Goal: Information Seeking & Learning: Find specific fact

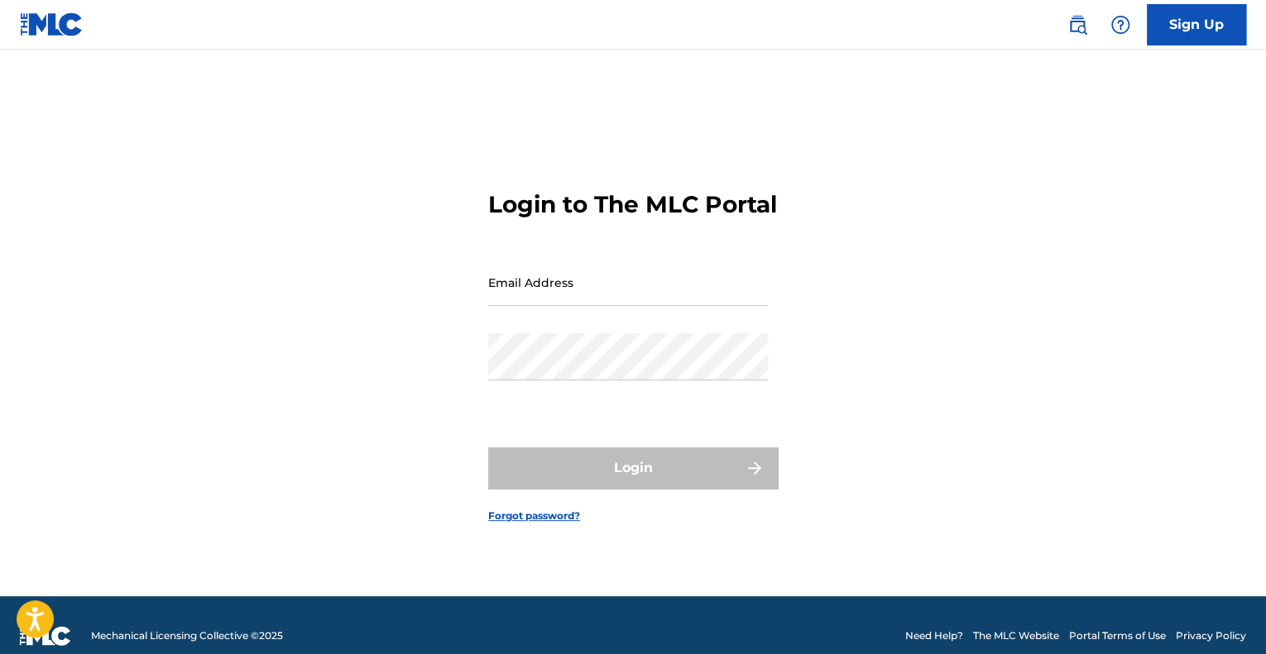
type input "[EMAIL_ADDRESS][DOMAIN_NAME]"
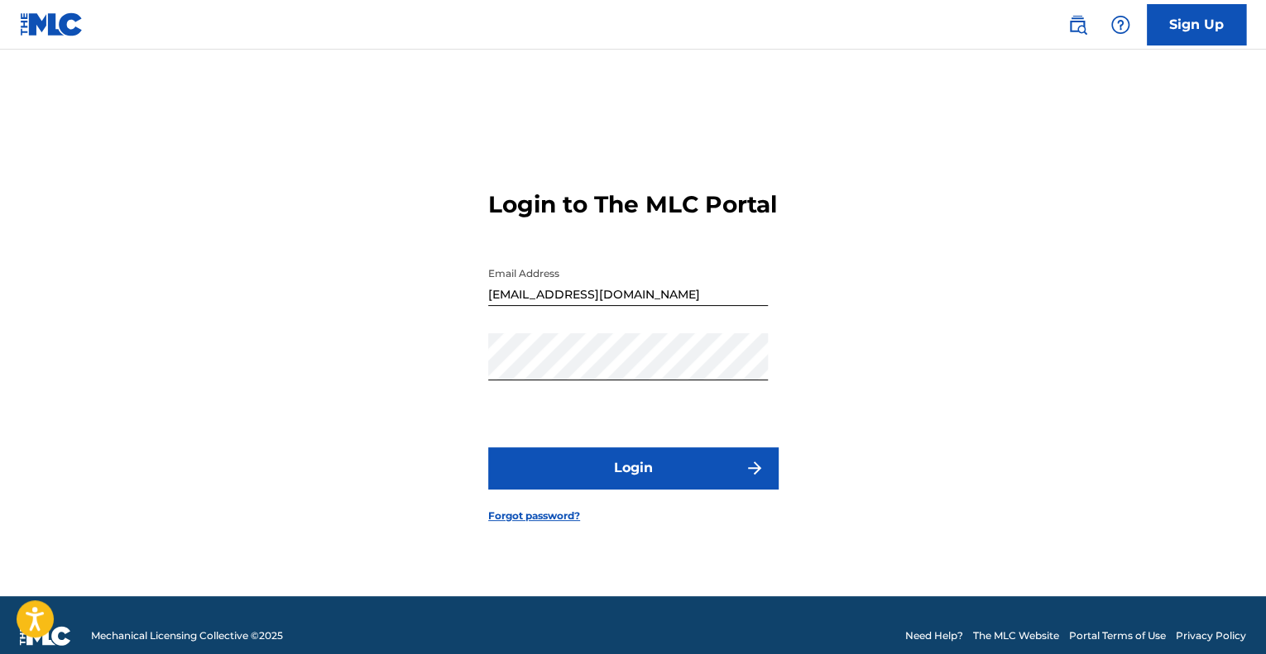
click at [655, 489] on button "Login" at bounding box center [633, 468] width 290 height 41
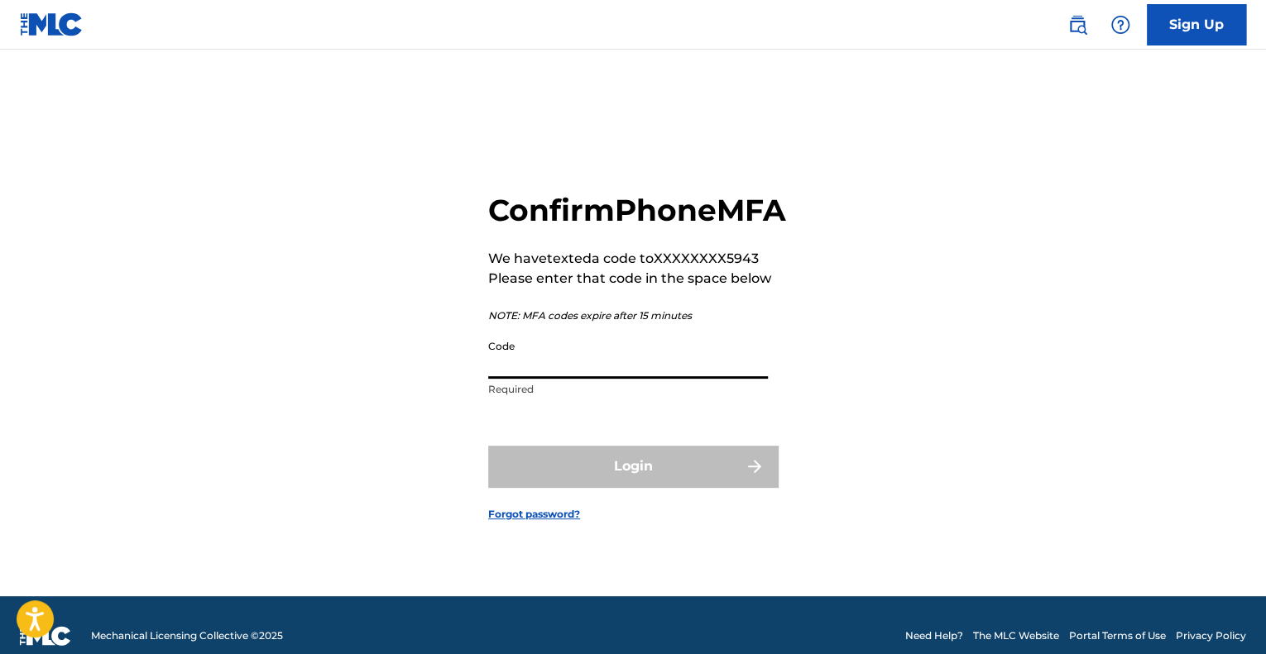
click at [553, 374] on input "Code" at bounding box center [628, 355] width 280 height 47
click at [515, 379] on input "Code" at bounding box center [628, 355] width 280 height 47
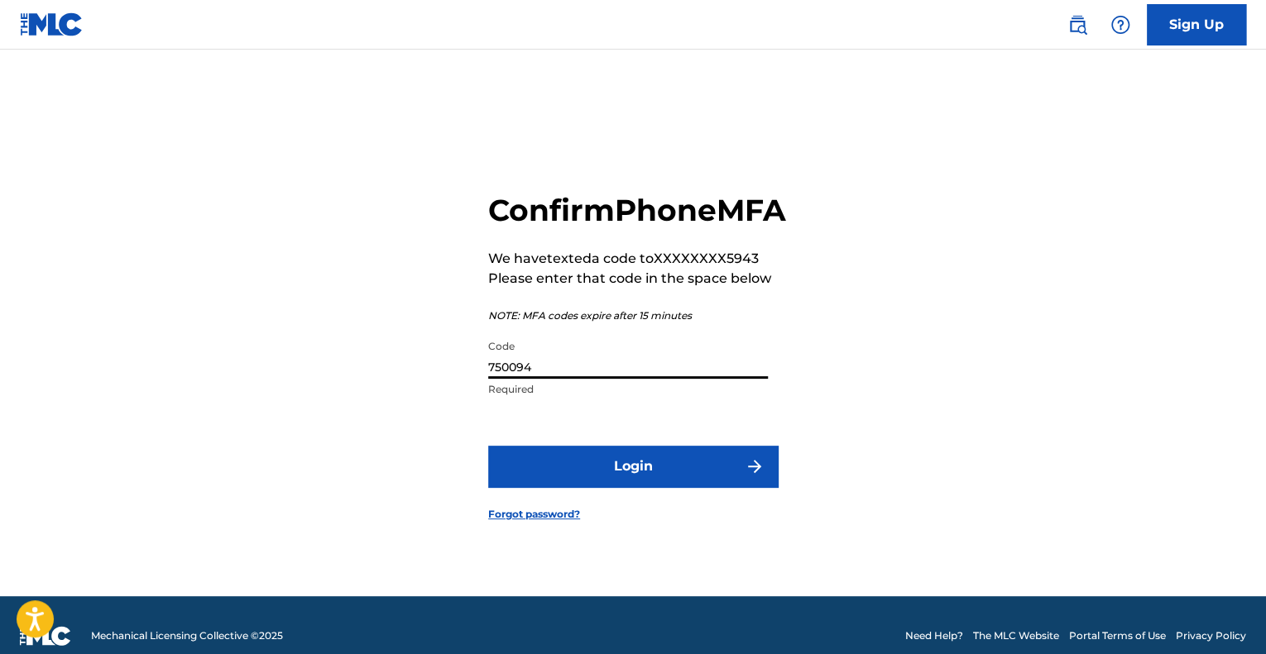
type input "750094"
click at [621, 478] on button "Login" at bounding box center [633, 466] width 290 height 41
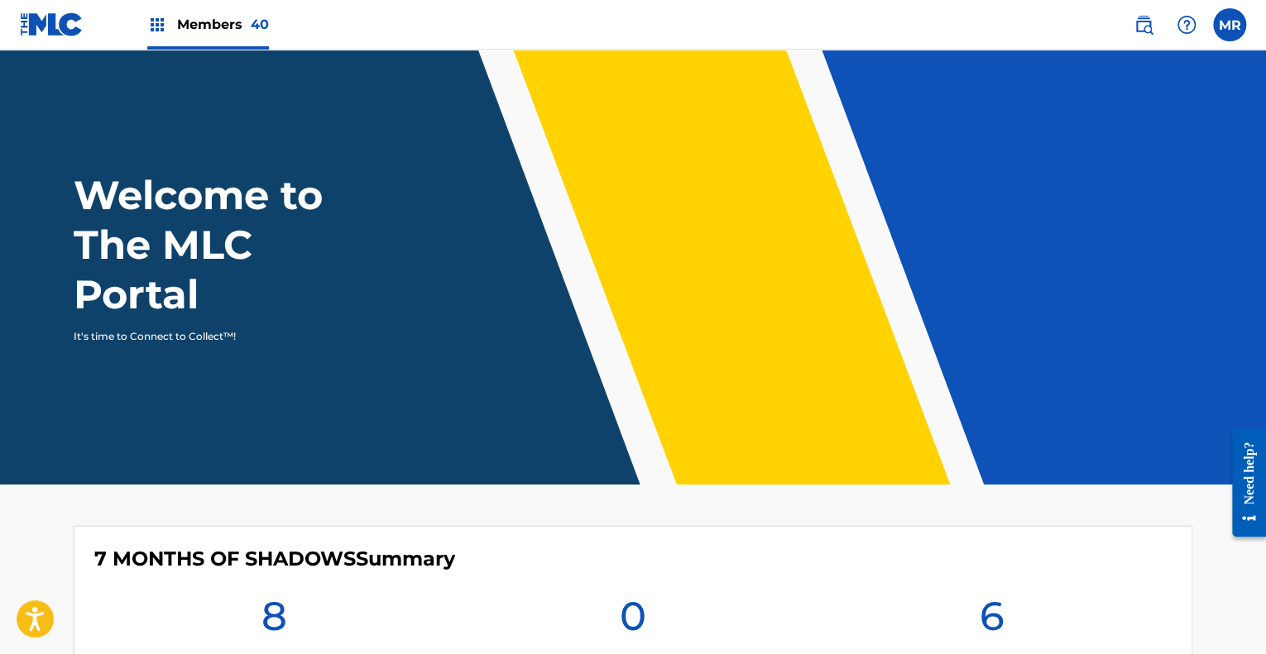
click at [156, 26] on img at bounding box center [157, 25] width 20 height 20
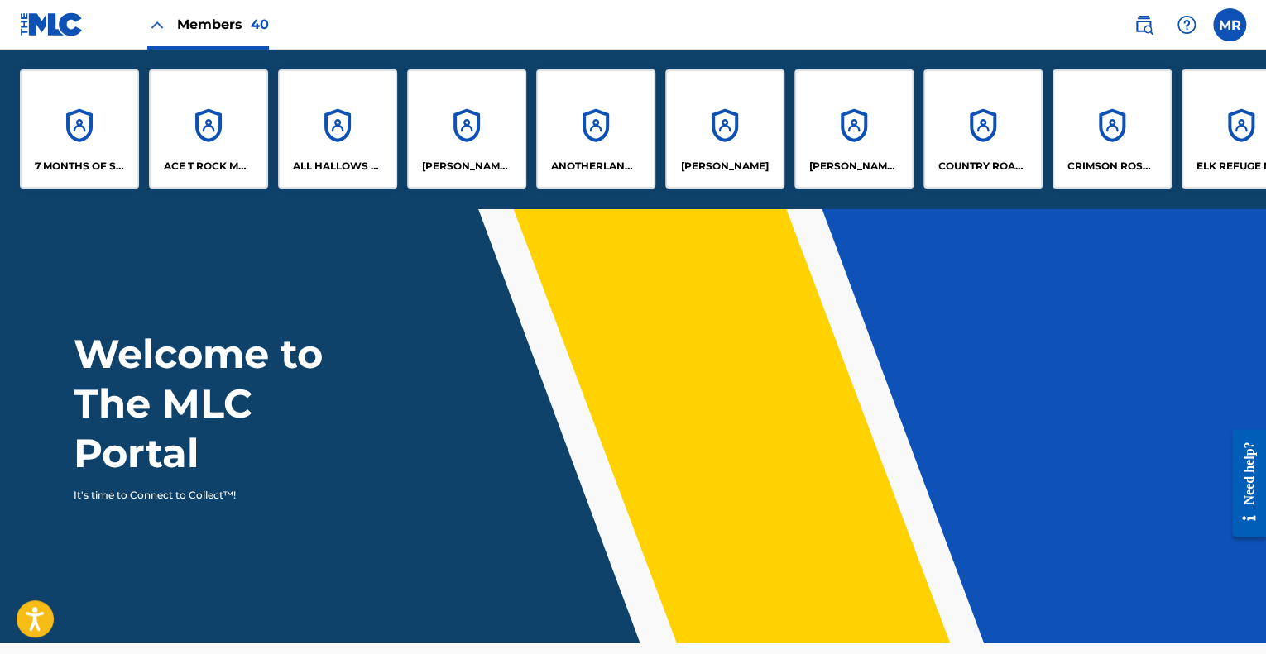
click at [840, 125] on div "[PERSON_NAME] MUSIC" at bounding box center [853, 128] width 119 height 119
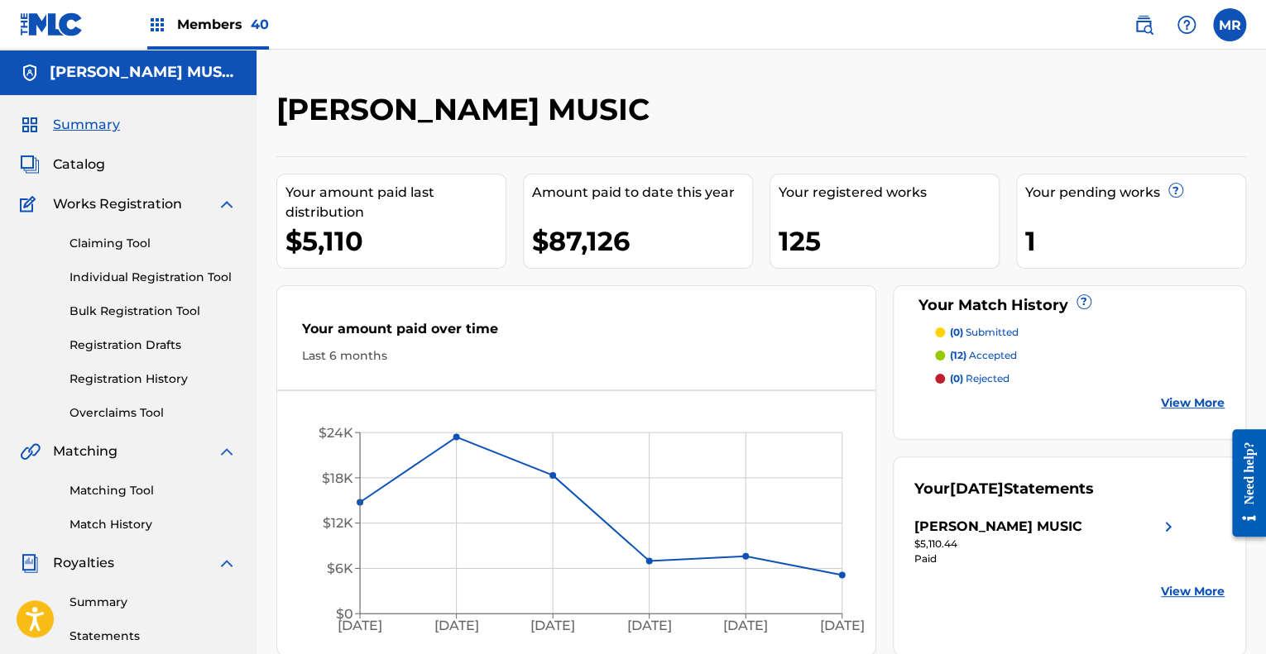
click at [87, 159] on span "Catalog" at bounding box center [79, 165] width 52 height 20
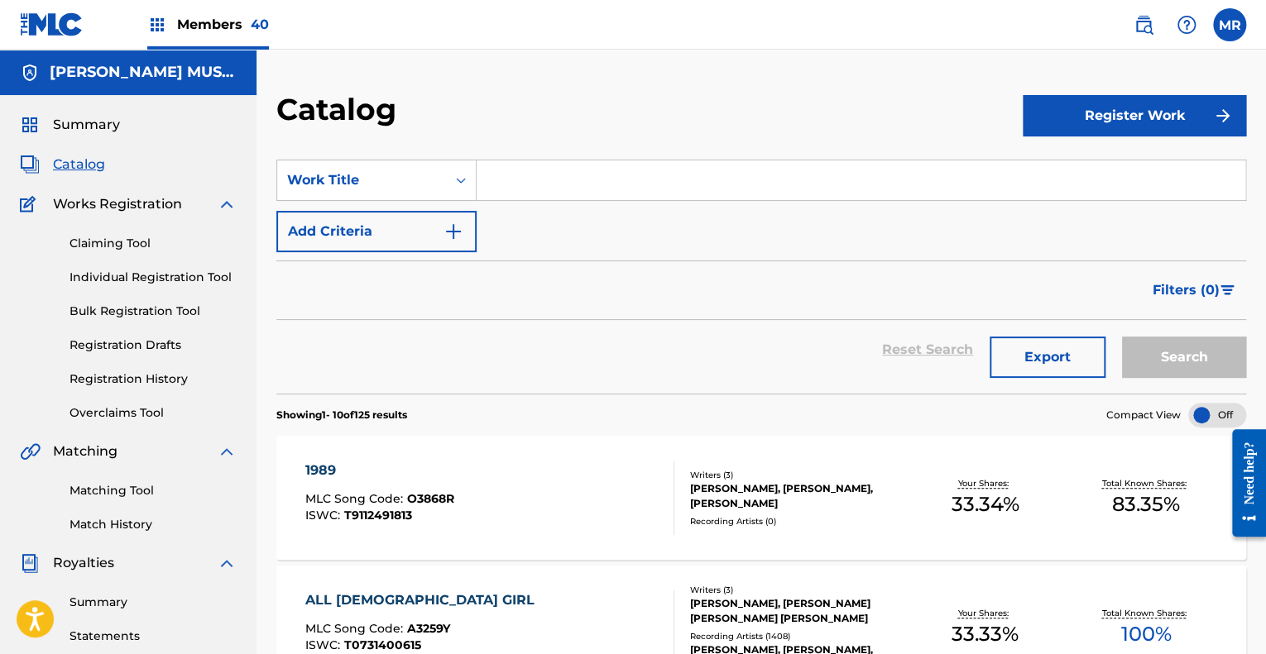
click at [596, 192] on input "Search Form" at bounding box center [860, 180] width 768 height 40
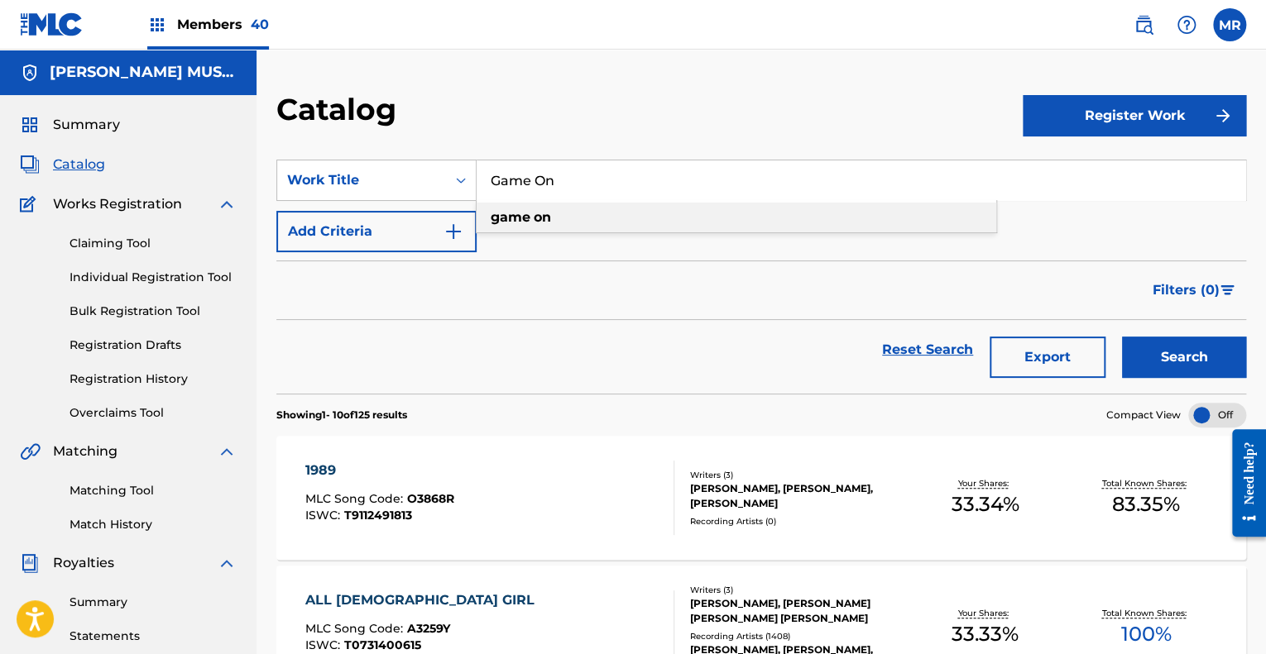
click at [557, 218] on div "game on" at bounding box center [735, 218] width 519 height 30
type input "game on"
click at [1202, 361] on button "Search" at bounding box center [1184, 357] width 124 height 41
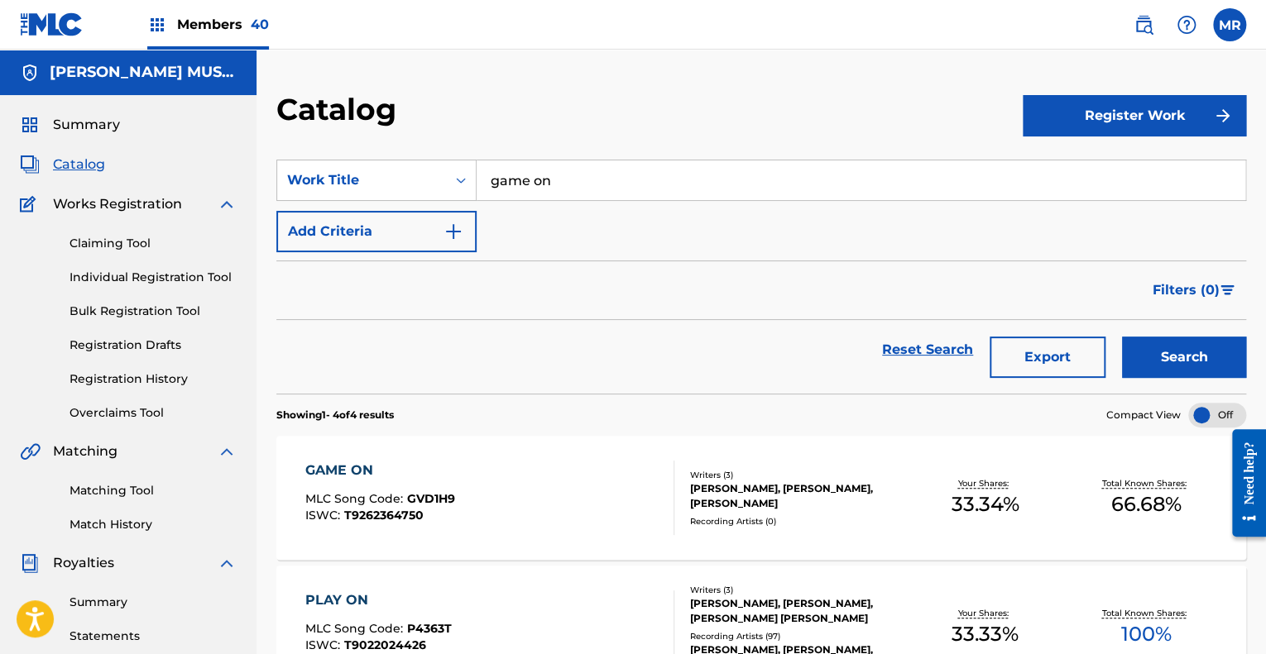
scroll to position [151, 0]
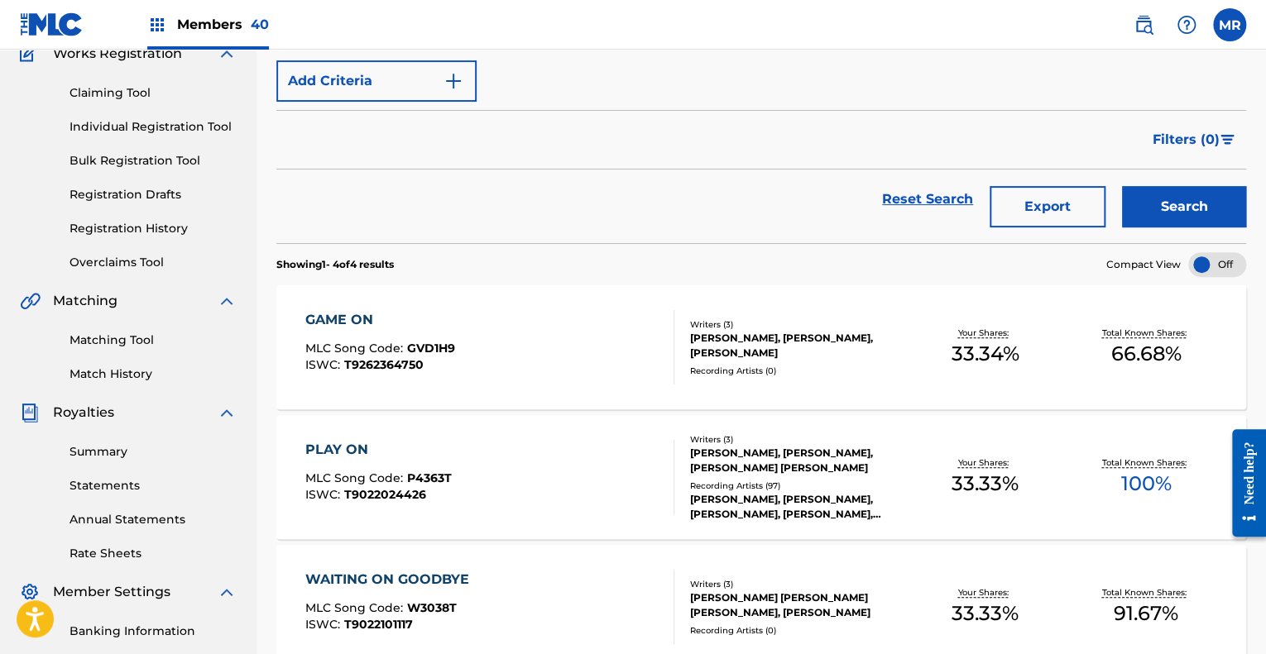
click at [811, 353] on div "[PERSON_NAME], [PERSON_NAME], [PERSON_NAME]" at bounding box center [797, 346] width 214 height 30
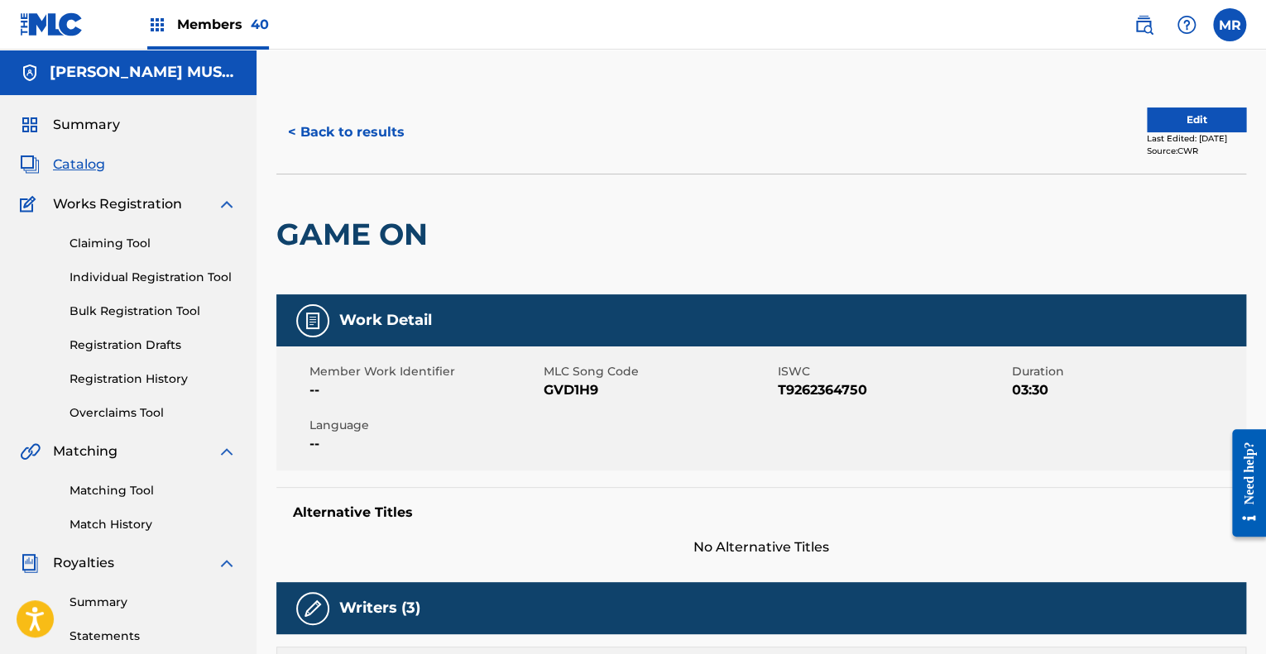
click at [108, 491] on link "Matching Tool" at bounding box center [152, 490] width 167 height 17
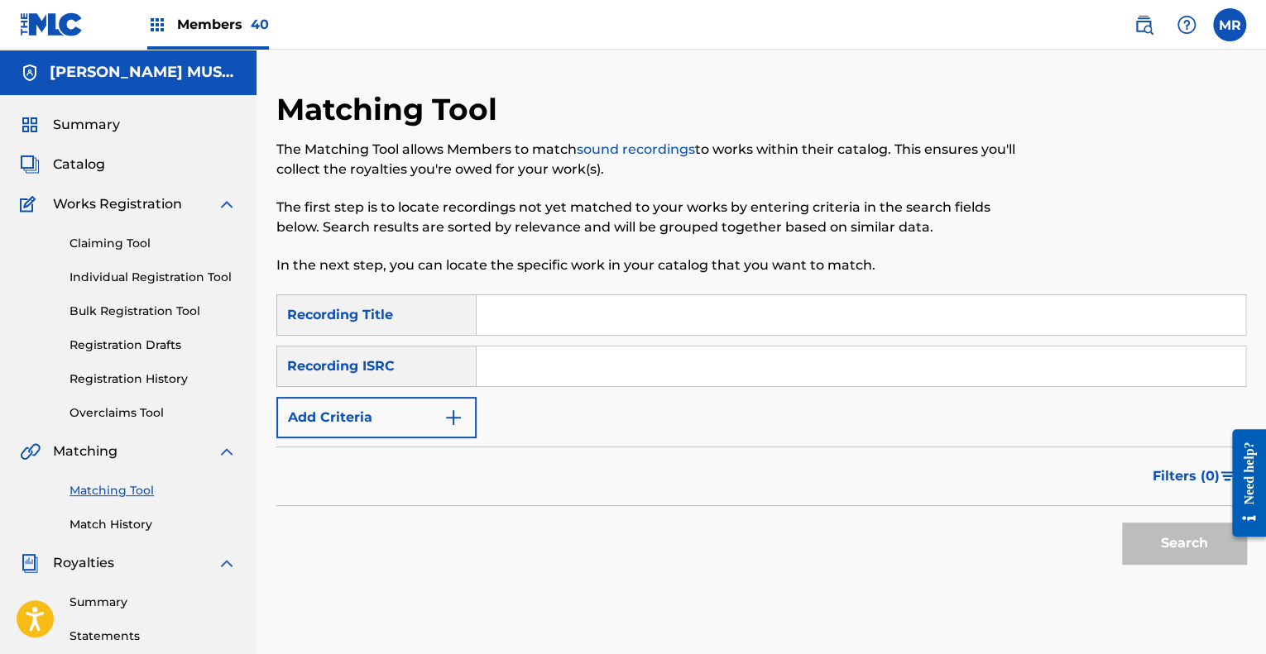
click at [513, 309] on input "Search Form" at bounding box center [860, 315] width 768 height 40
type input "Game On"
click at [435, 367] on div "Recording ISRC" at bounding box center [376, 366] width 200 height 41
click at [457, 416] on img "Search Form" at bounding box center [453, 418] width 20 height 20
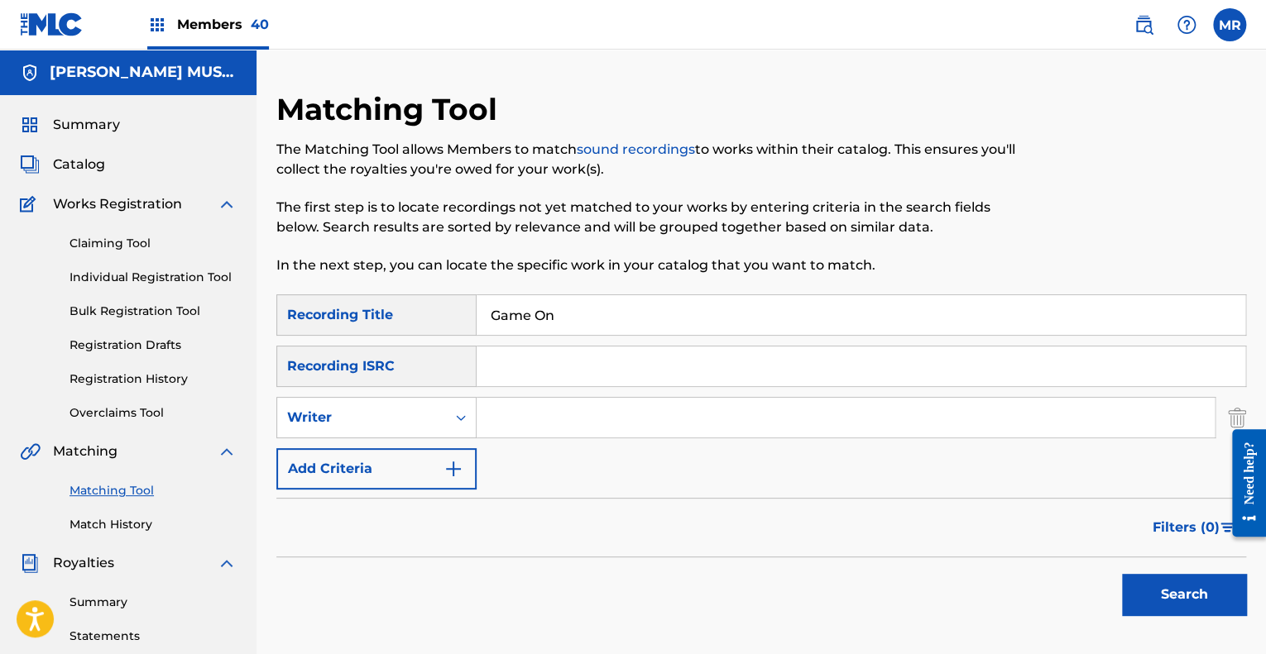
click at [505, 411] on input "Search Form" at bounding box center [845, 418] width 738 height 40
click at [1181, 599] on button "Search" at bounding box center [1184, 594] width 124 height 41
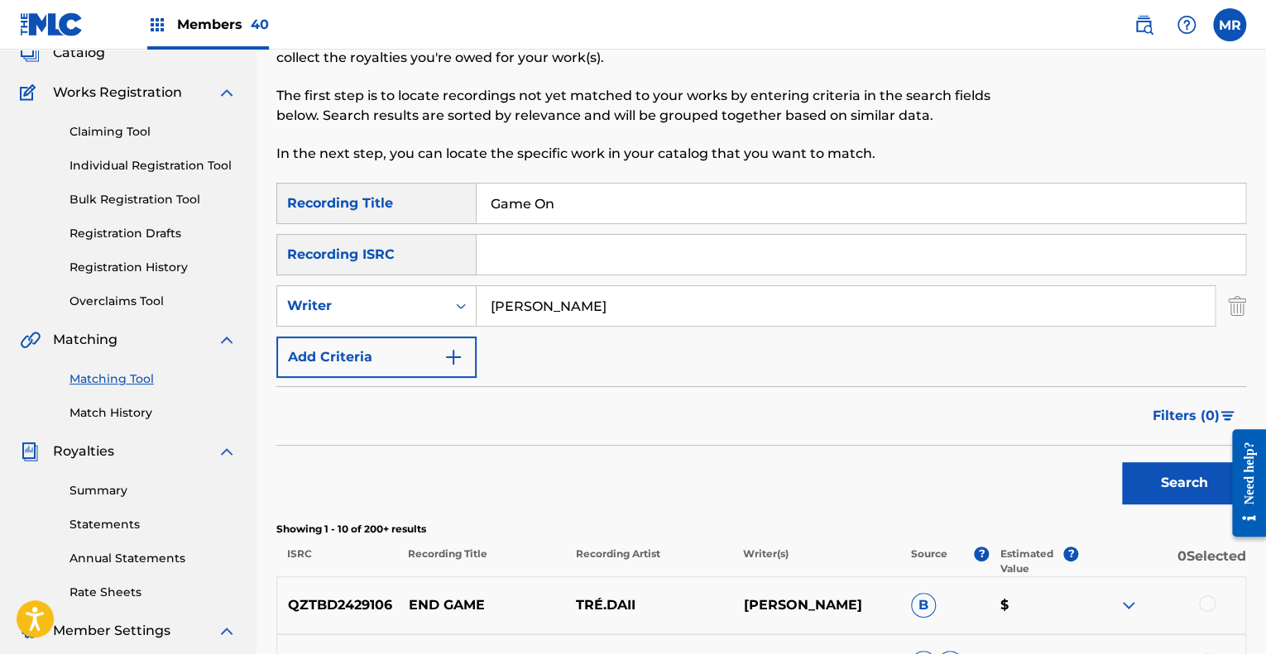
scroll to position [103, 0]
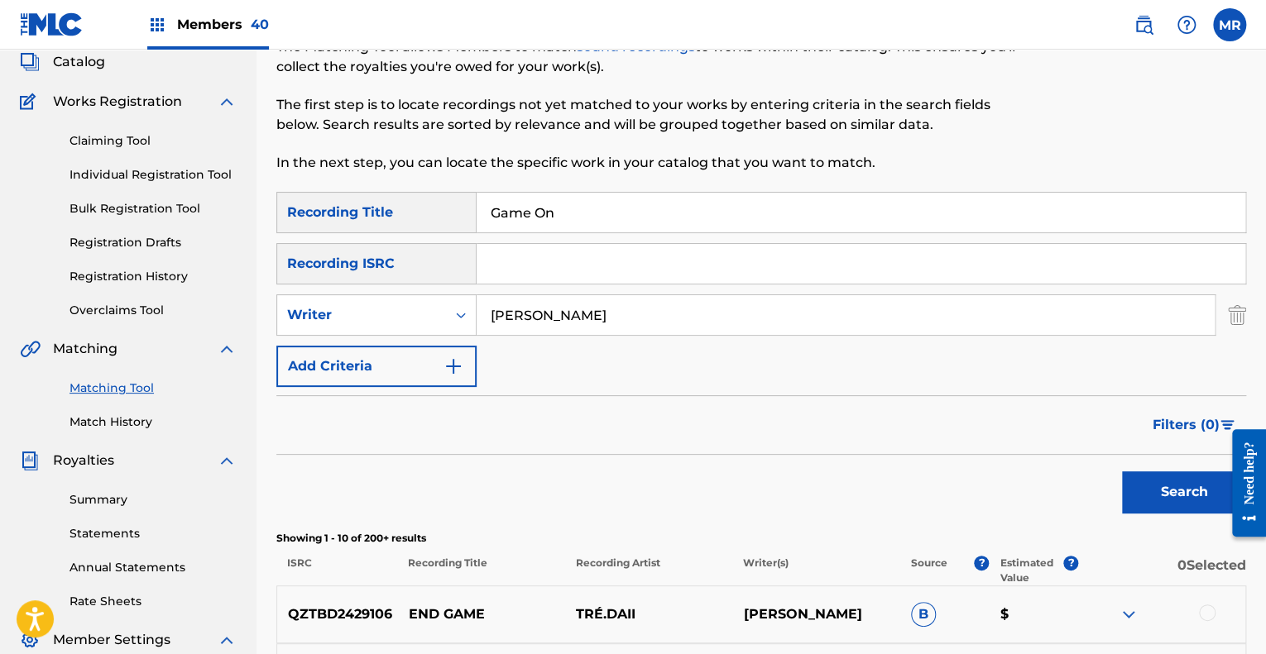
click at [586, 313] on input "[PERSON_NAME]" at bounding box center [845, 315] width 738 height 40
type input "U"
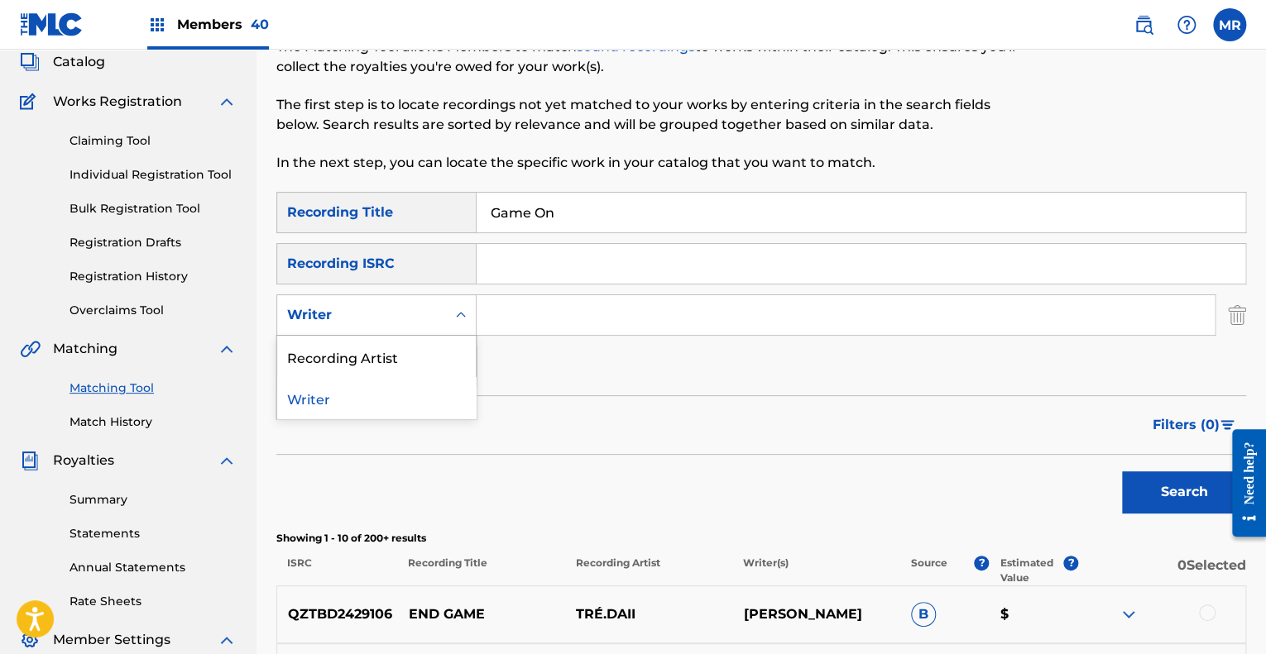
click at [462, 318] on icon "Search Form" at bounding box center [460, 315] width 17 height 17
click at [397, 372] on div "Recording Artist" at bounding box center [376, 356] width 199 height 41
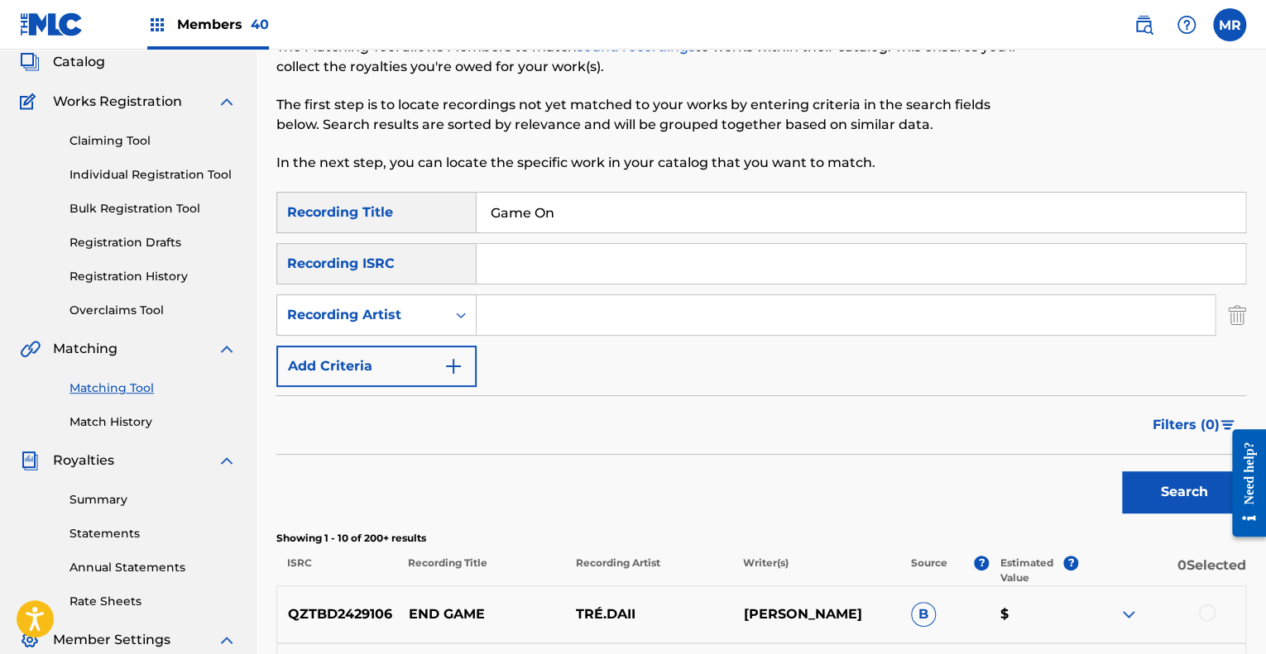
click at [519, 323] on input "Search Form" at bounding box center [845, 315] width 738 height 40
type input "[PERSON_NAME]"
click at [1122, 471] on button "Search" at bounding box center [1184, 491] width 124 height 41
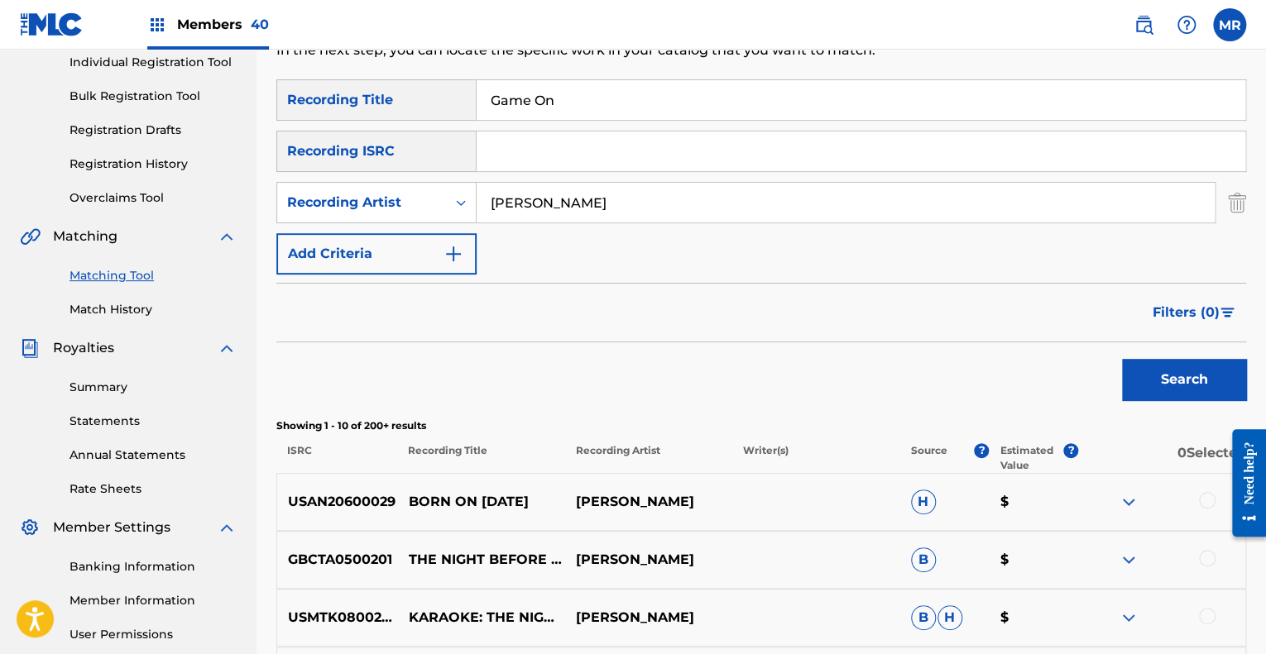
scroll to position [0, 0]
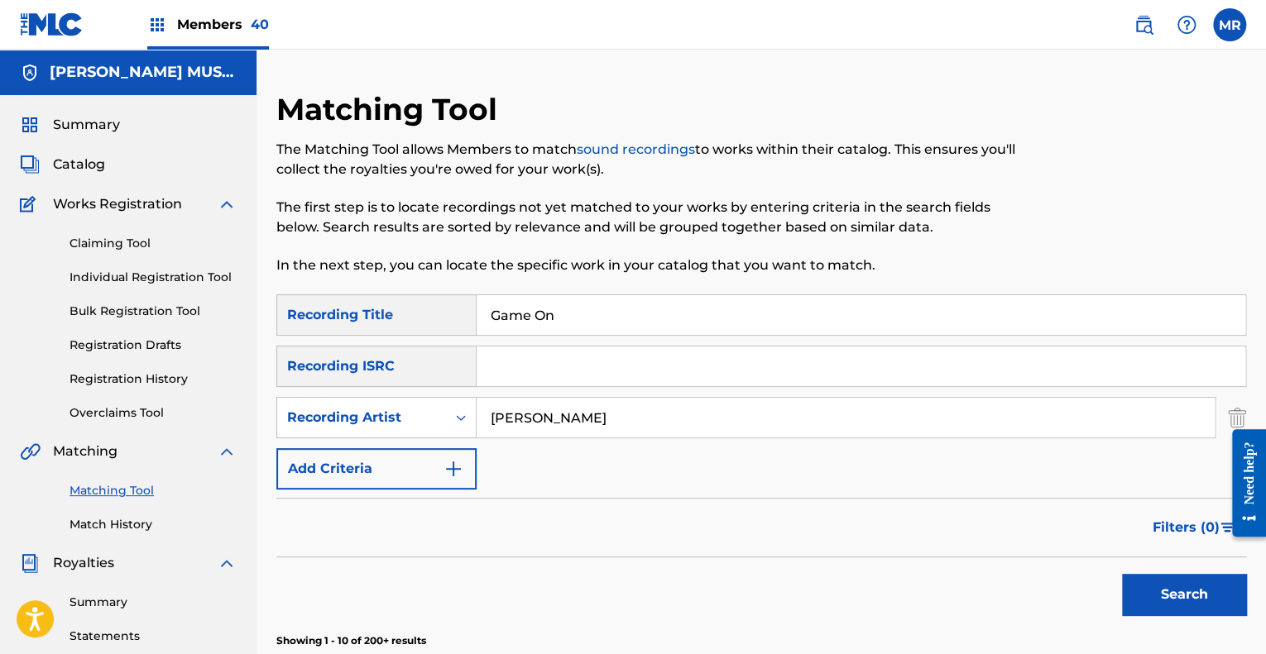
click at [93, 165] on span "Catalog" at bounding box center [79, 165] width 52 height 20
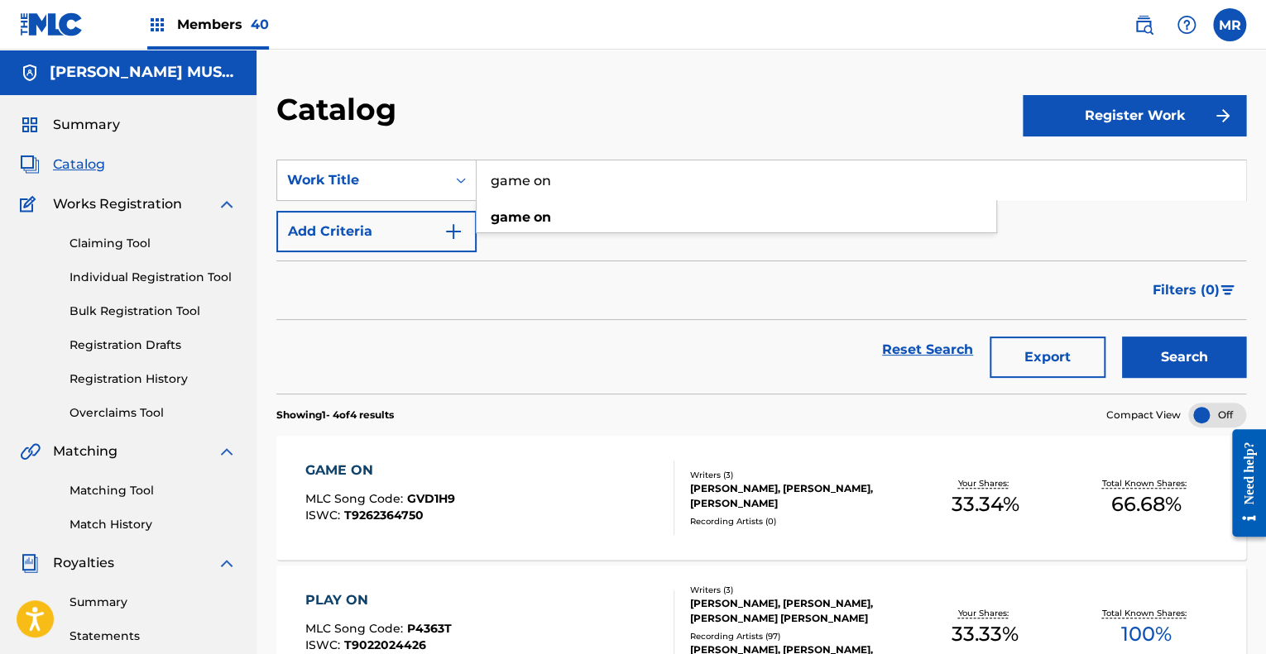
click at [557, 174] on input "game on" at bounding box center [860, 180] width 768 height 40
type input "g"
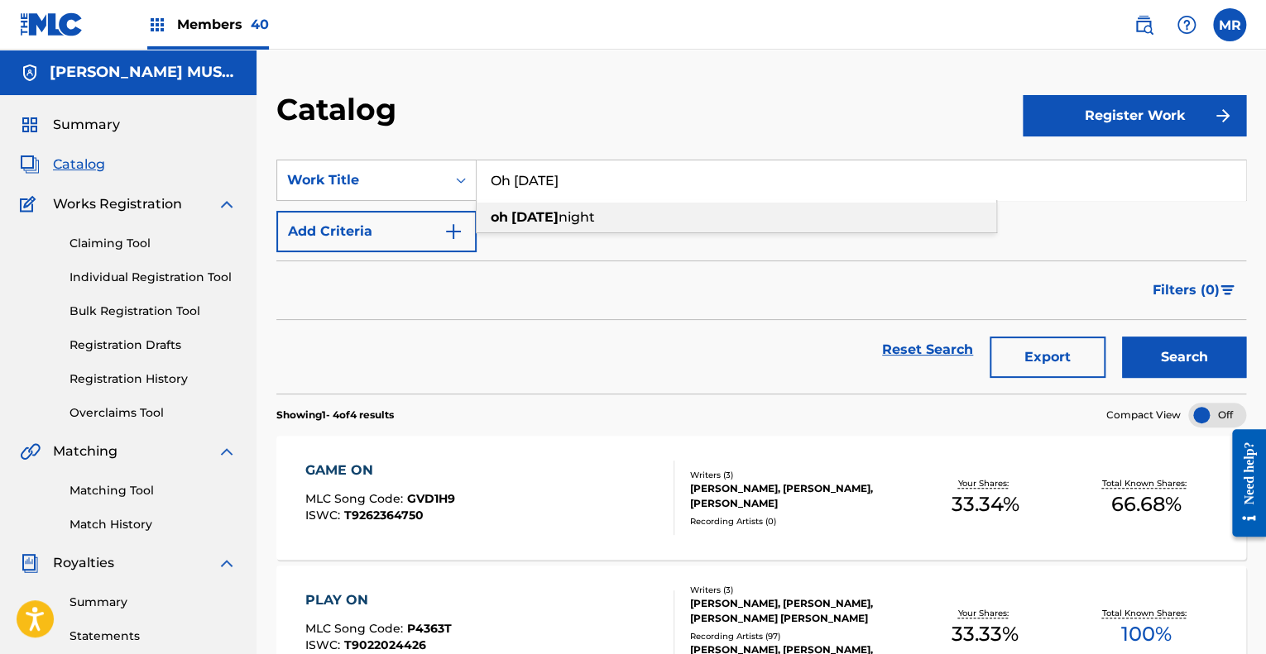
click at [557, 224] on strong "[DATE]" at bounding box center [534, 217] width 47 height 16
type input "oh [DATE] night"
click at [1170, 347] on button "Search" at bounding box center [1184, 357] width 124 height 41
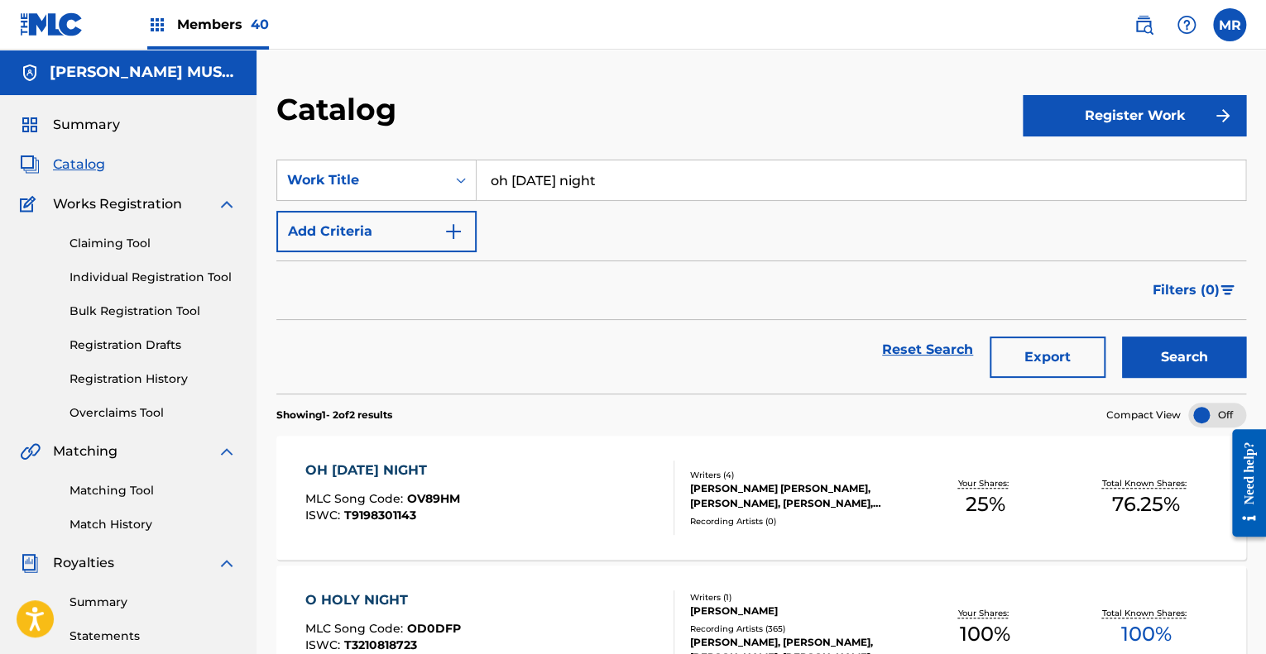
scroll to position [185, 0]
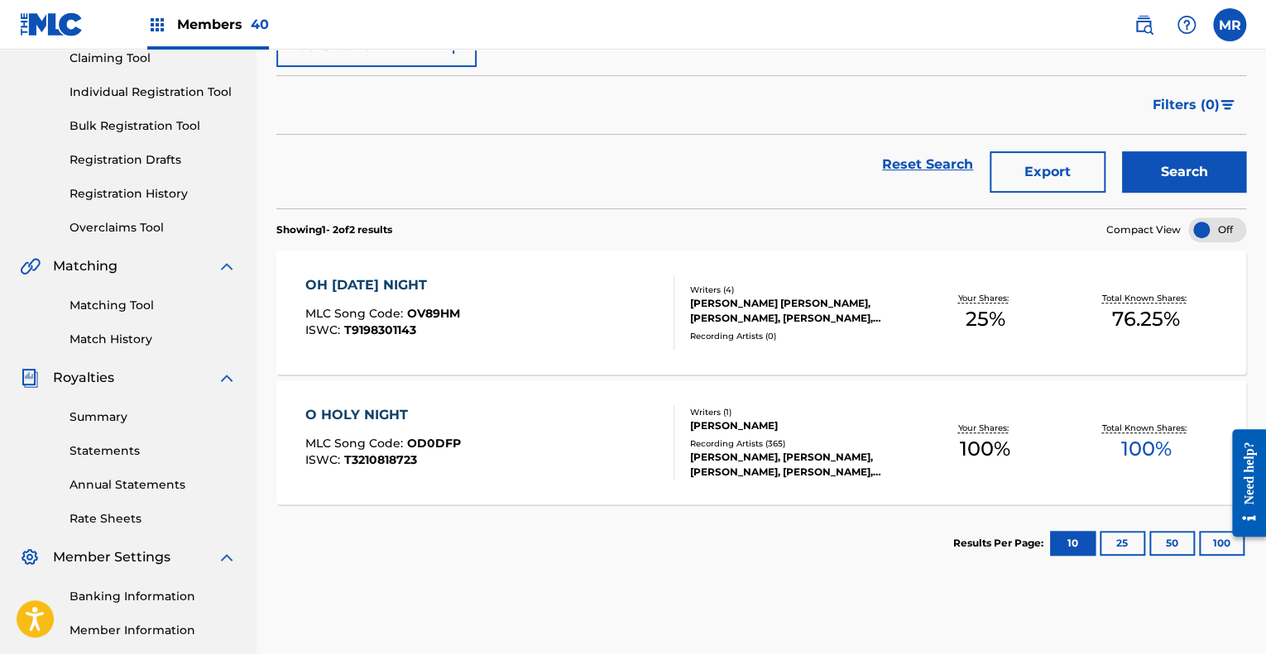
click at [847, 347] on div "OH [DATE] NIGHT MLC Song Code : OV89HM ISWC : T9198301143 Writers ( 4 ) [PERSON…" at bounding box center [760, 313] width 969 height 124
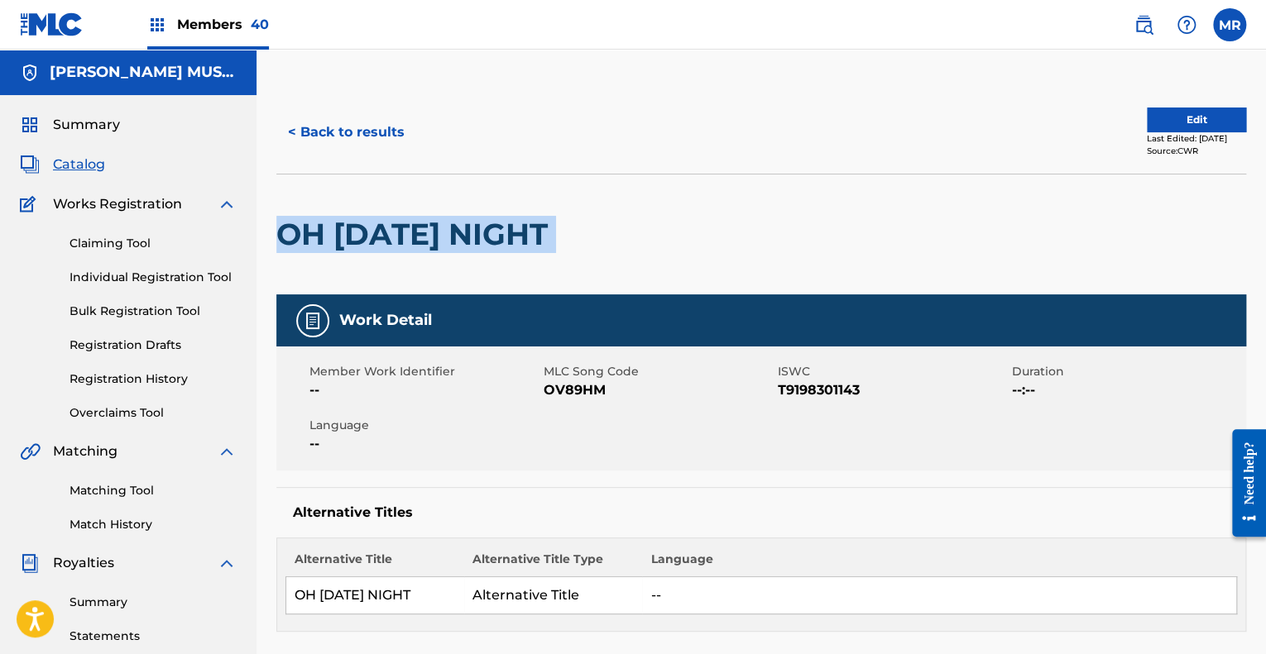
drag, startPoint x: 582, startPoint y: 238, endPoint x: 285, endPoint y: 241, distance: 297.8
click at [285, 241] on div "OH [DATE] NIGHT" at bounding box center [760, 234] width 969 height 121
copy div "OH [DATE] NIGHT"
click at [89, 171] on span "Catalog" at bounding box center [79, 165] width 52 height 20
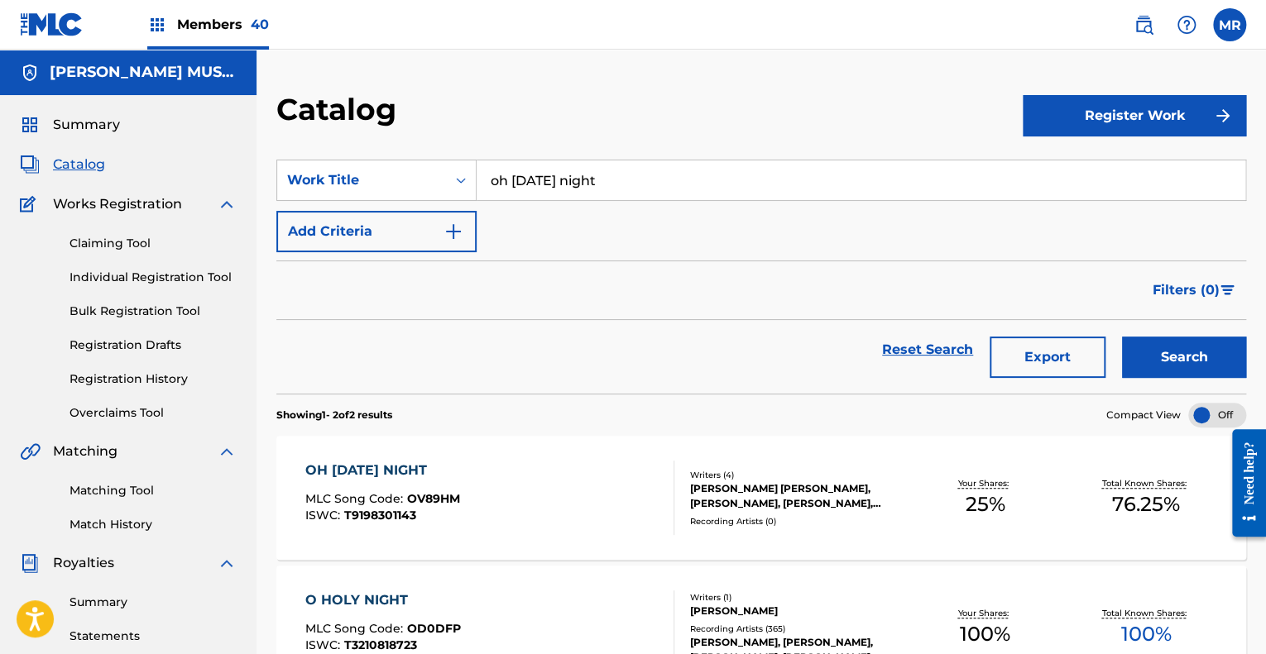
click at [615, 186] on input "oh [DATE] night" at bounding box center [860, 180] width 768 height 40
type input "o"
click at [566, 215] on span "ion" at bounding box center [572, 217] width 21 height 16
type input "the champion"
click at [1161, 357] on button "Search" at bounding box center [1184, 357] width 124 height 41
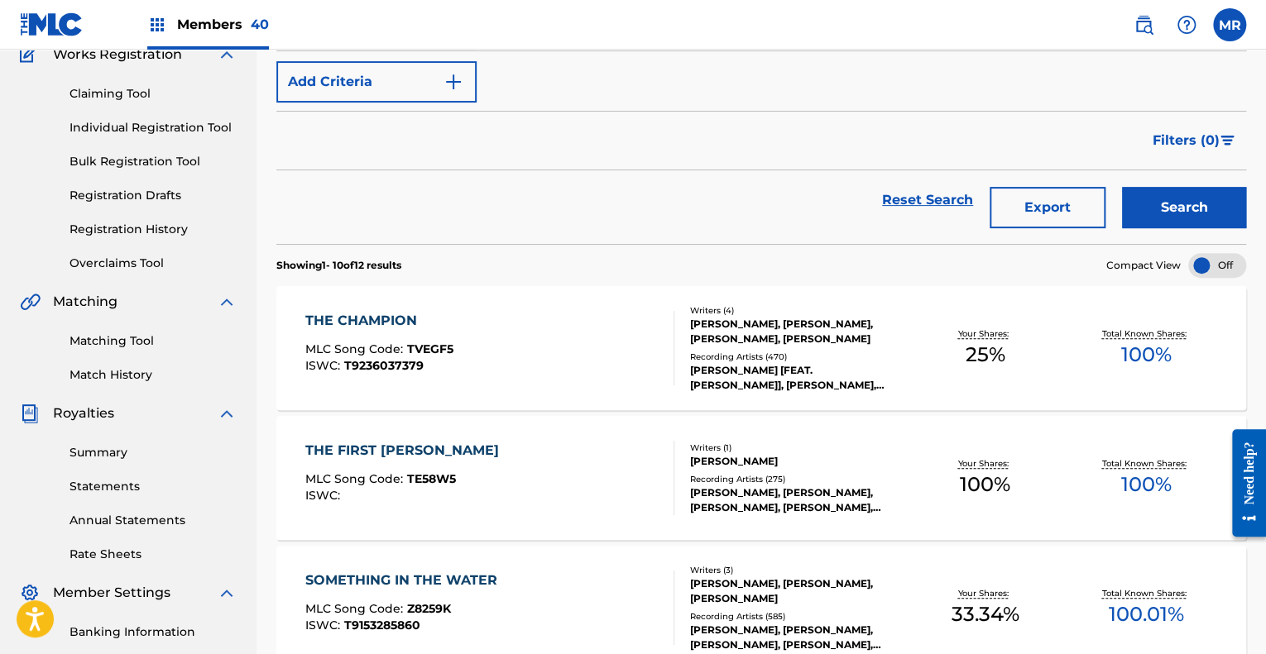
scroll to position [174, 0]
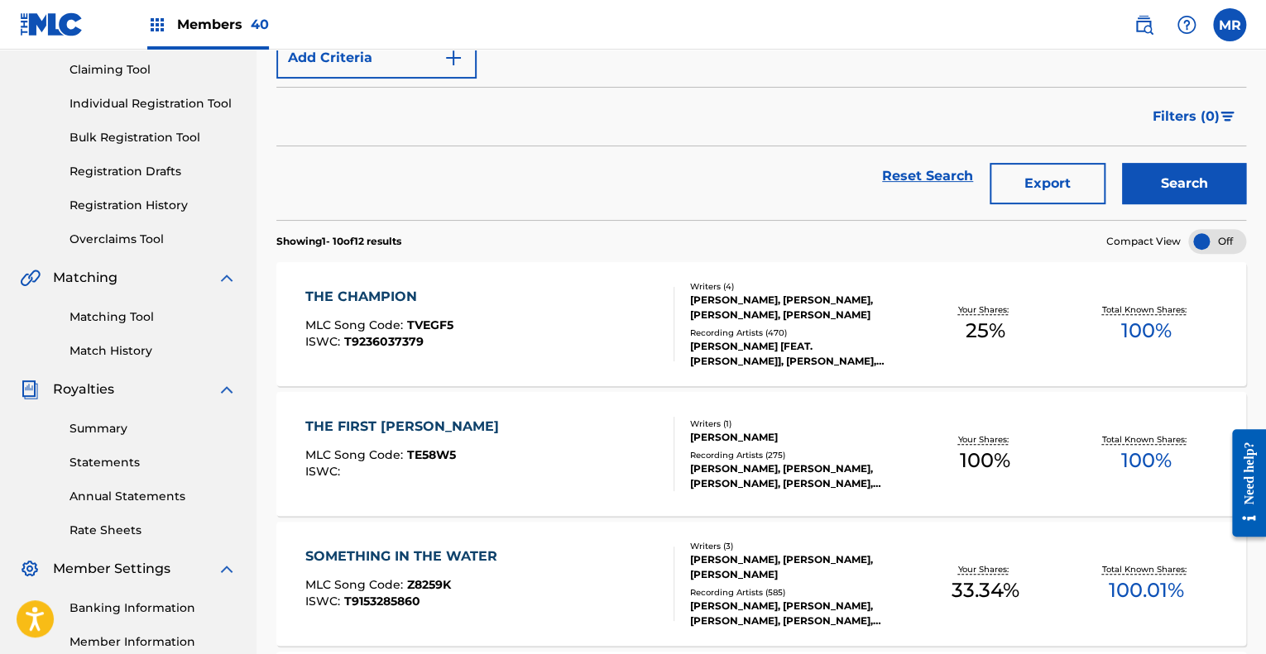
click at [791, 314] on div "[PERSON_NAME], [PERSON_NAME], [PERSON_NAME], [PERSON_NAME]" at bounding box center [797, 308] width 214 height 30
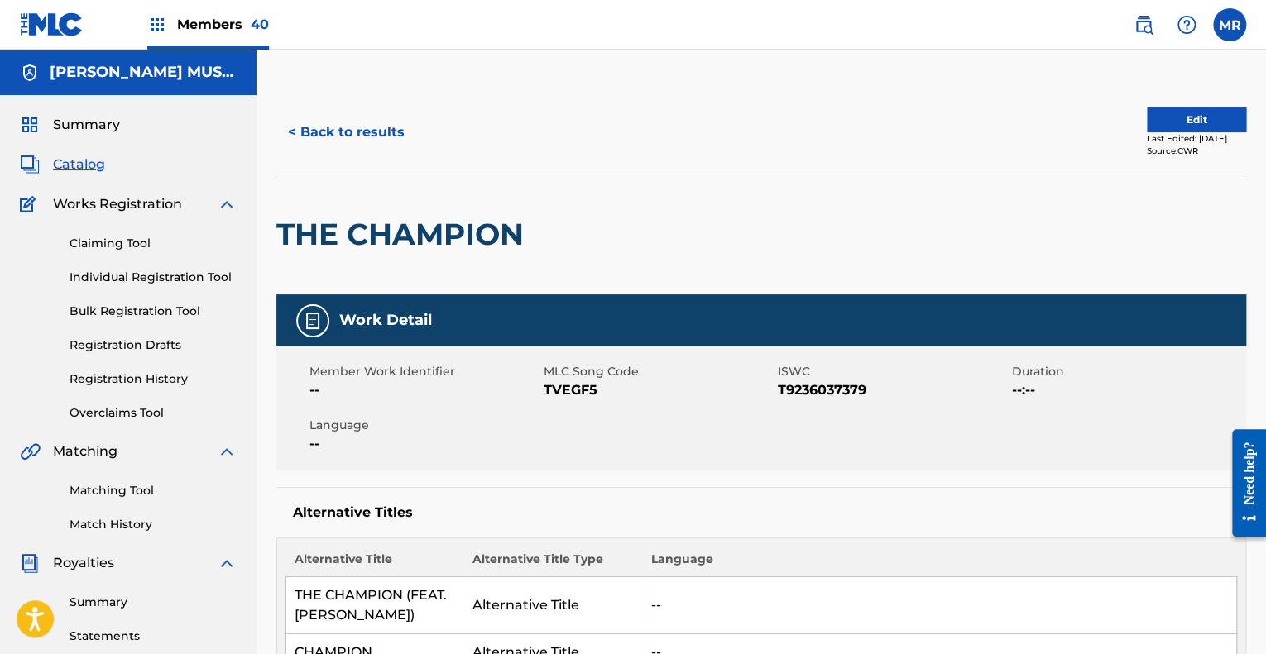
click at [65, 166] on span "Catalog" at bounding box center [79, 165] width 52 height 20
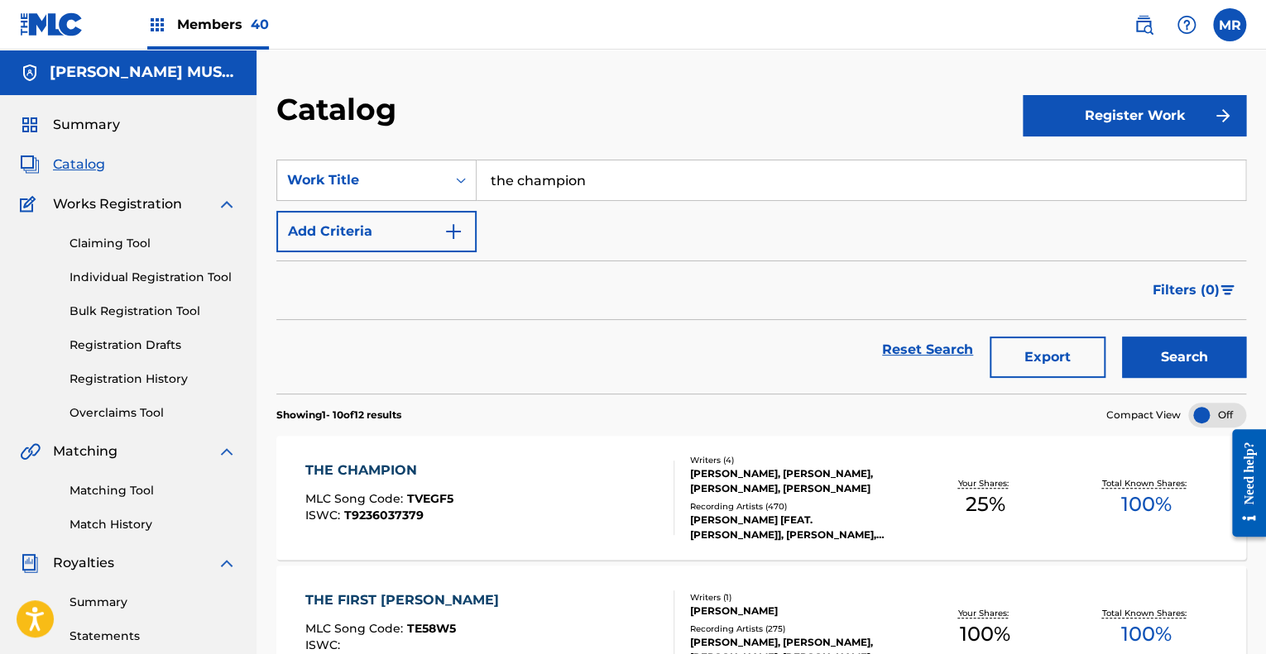
click at [601, 181] on input "the champion" at bounding box center [860, 180] width 768 height 40
type input "t"
click at [589, 215] on div "crank it up" at bounding box center [735, 218] width 519 height 30
type input "crank it up"
click at [1122, 337] on button "Search" at bounding box center [1184, 357] width 124 height 41
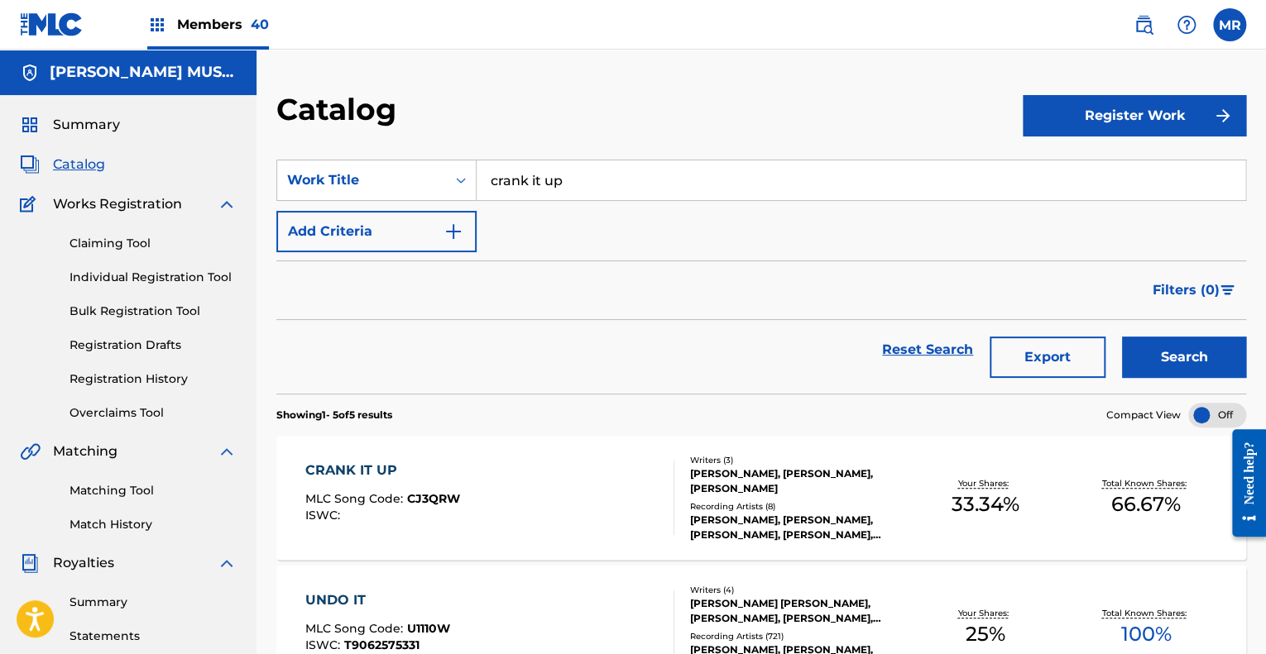
click at [751, 526] on div "[PERSON_NAME], [PERSON_NAME], [PERSON_NAME], [PERSON_NAME], [PERSON_NAME]" at bounding box center [797, 528] width 214 height 30
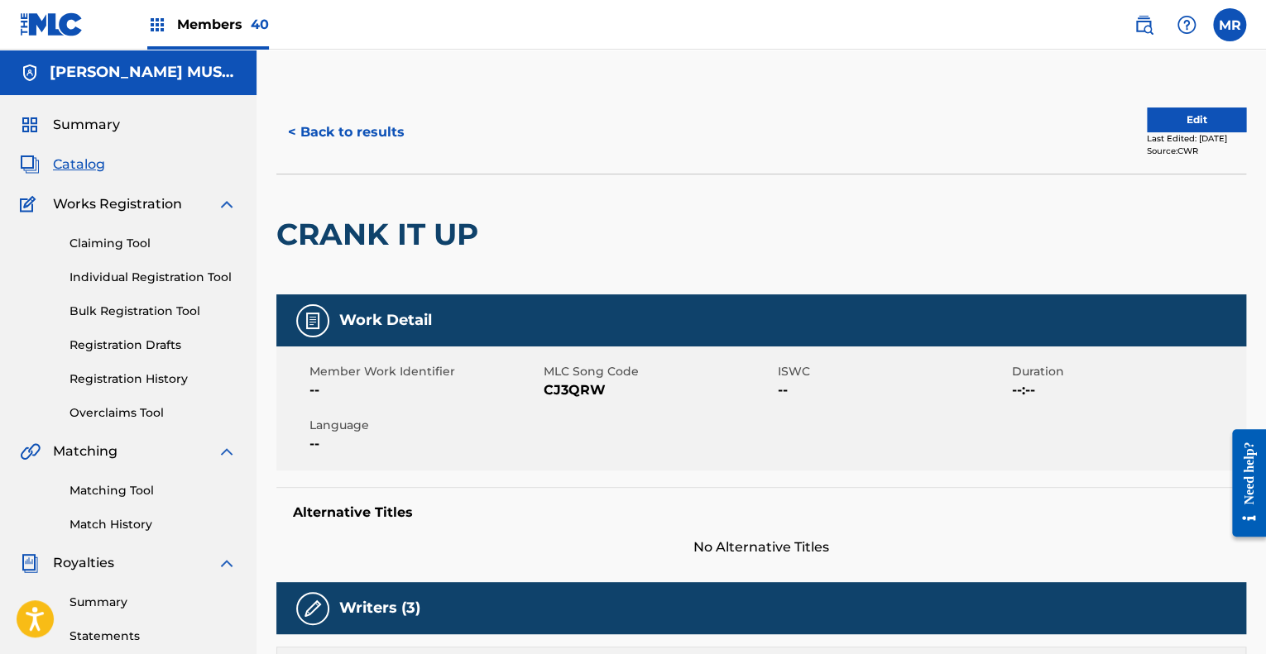
click at [1185, 115] on button "Edit" at bounding box center [1195, 120] width 99 height 25
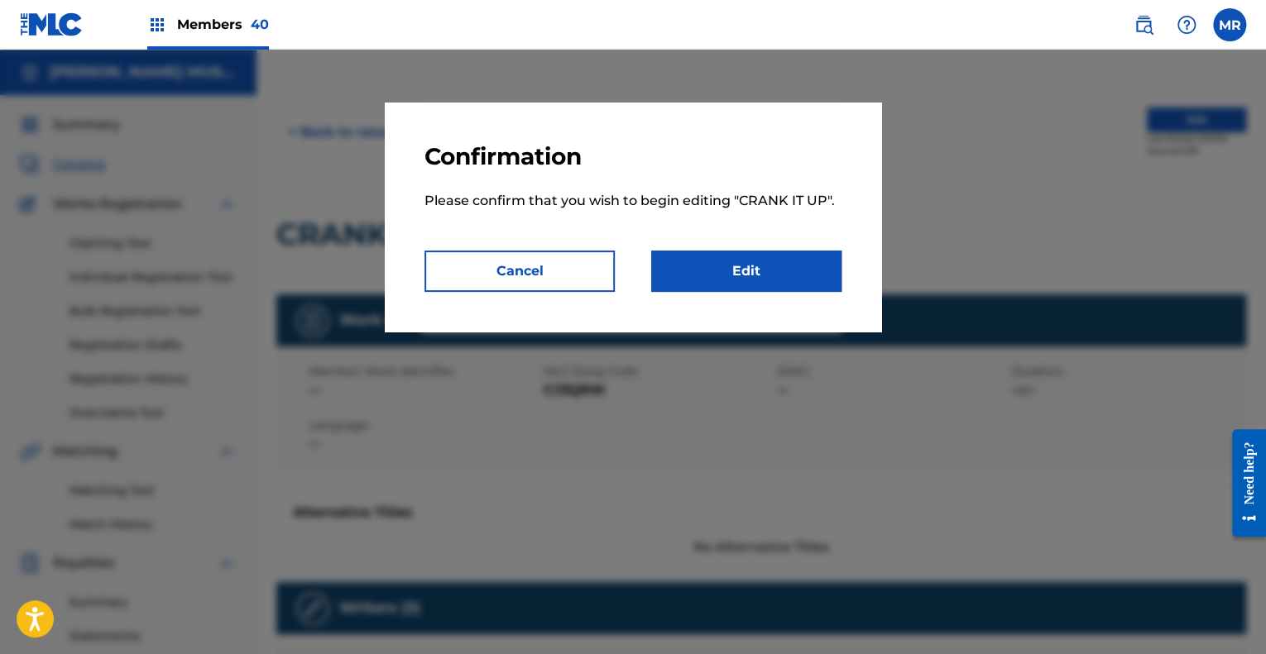
click at [754, 277] on link "Edit" at bounding box center [746, 271] width 190 height 41
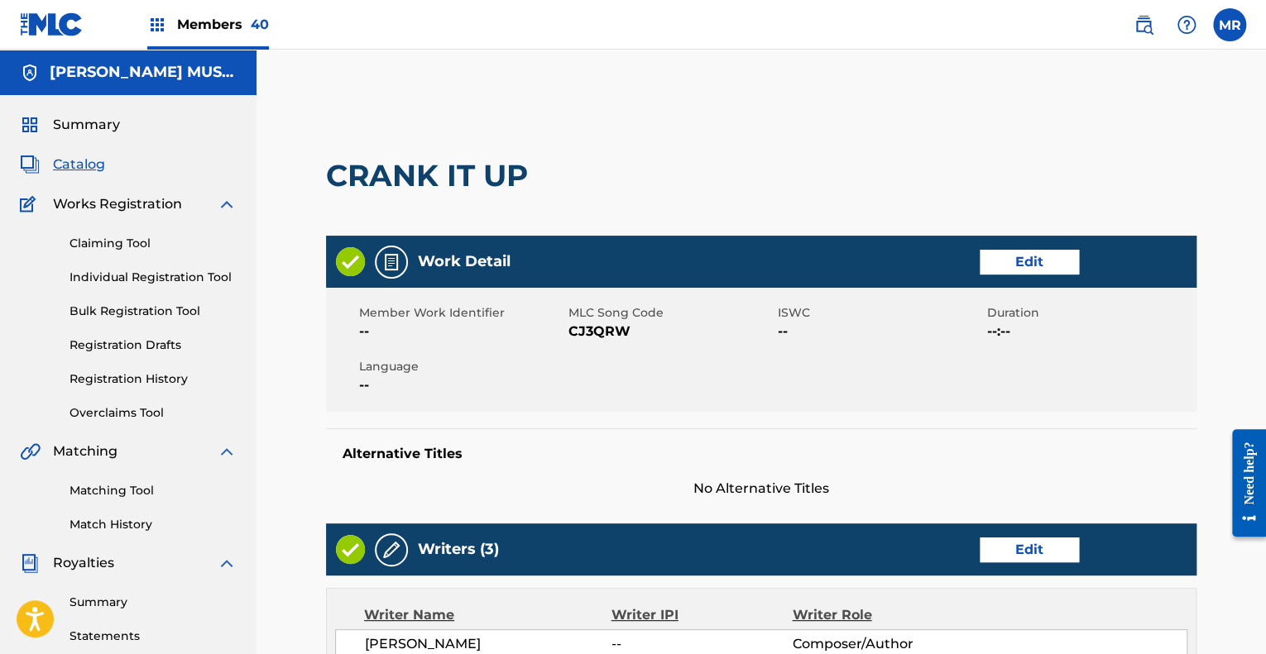
click at [1015, 261] on link "Edit" at bounding box center [1028, 262] width 99 height 25
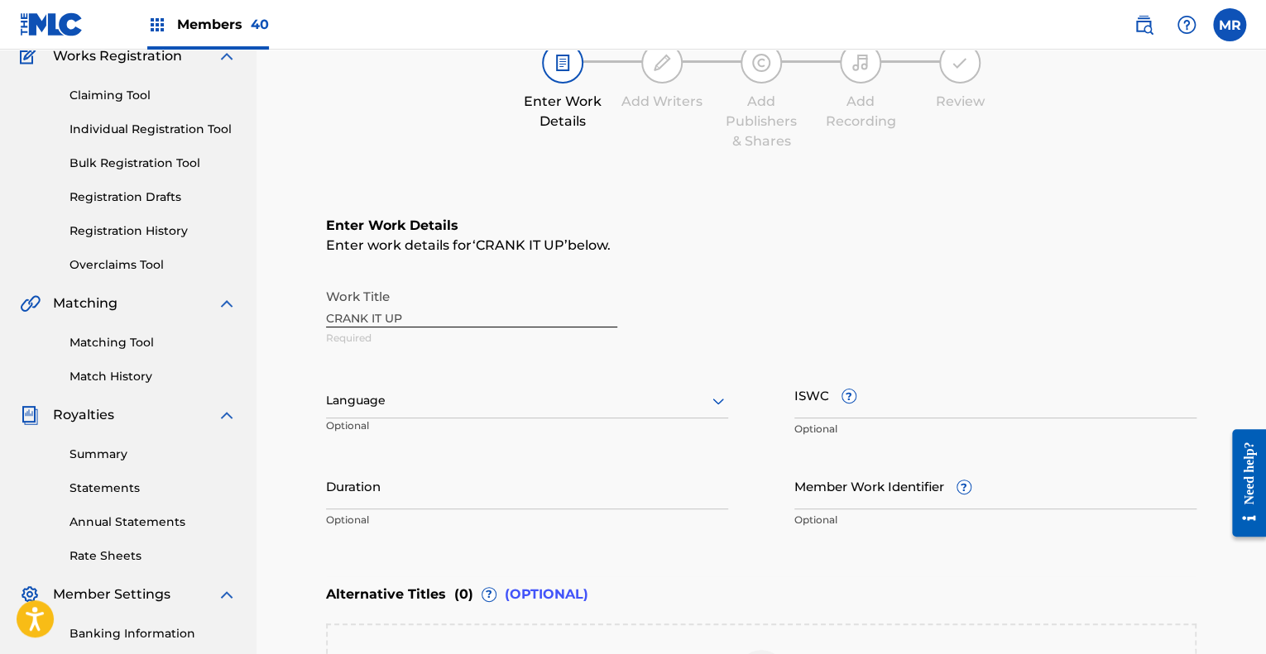
scroll to position [149, 0]
click at [893, 404] on input "ISWC ?" at bounding box center [995, 394] width 402 height 47
paste input "T-331.232.124-3"
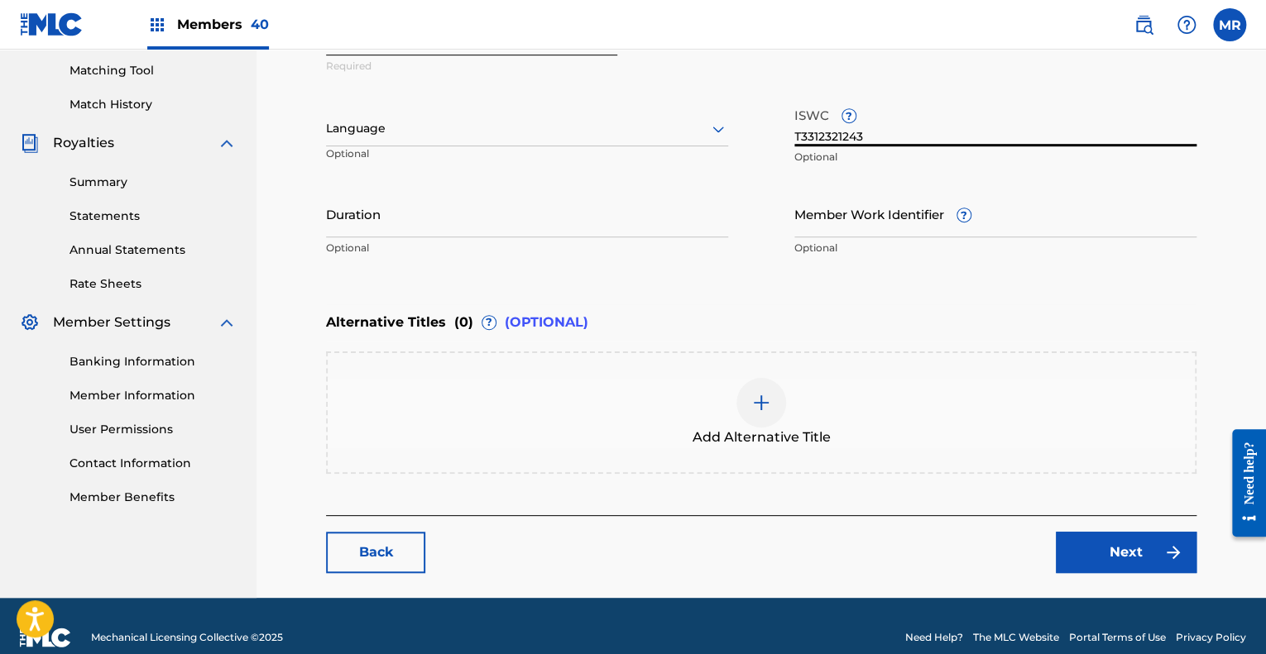
type input "T3312321243"
click at [1118, 547] on link "Next" at bounding box center [1125, 552] width 141 height 41
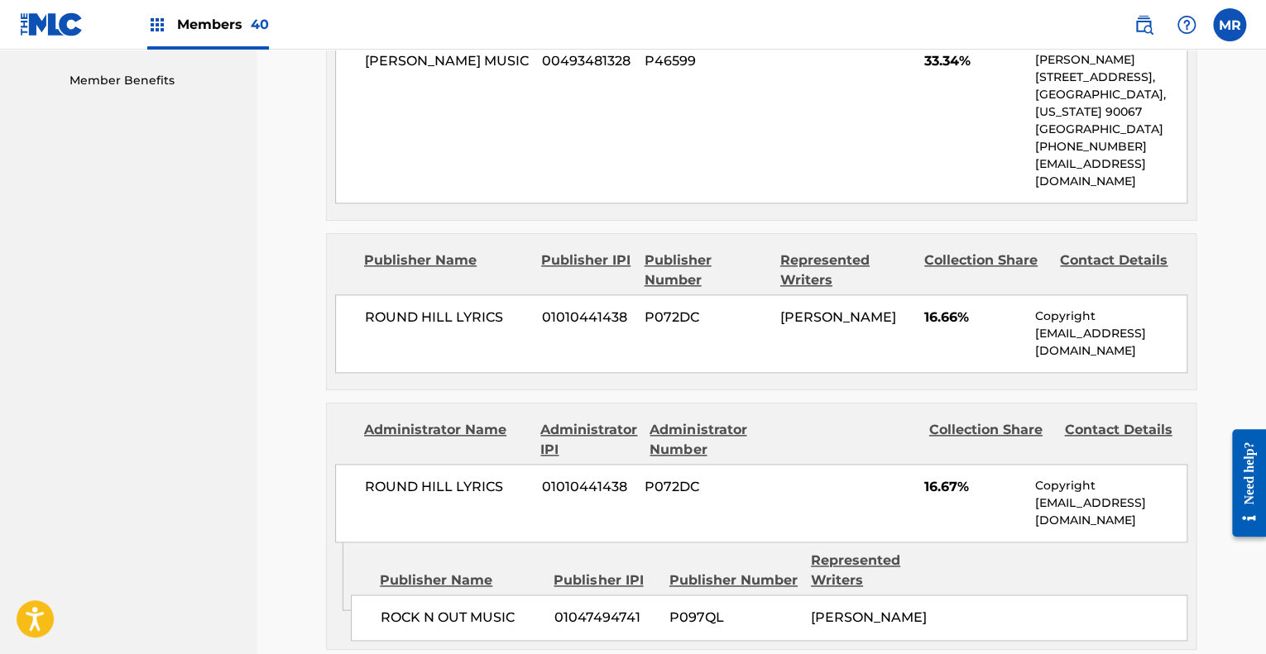
scroll to position [1261, 0]
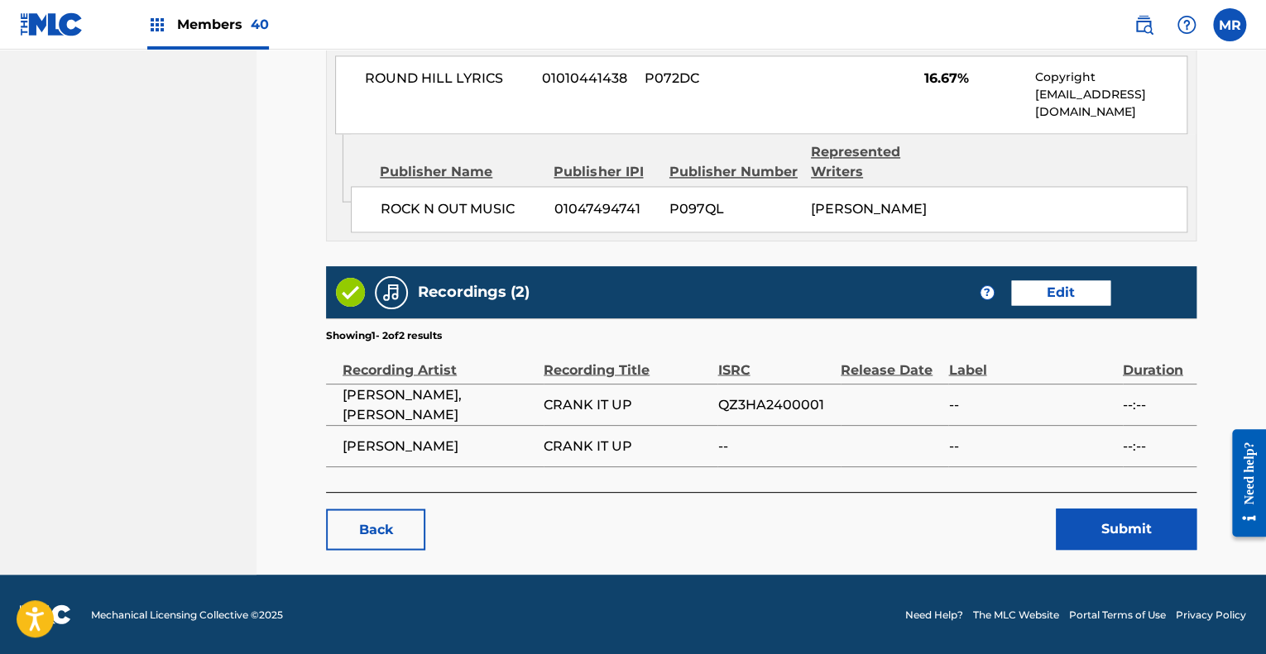
click at [1117, 534] on button "Submit" at bounding box center [1125, 529] width 141 height 41
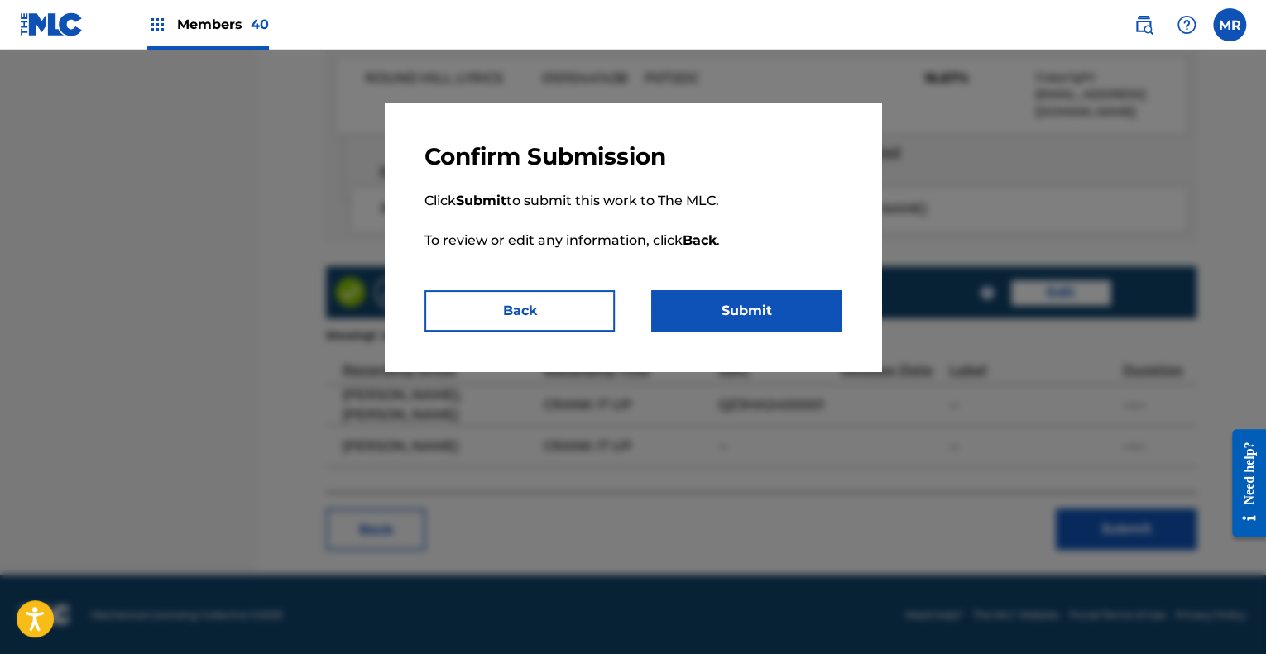
click at [740, 327] on button "Submit" at bounding box center [746, 310] width 190 height 41
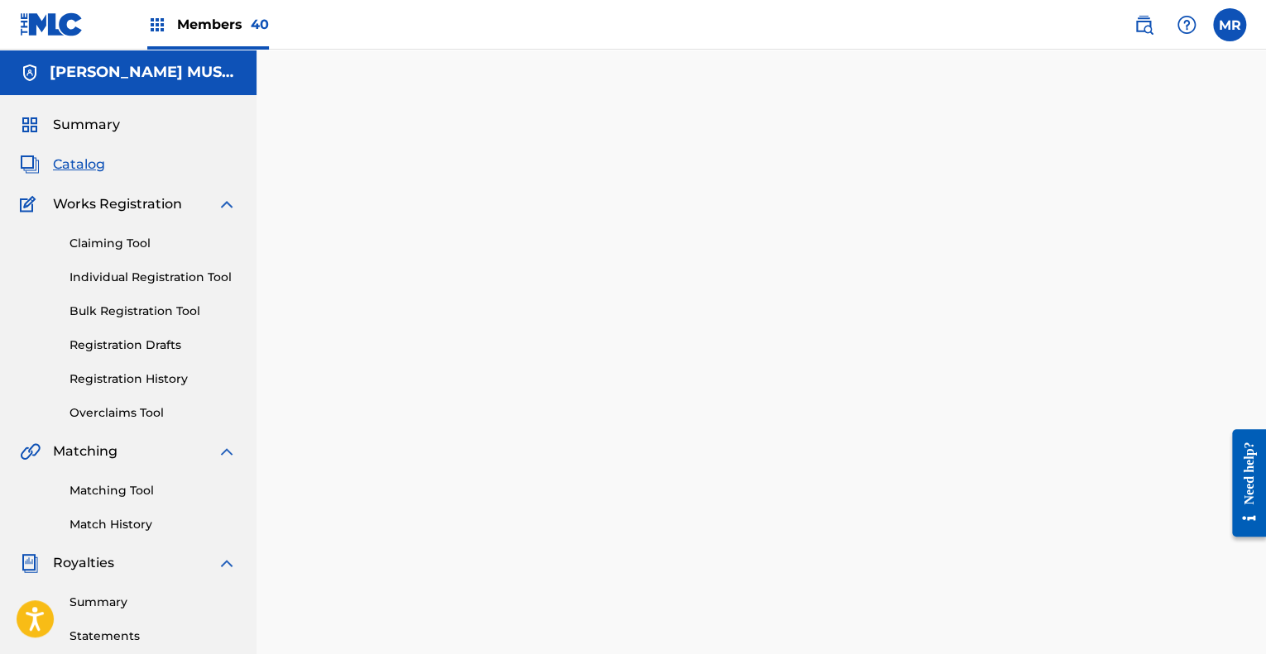
click at [81, 158] on span "Catalog" at bounding box center [79, 165] width 52 height 20
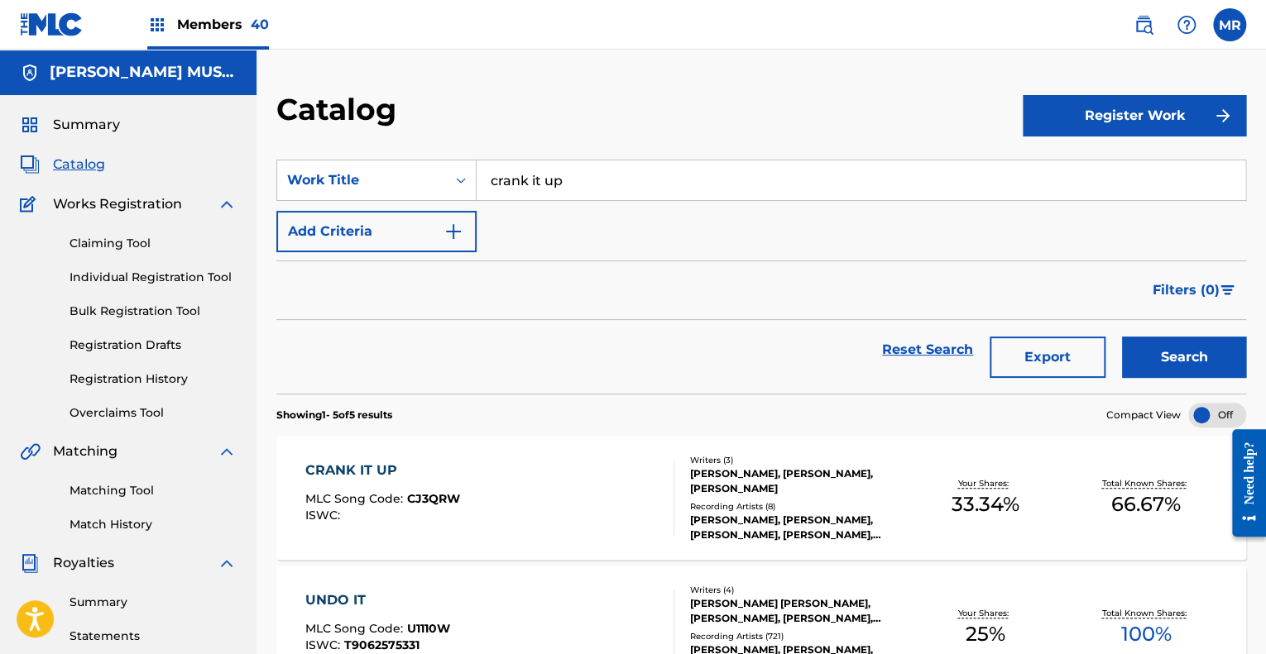
click at [739, 486] on div "[PERSON_NAME], [PERSON_NAME], [PERSON_NAME]" at bounding box center [797, 482] width 214 height 30
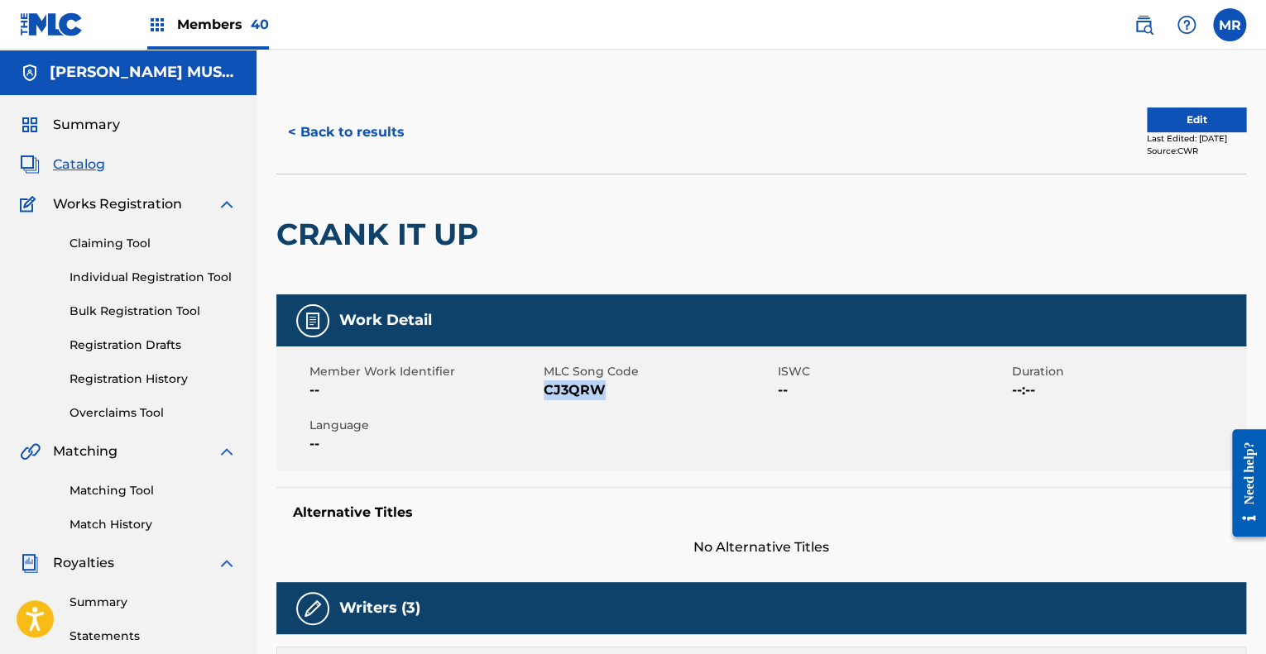
drag, startPoint x: 613, startPoint y: 392, endPoint x: 546, endPoint y: 393, distance: 67.0
click at [546, 393] on span "CJ3QRW" at bounding box center [658, 391] width 230 height 20
copy span "CJ3QRW"
click at [337, 127] on button "< Back to results" at bounding box center [346, 132] width 140 height 41
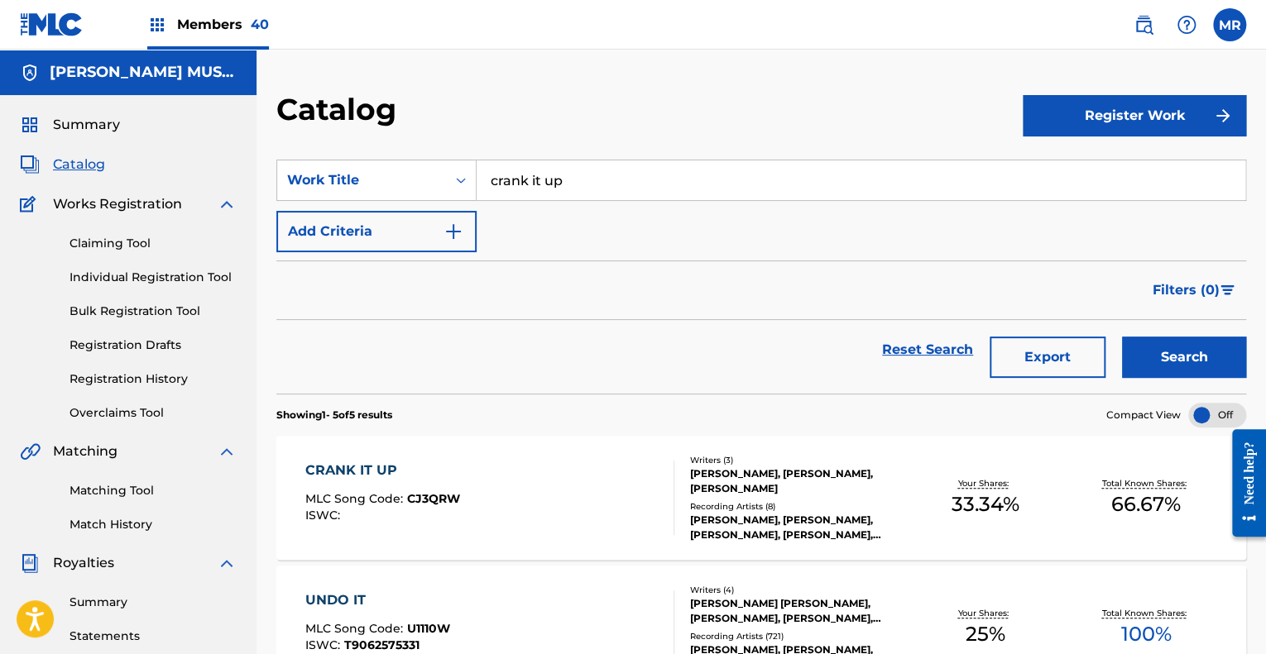
click at [599, 184] on input "crank it up" at bounding box center [860, 180] width 768 height 40
type input "c"
click at [599, 184] on input "c" at bounding box center [860, 180] width 768 height 40
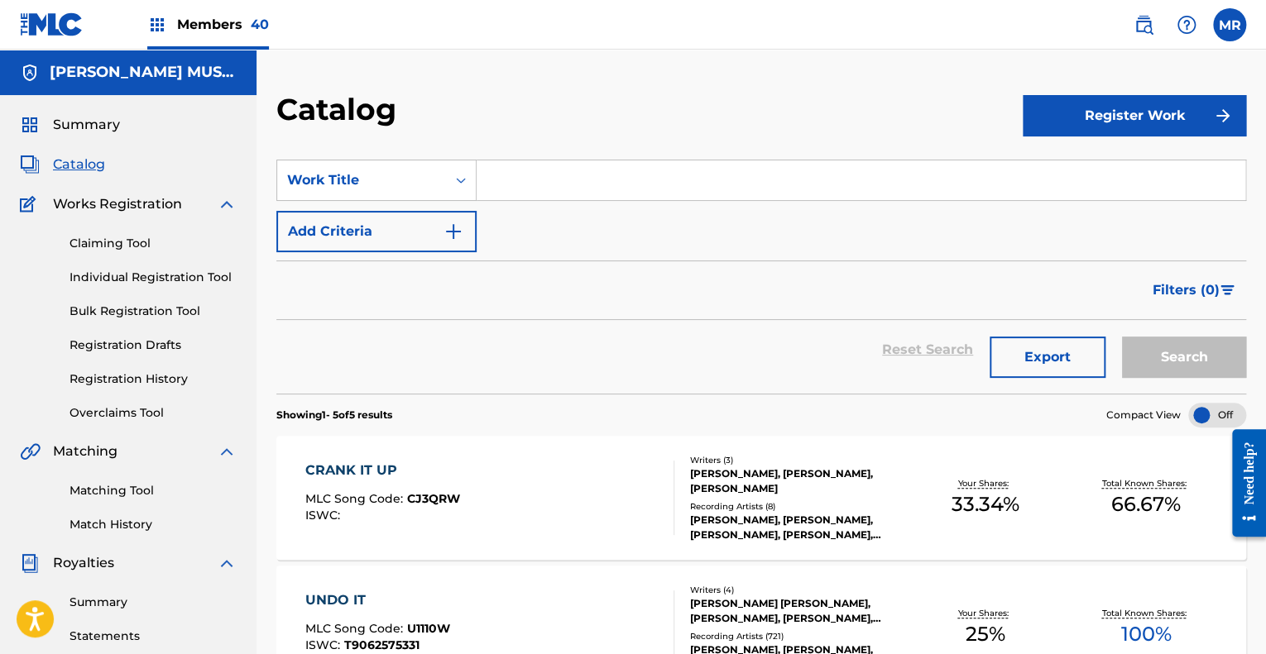
click at [599, 184] on input "Search Form" at bounding box center [860, 180] width 768 height 40
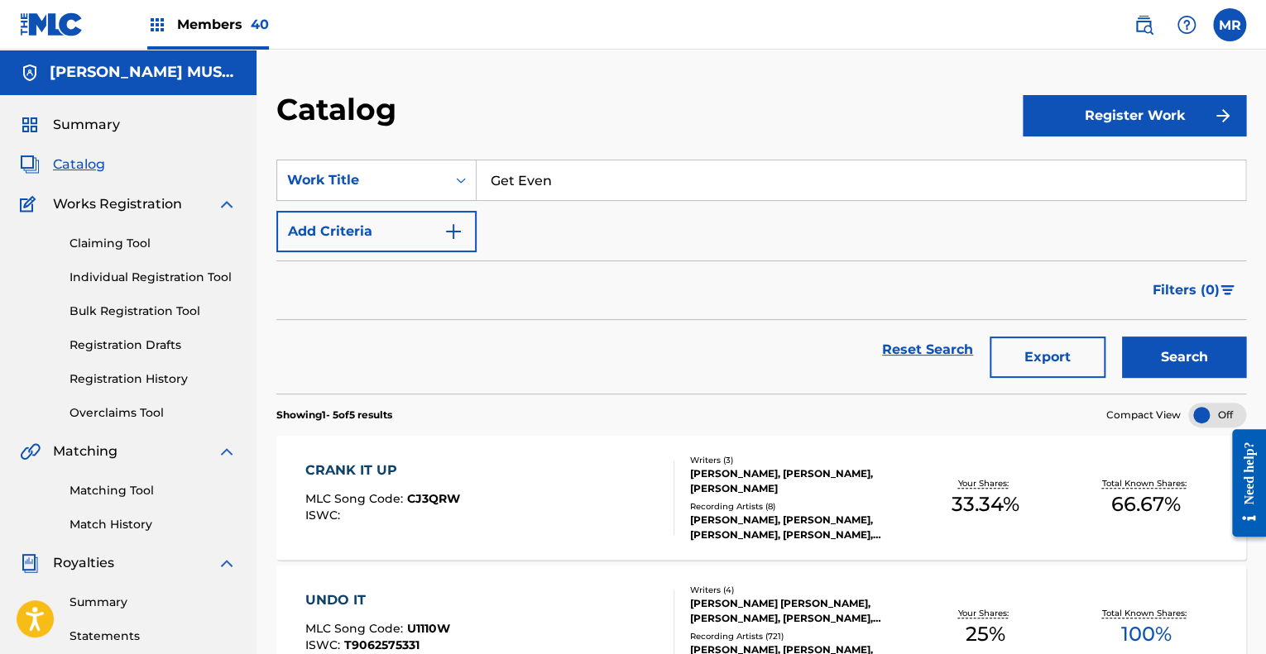
type input "Get Even"
click at [1122, 337] on button "Search" at bounding box center [1184, 357] width 124 height 41
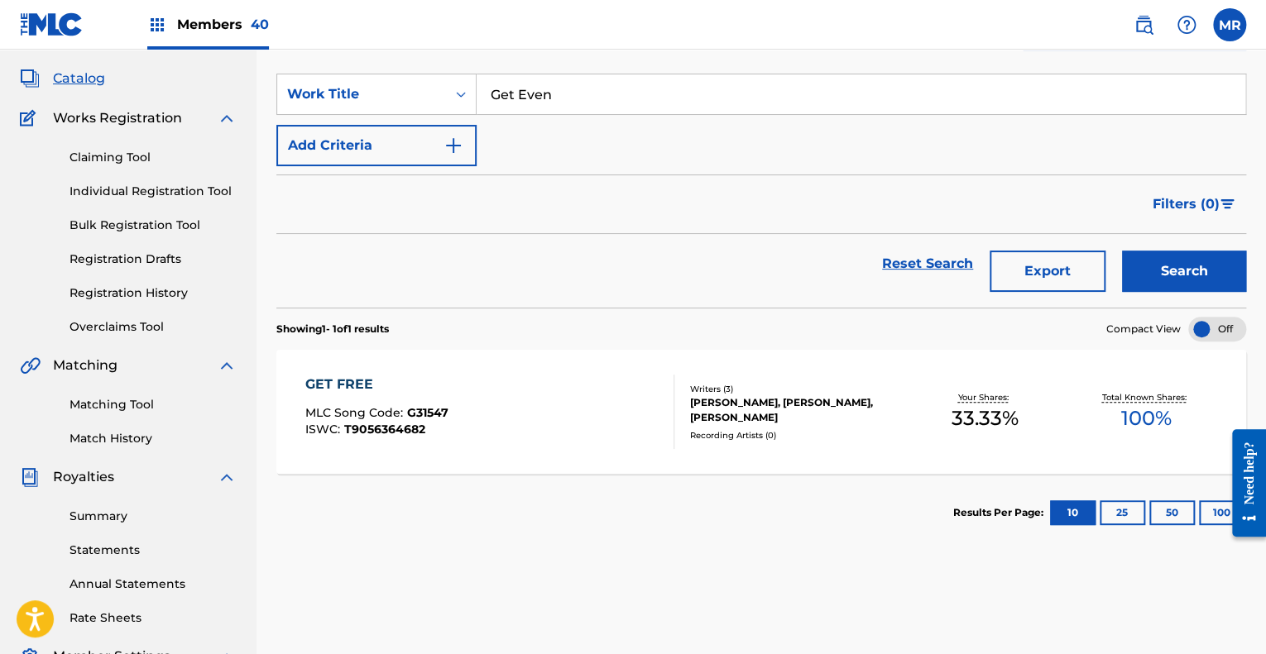
scroll to position [88, 0]
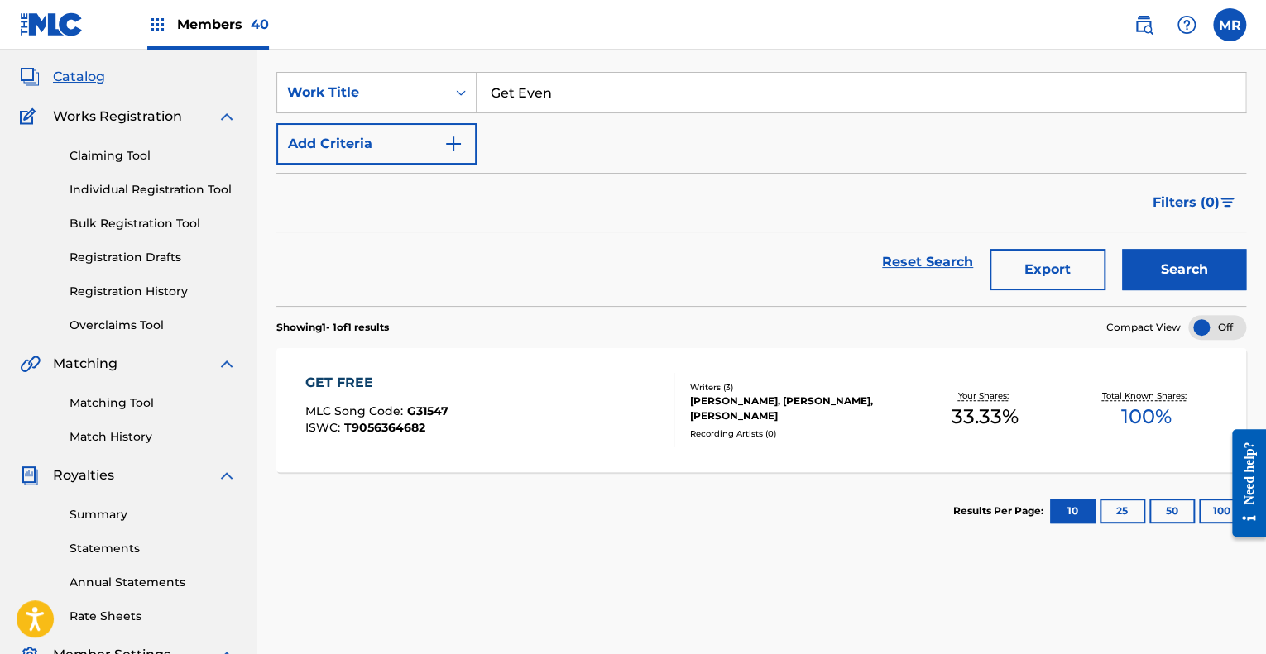
click at [725, 417] on div "[PERSON_NAME], [PERSON_NAME], [PERSON_NAME]" at bounding box center [797, 409] width 214 height 30
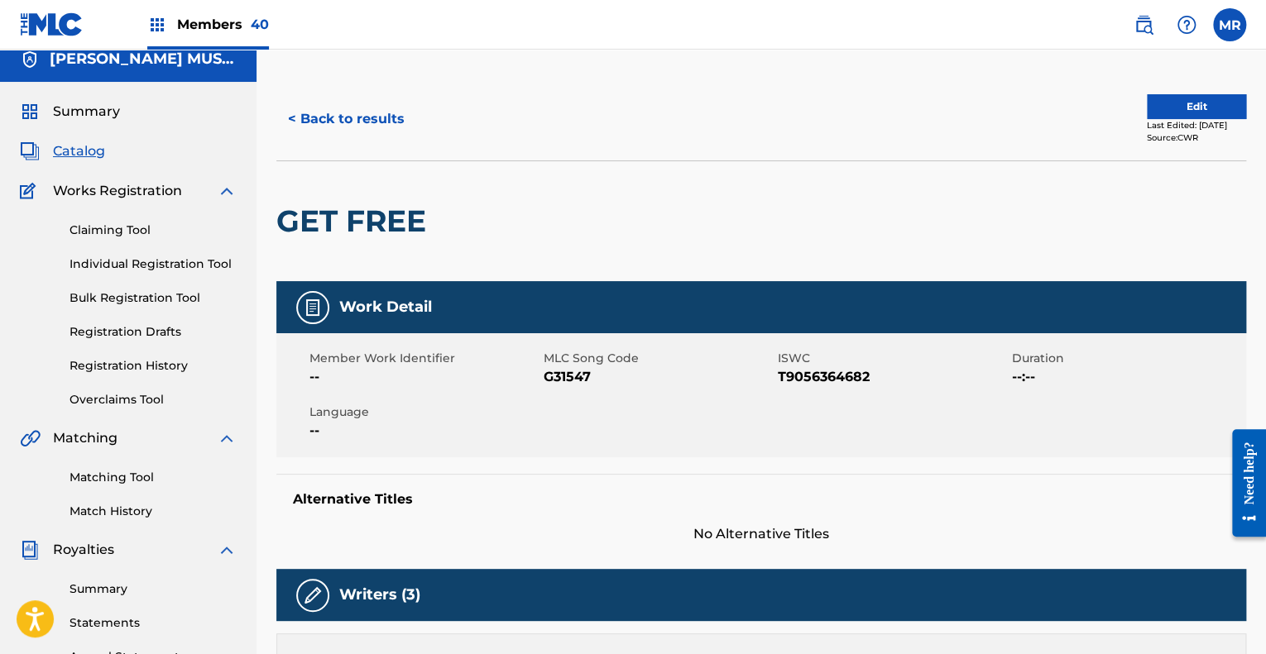
scroll to position [12, 0]
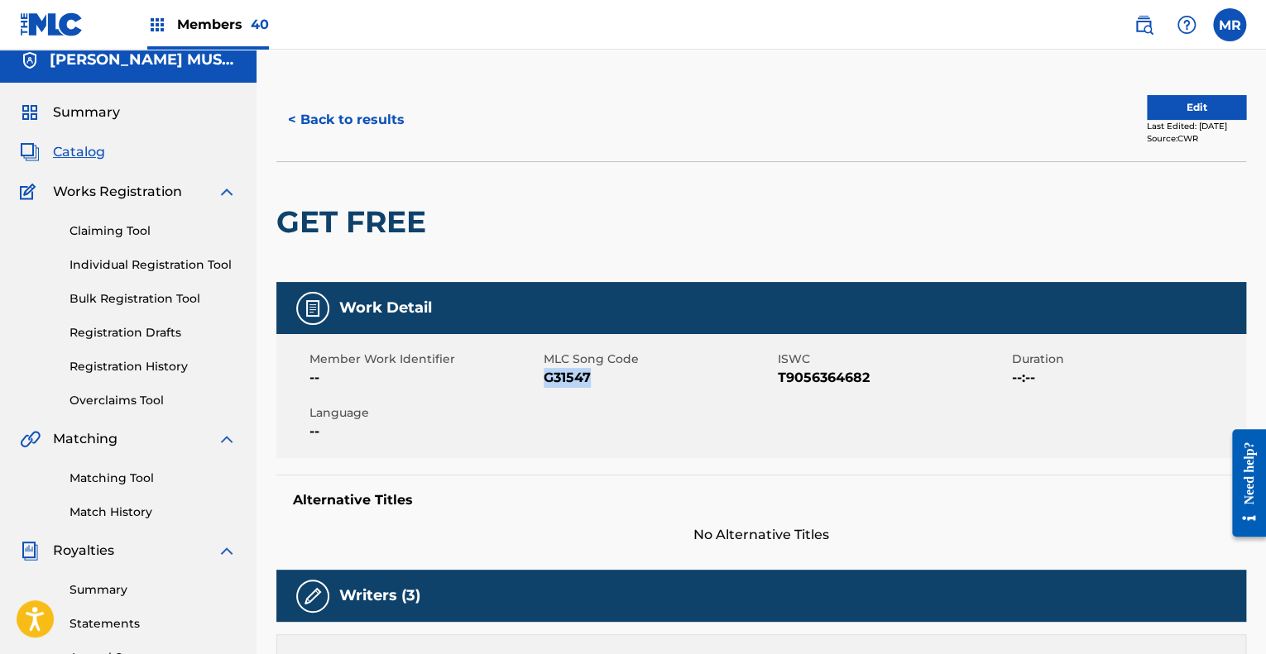
drag, startPoint x: 597, startPoint y: 381, endPoint x: 545, endPoint y: 379, distance: 52.1
click at [545, 379] on span "G31547" at bounding box center [658, 378] width 230 height 20
copy span "G31547"
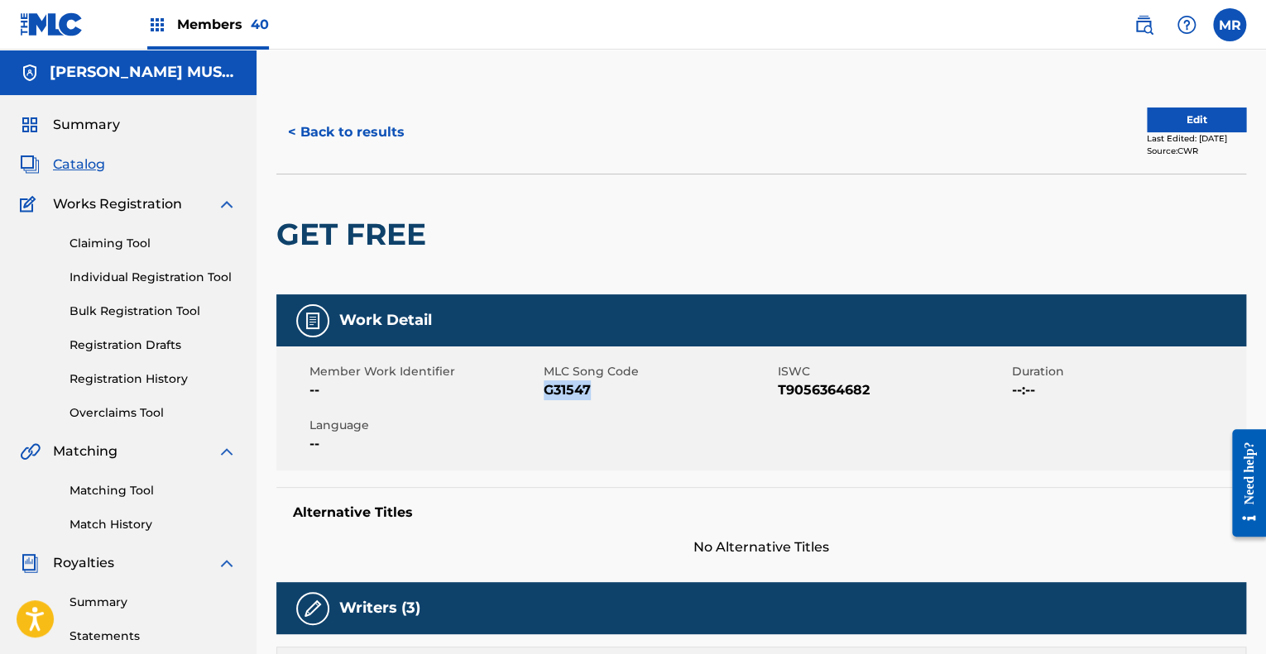
click at [349, 130] on button "< Back to results" at bounding box center [346, 132] width 140 height 41
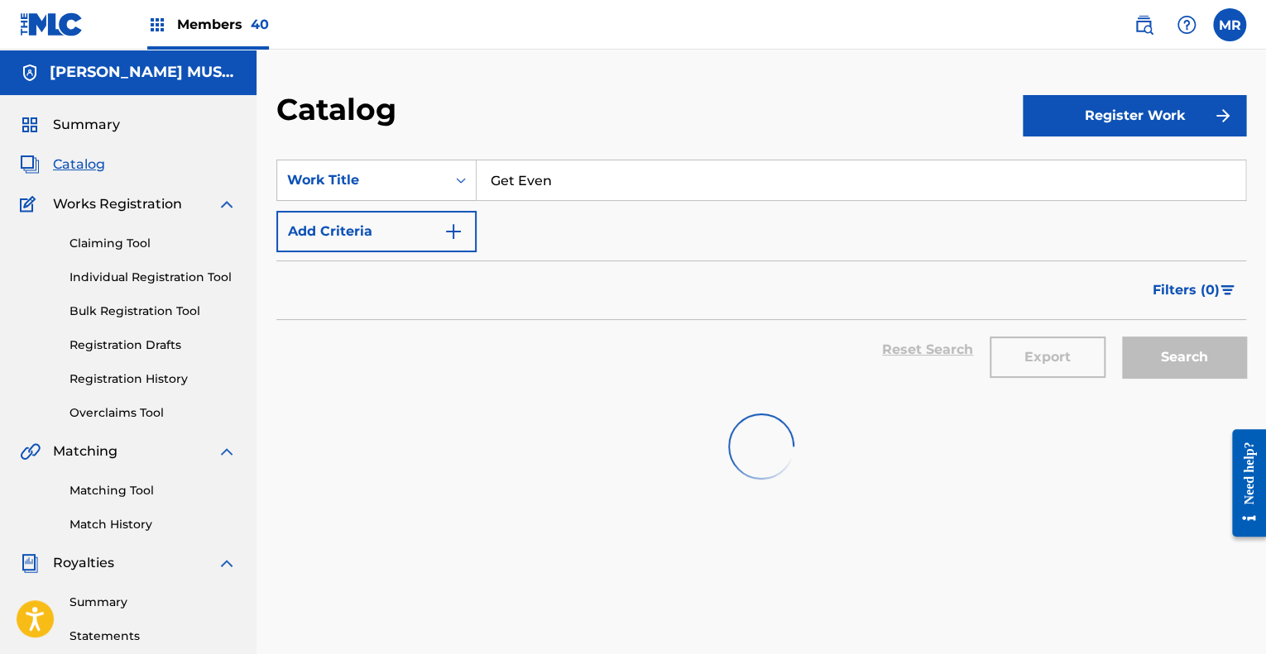
scroll to position [88, 0]
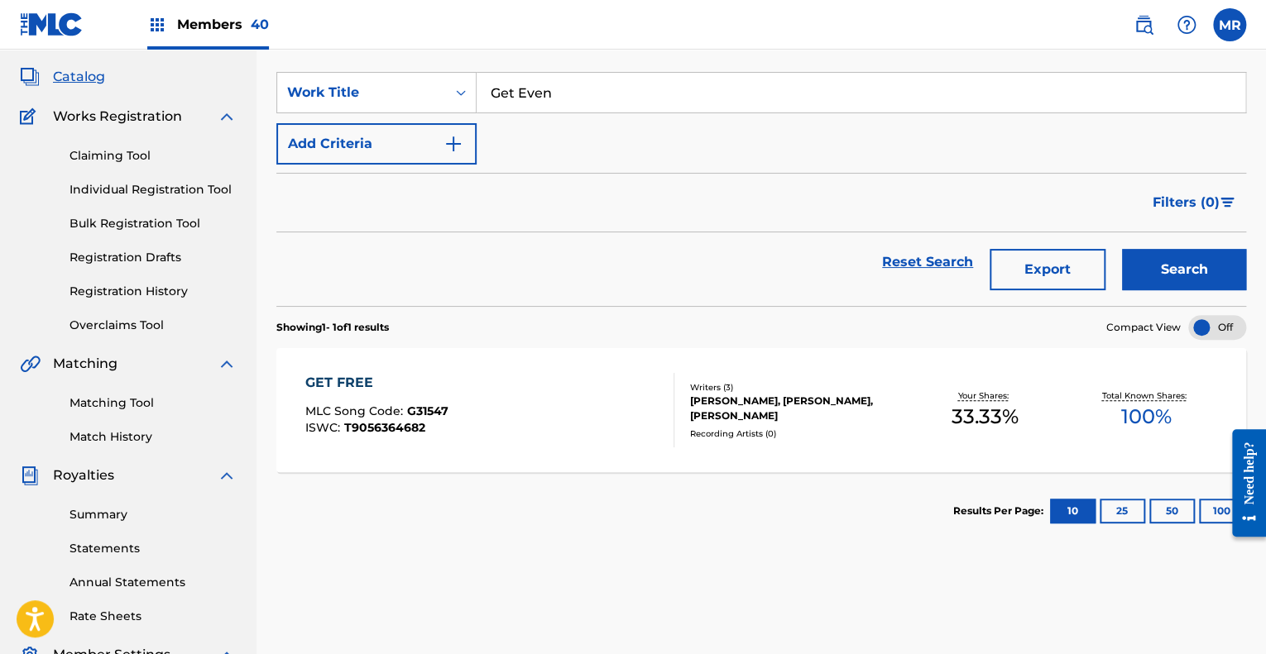
click at [1142, 19] on img at bounding box center [1143, 25] width 20 height 20
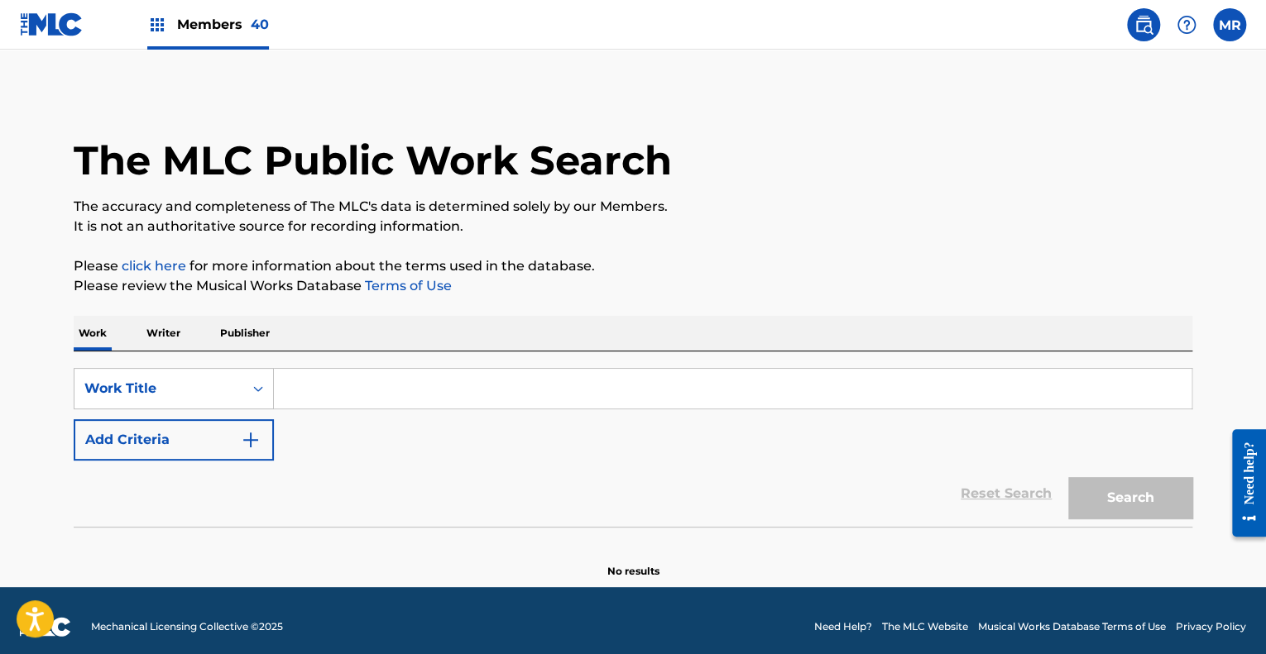
click at [334, 385] on input "Search Form" at bounding box center [732, 389] width 917 height 40
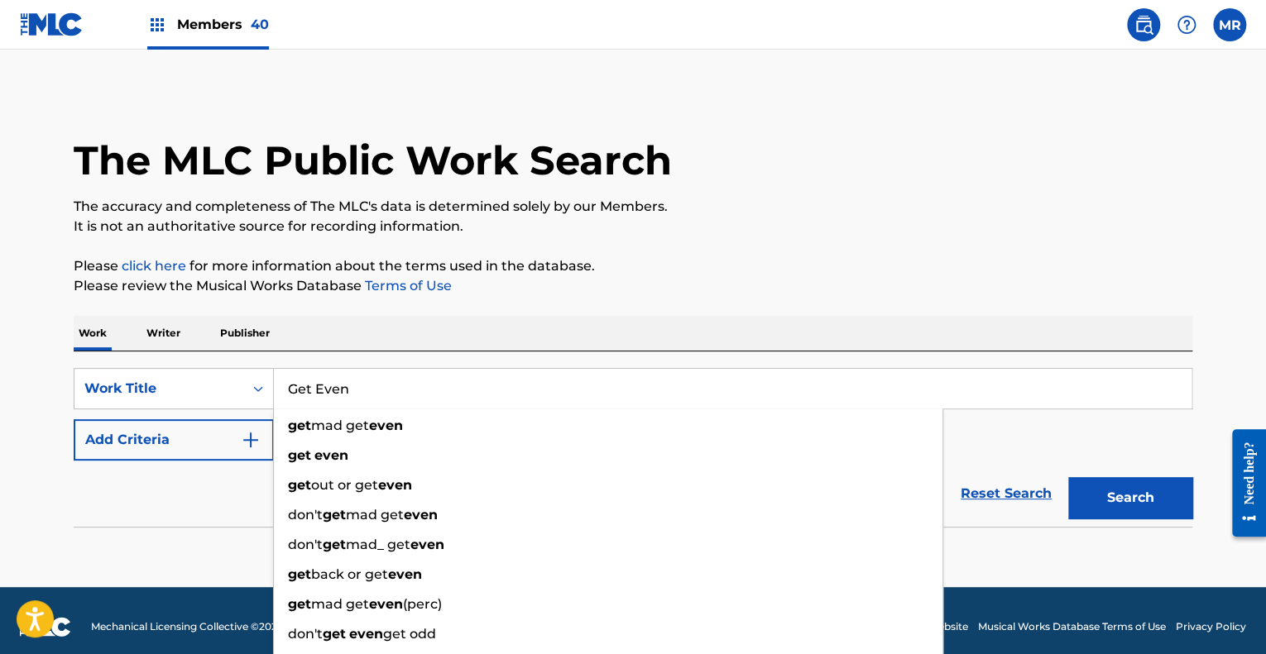
type input "Get Even"
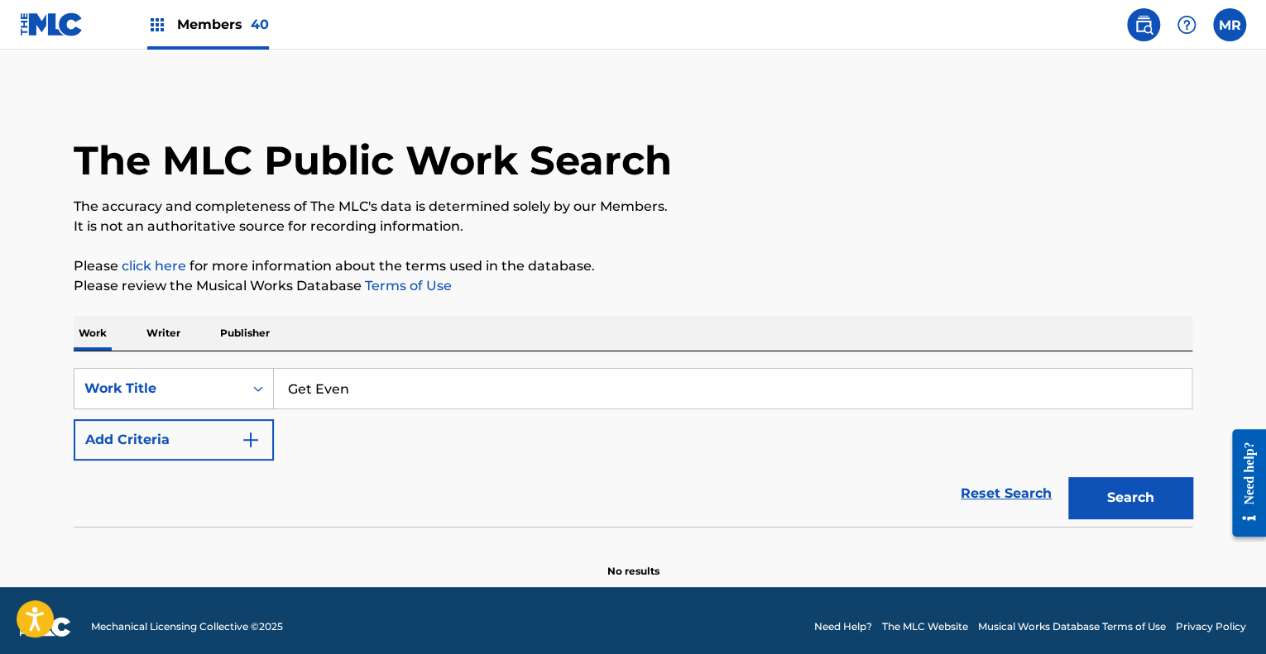
click at [452, 314] on div "The MLC Public Work Search The accuracy and completeness of The MLC's data is d…" at bounding box center [633, 335] width 1158 height 488
click at [202, 433] on button "Add Criteria" at bounding box center [174, 439] width 200 height 41
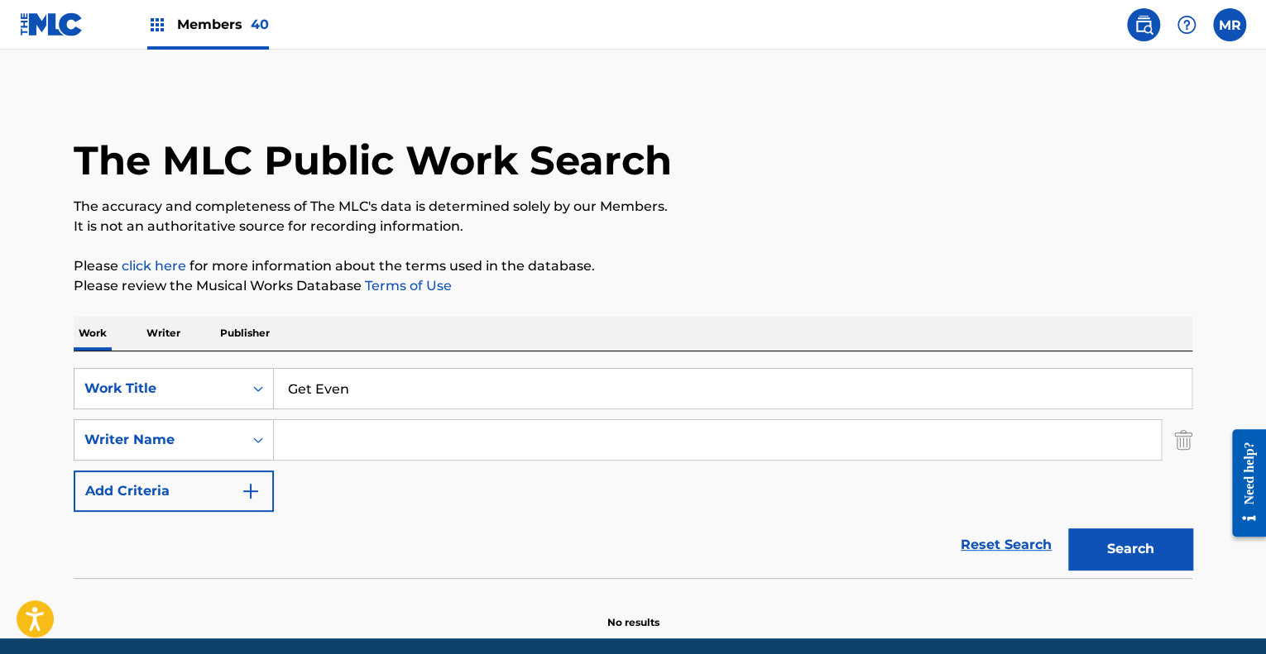
click at [357, 439] on input "Search Form" at bounding box center [717, 440] width 887 height 40
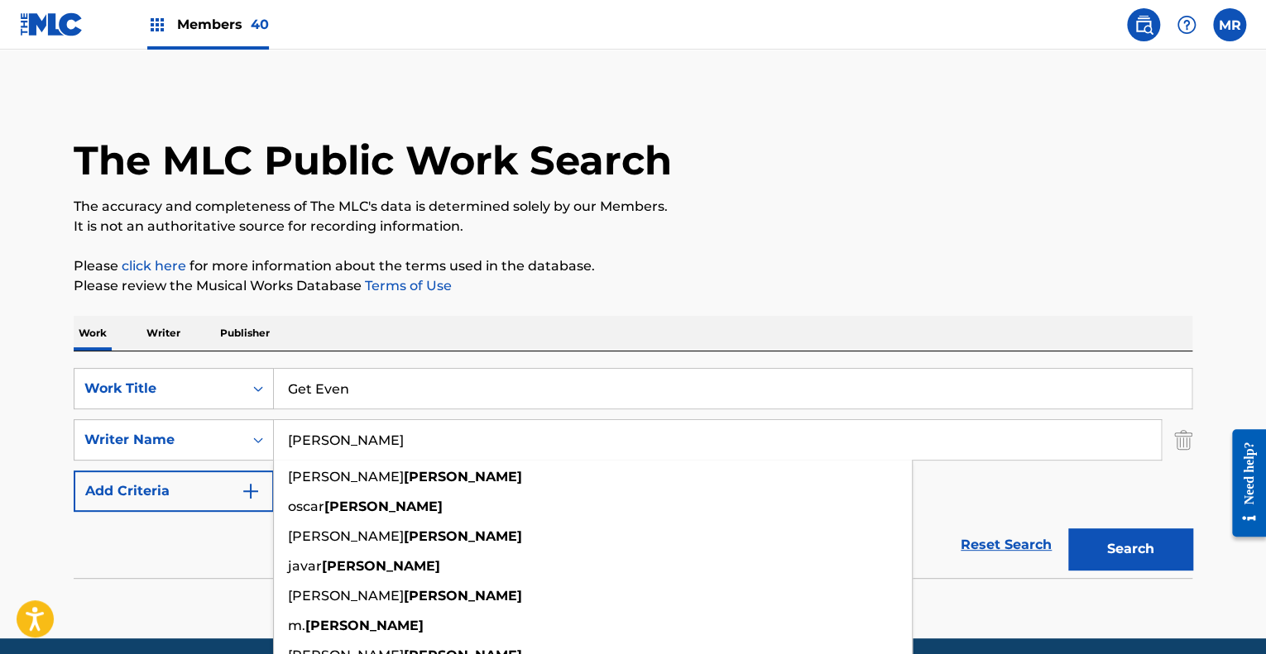
type input "[PERSON_NAME]"
click at [1068, 529] on button "Search" at bounding box center [1130, 549] width 124 height 41
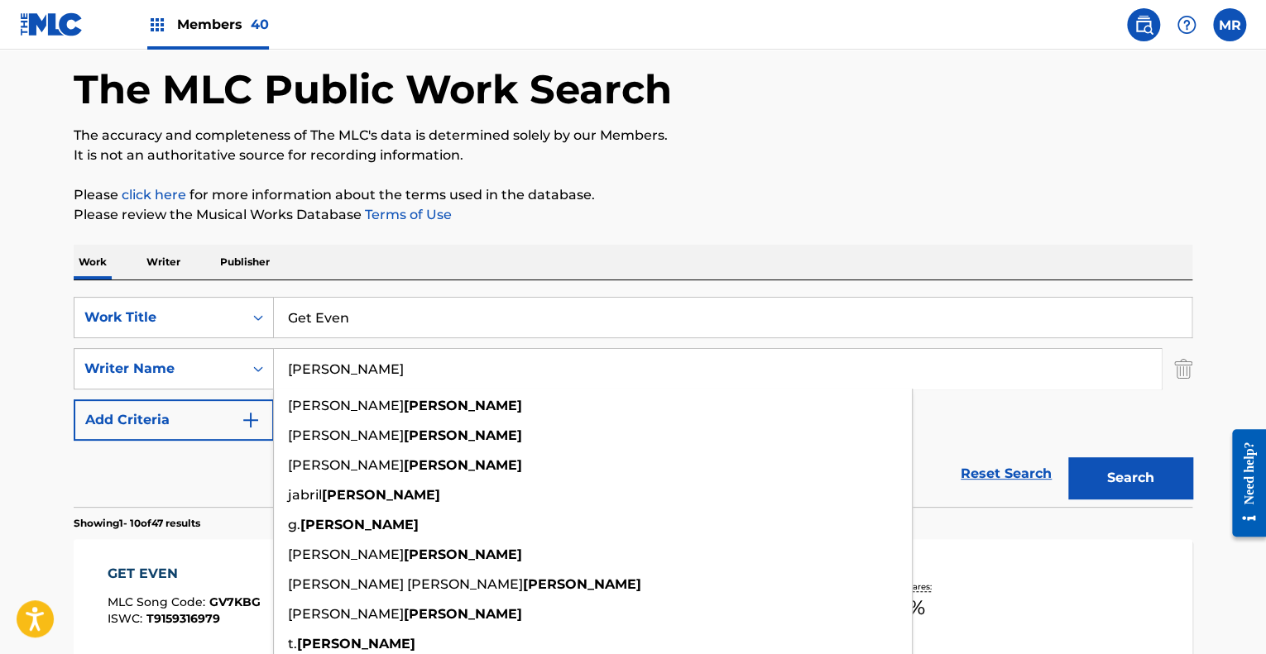
scroll to position [318, 0]
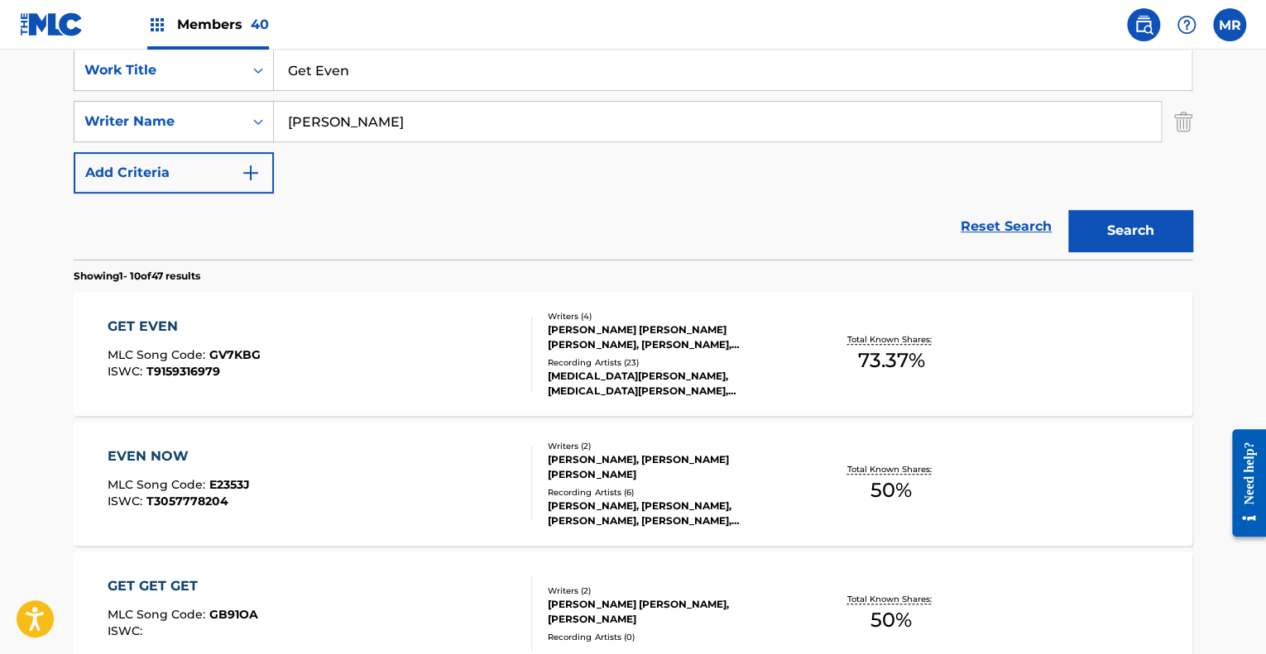
click at [637, 332] on div "[PERSON_NAME] [PERSON_NAME] [PERSON_NAME], [PERSON_NAME], [PERSON_NAME]" at bounding box center [673, 338] width 250 height 30
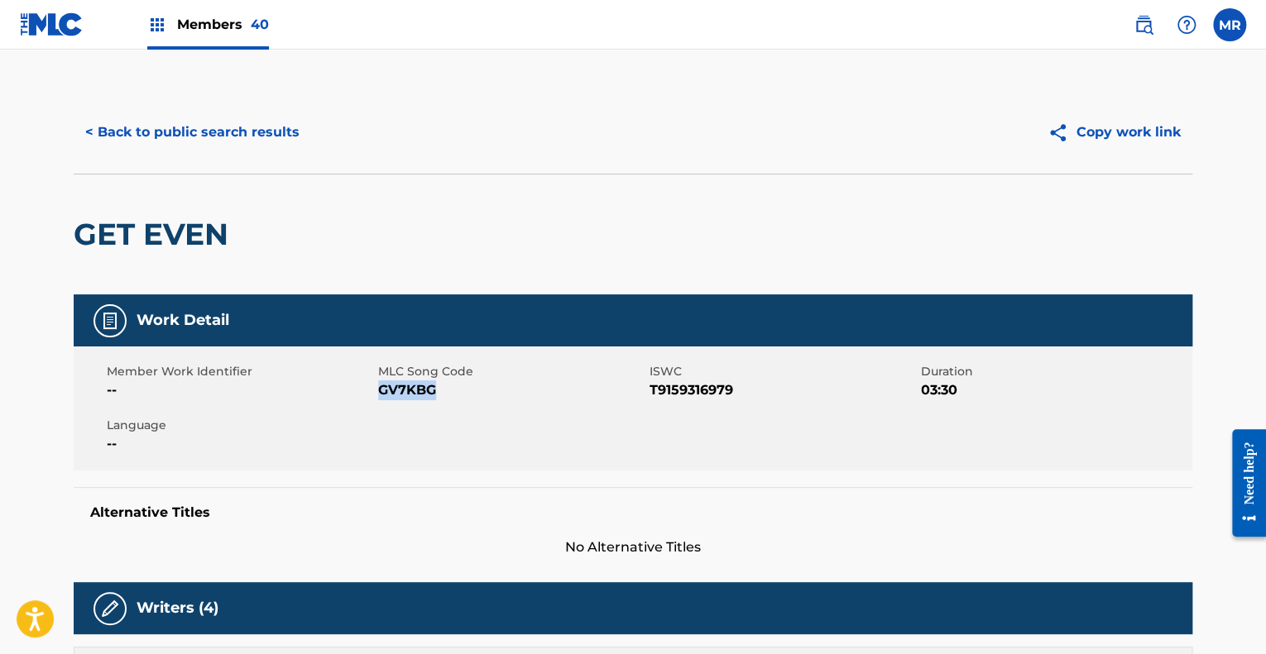
drag, startPoint x: 443, startPoint y: 392, endPoint x: 379, endPoint y: 396, distance: 63.8
click at [379, 396] on span "GV7KBG" at bounding box center [511, 391] width 267 height 20
copy span "GV7KBG"
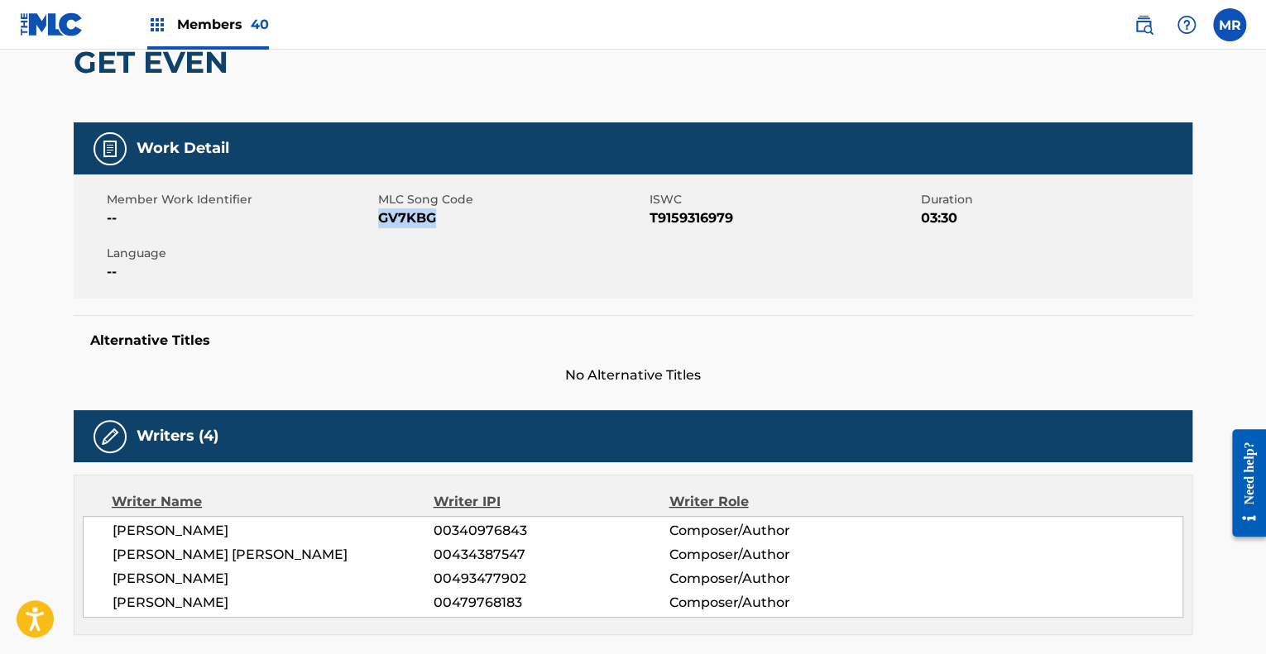
scroll to position [43, 0]
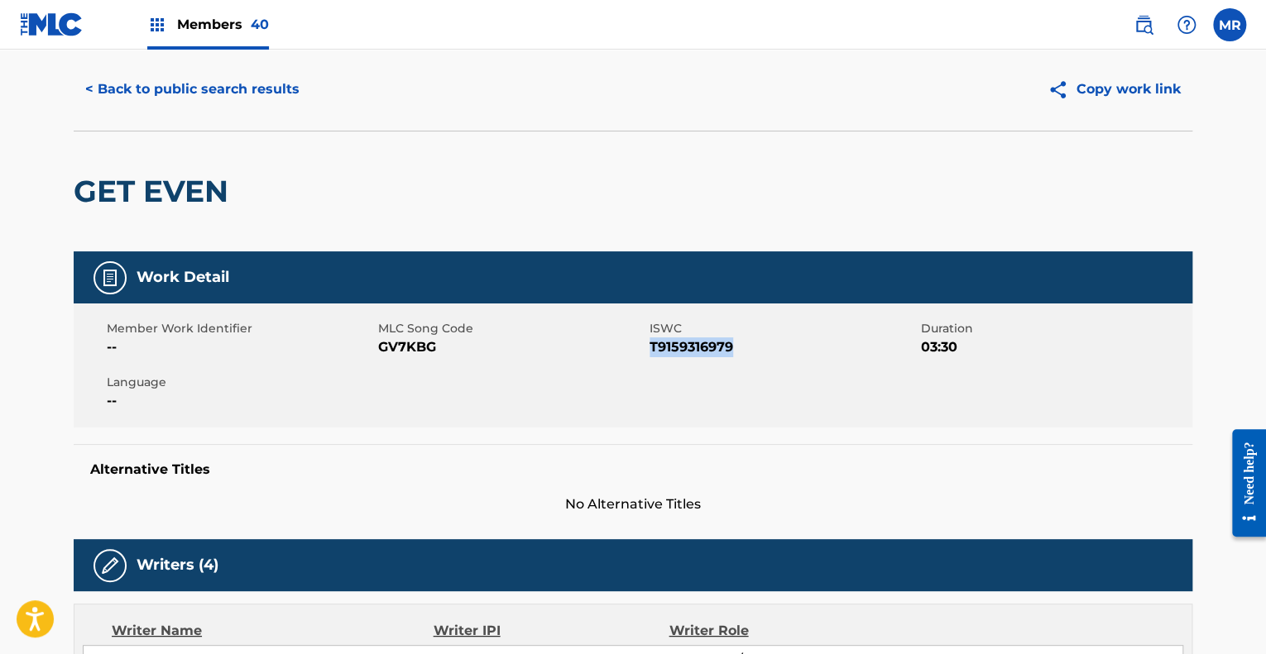
drag, startPoint x: 735, startPoint y: 347, endPoint x: 650, endPoint y: 352, distance: 84.6
click at [650, 352] on span "T9159316979" at bounding box center [782, 347] width 267 height 20
copy span "T9159316979"
click at [213, 96] on button "< Back to public search results" at bounding box center [192, 89] width 237 height 41
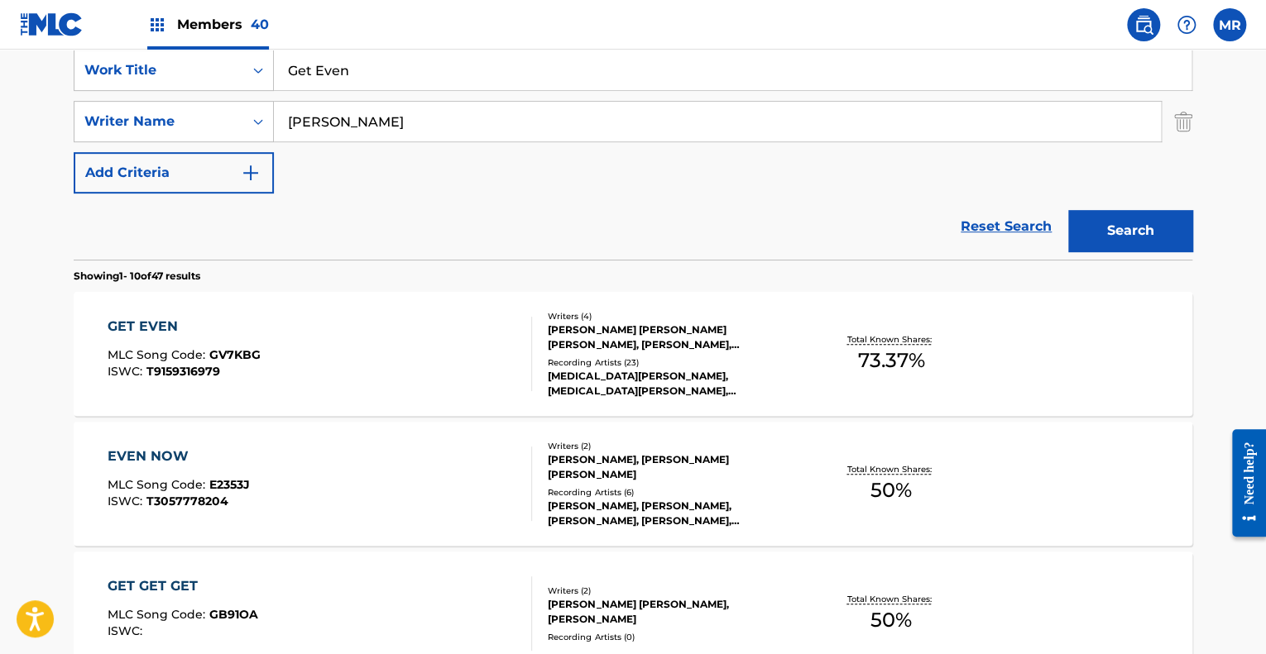
click at [376, 75] on input "Get Even" at bounding box center [732, 70] width 917 height 40
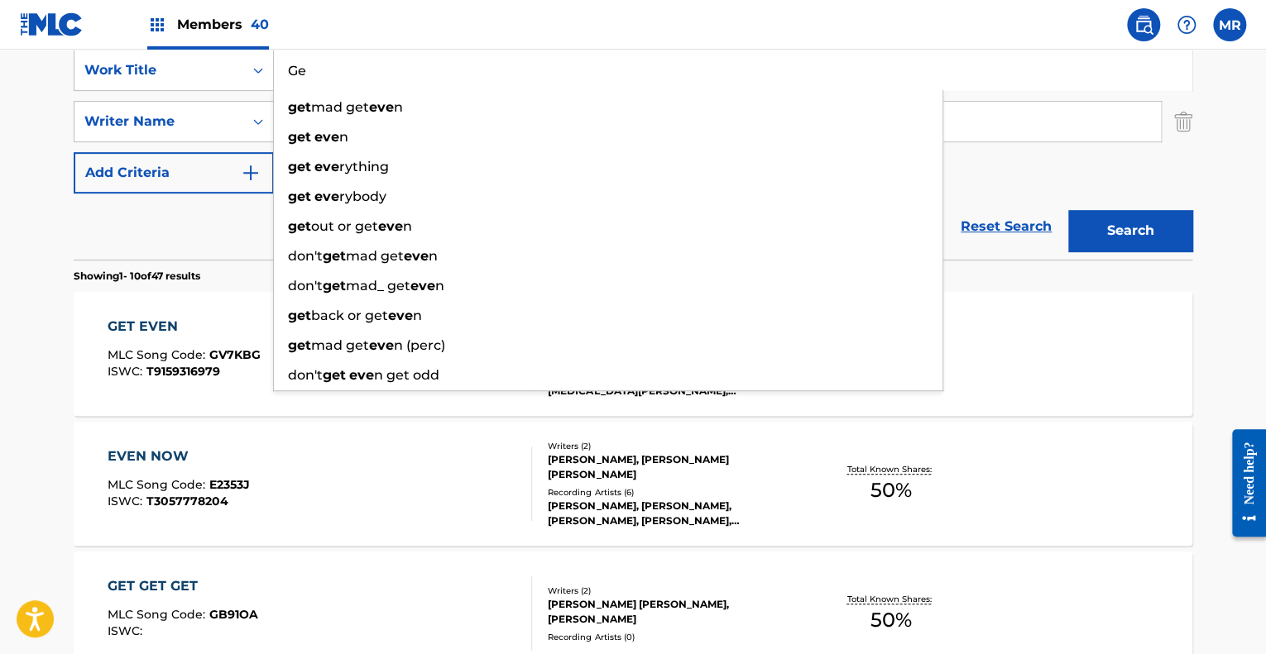
type input "G"
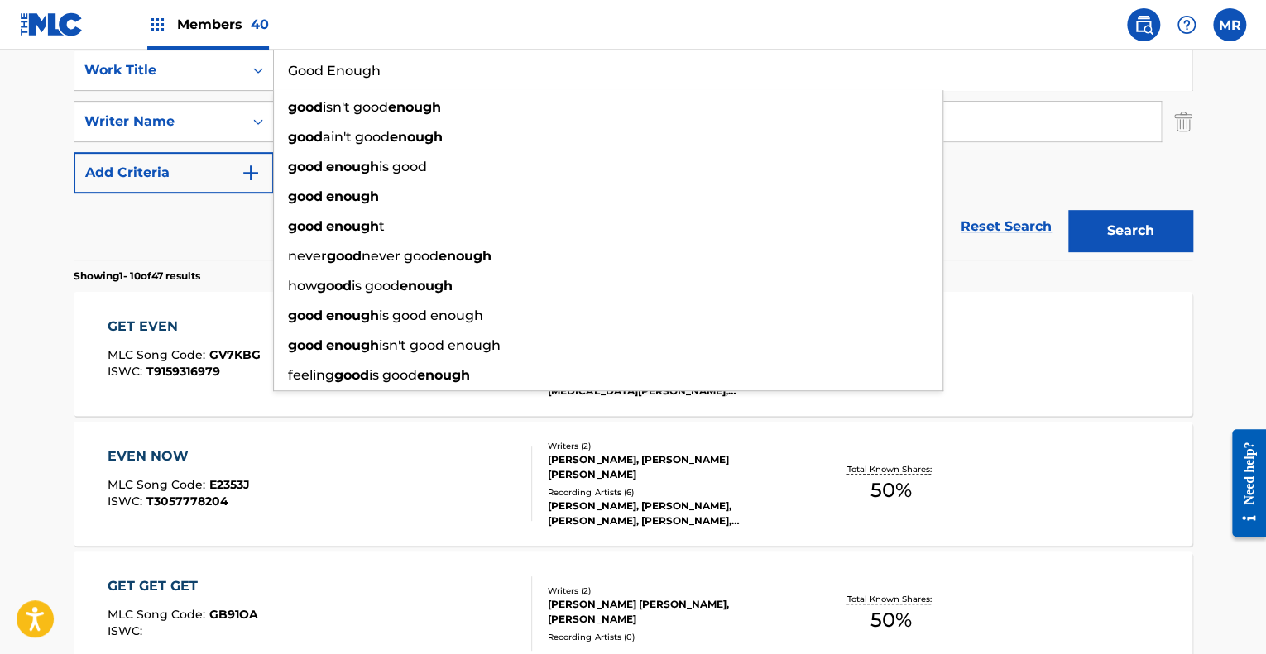
click at [1068, 210] on button "Search" at bounding box center [1130, 230] width 124 height 41
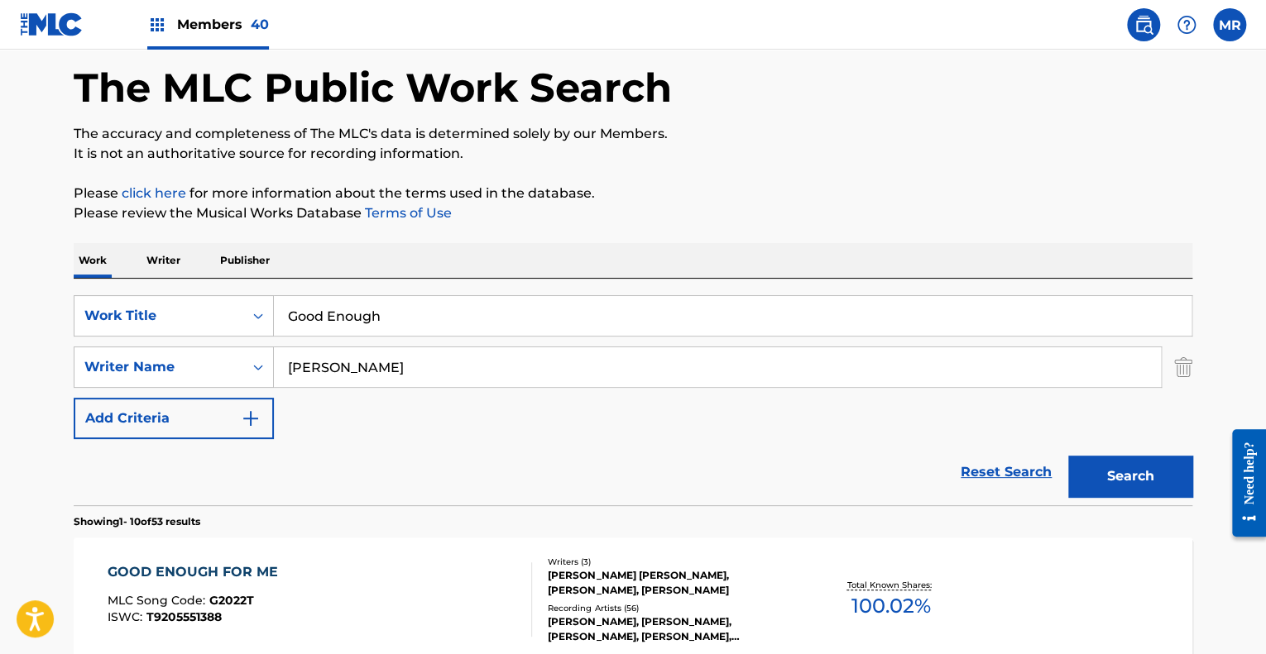
scroll to position [0, 0]
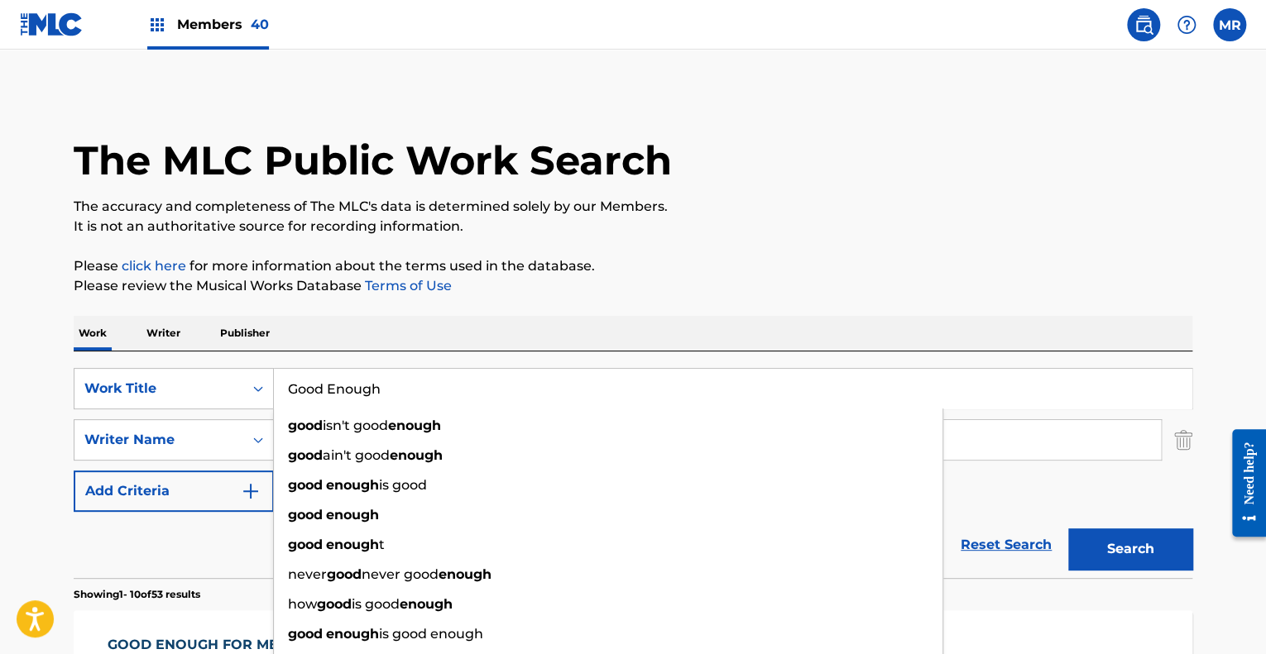
click at [677, 148] on div "The MLC Public Work Search" at bounding box center [633, 151] width 1118 height 121
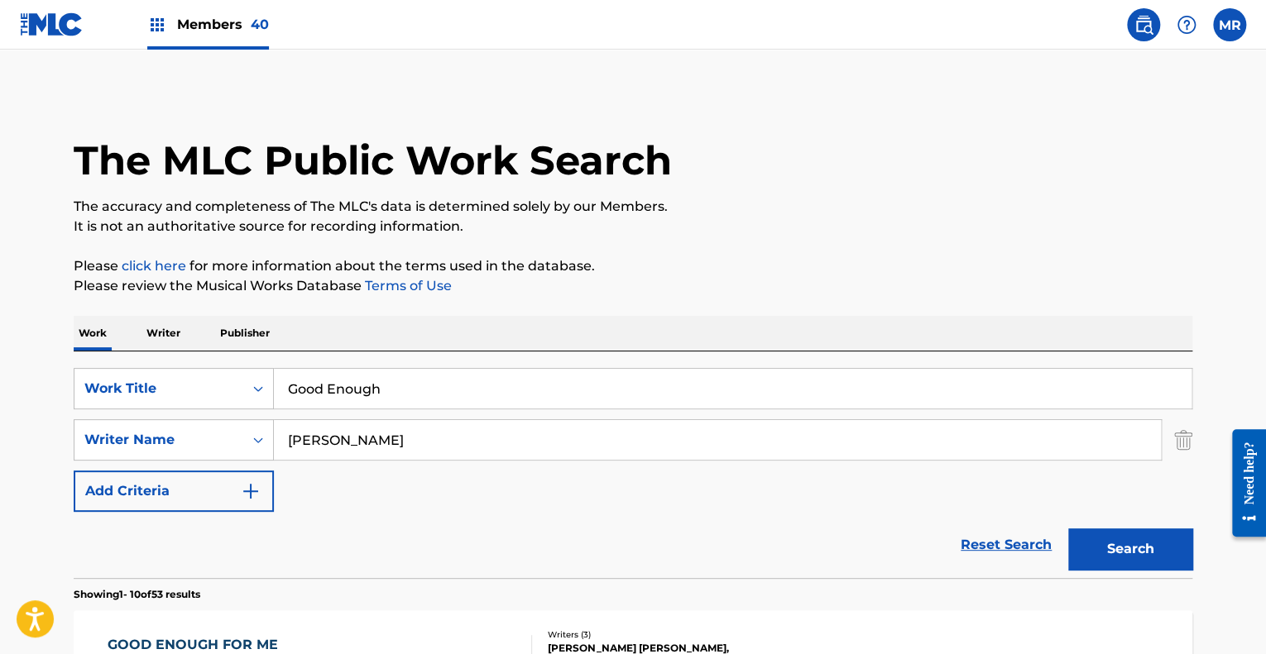
click at [381, 386] on input "Good Enough" at bounding box center [732, 389] width 917 height 40
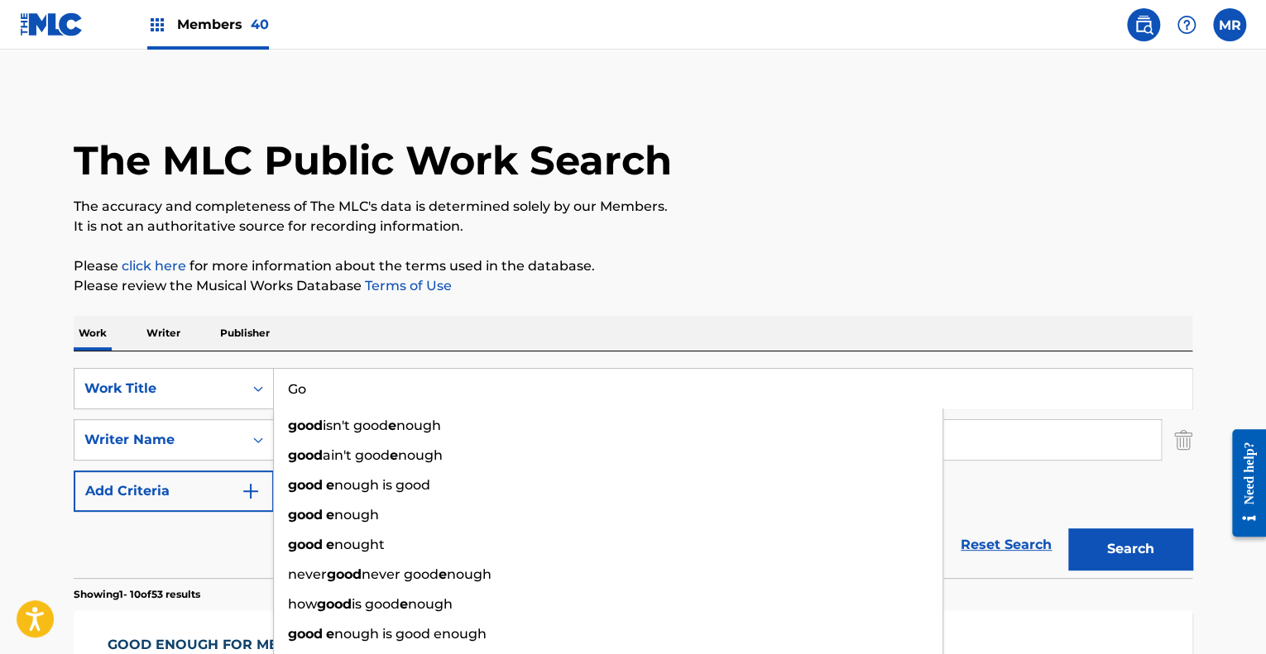
type input "G"
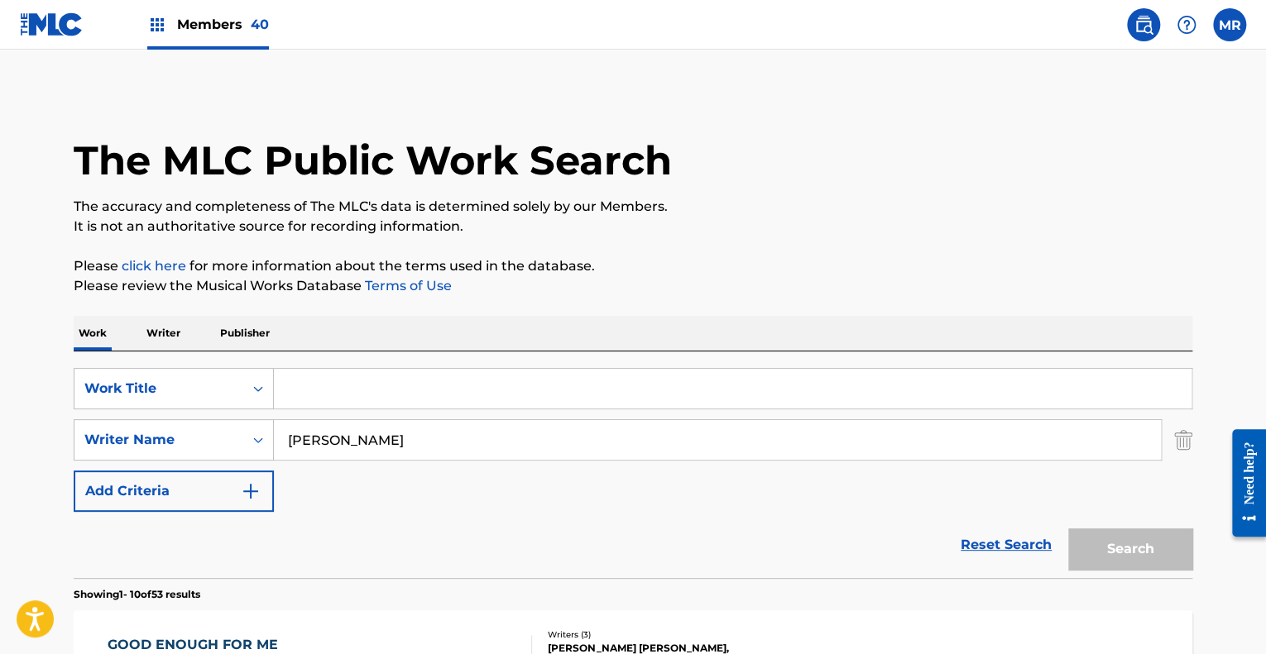
paste input "Kill The Headlights"
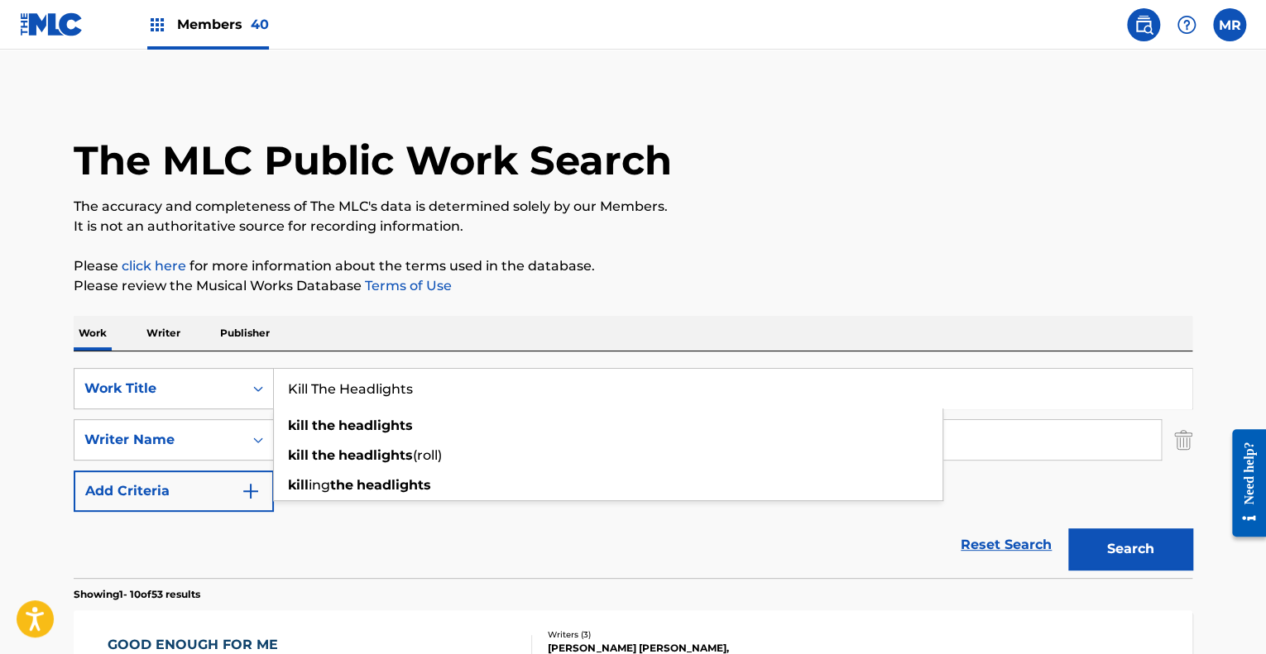
type input "Kill The Headlights"
click at [642, 261] on p "Please click here for more information about the terms used in the database." at bounding box center [633, 266] width 1118 height 20
click at [1113, 544] on button "Search" at bounding box center [1130, 549] width 124 height 41
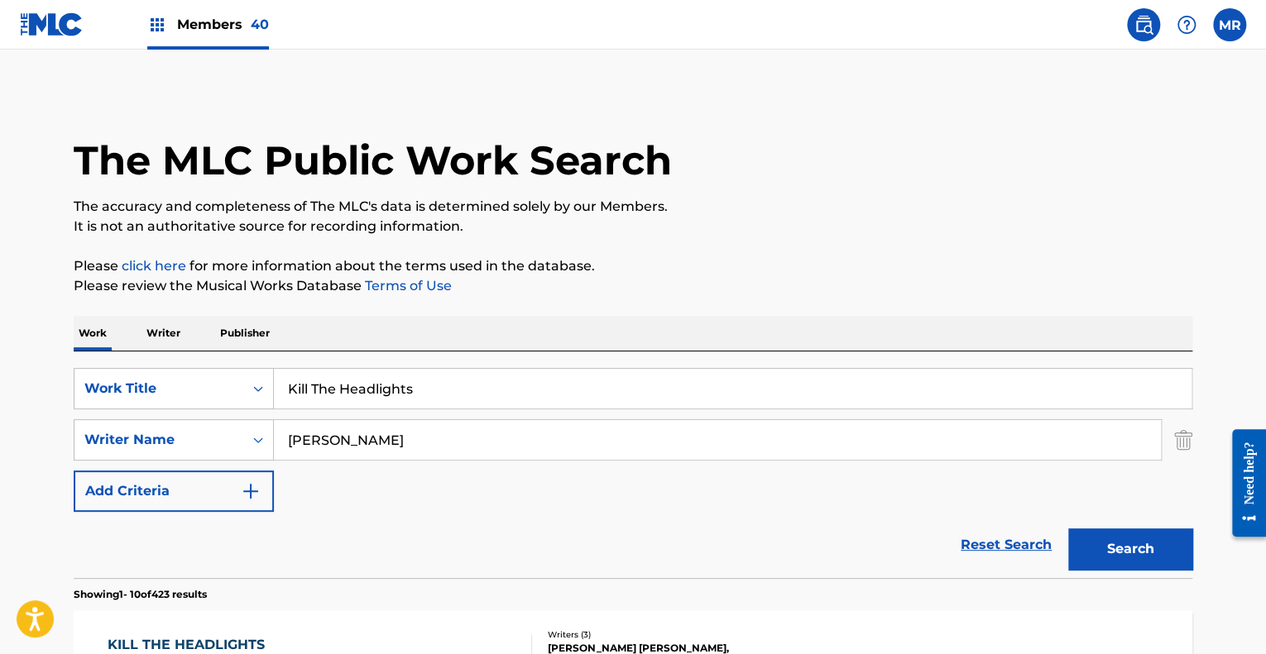
scroll to position [309, 0]
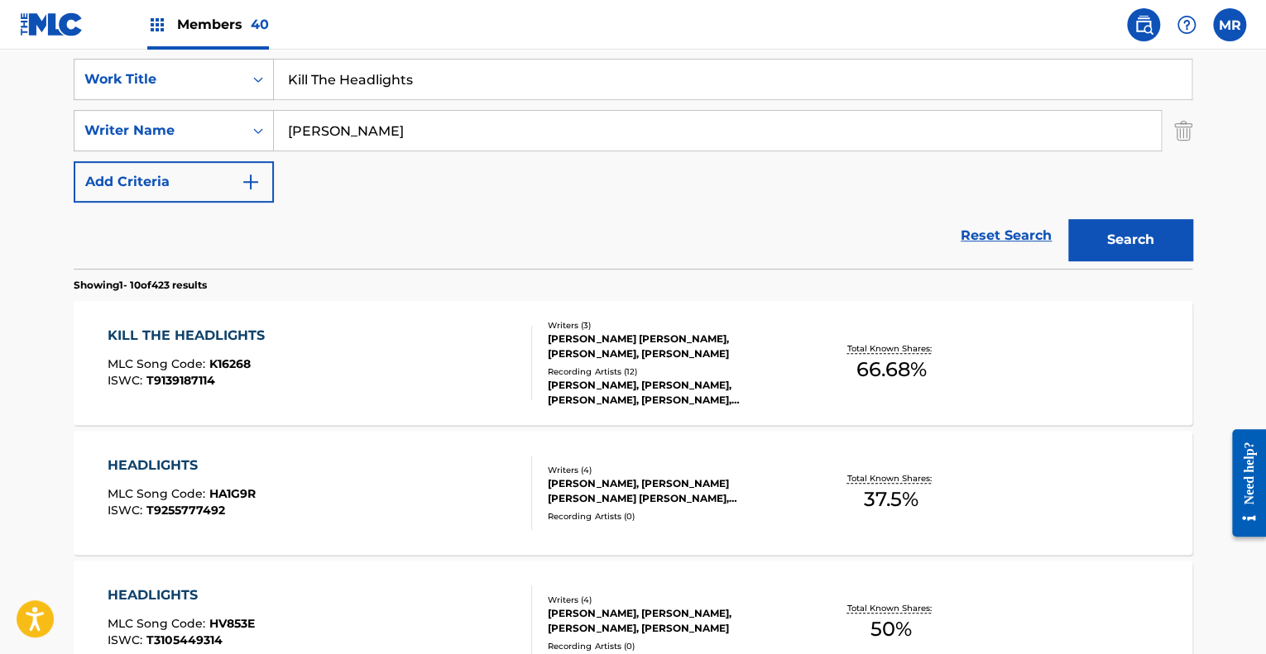
click at [698, 392] on div "[PERSON_NAME], [PERSON_NAME], [PERSON_NAME], [PERSON_NAME], [PERSON_NAME]" at bounding box center [673, 393] width 250 height 30
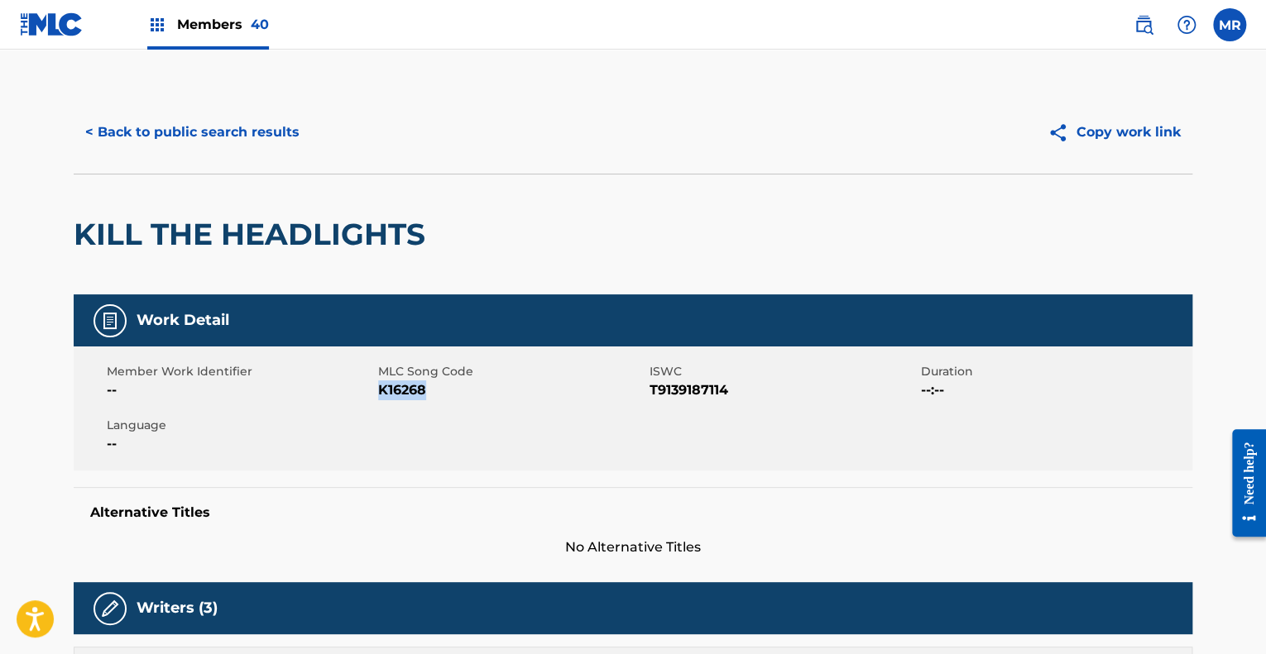
drag, startPoint x: 430, startPoint y: 393, endPoint x: 378, endPoint y: 395, distance: 52.1
click at [378, 395] on span "K16268" at bounding box center [511, 391] width 267 height 20
copy span "K16268"
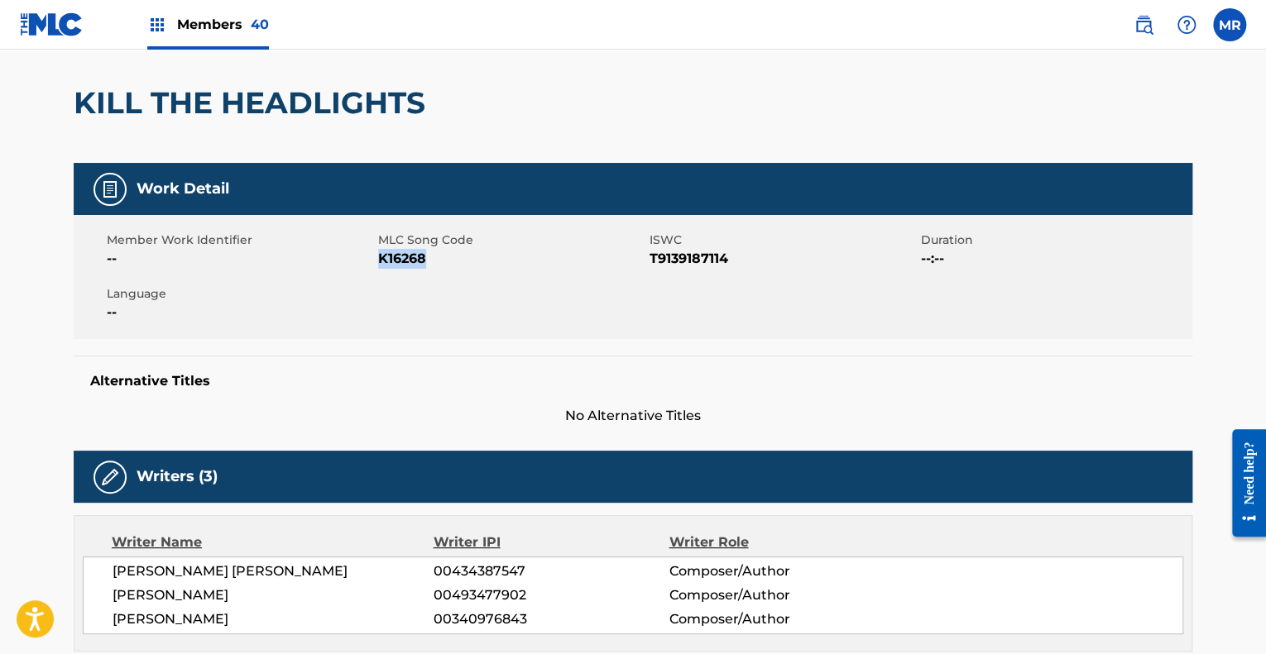
scroll to position [56, 0]
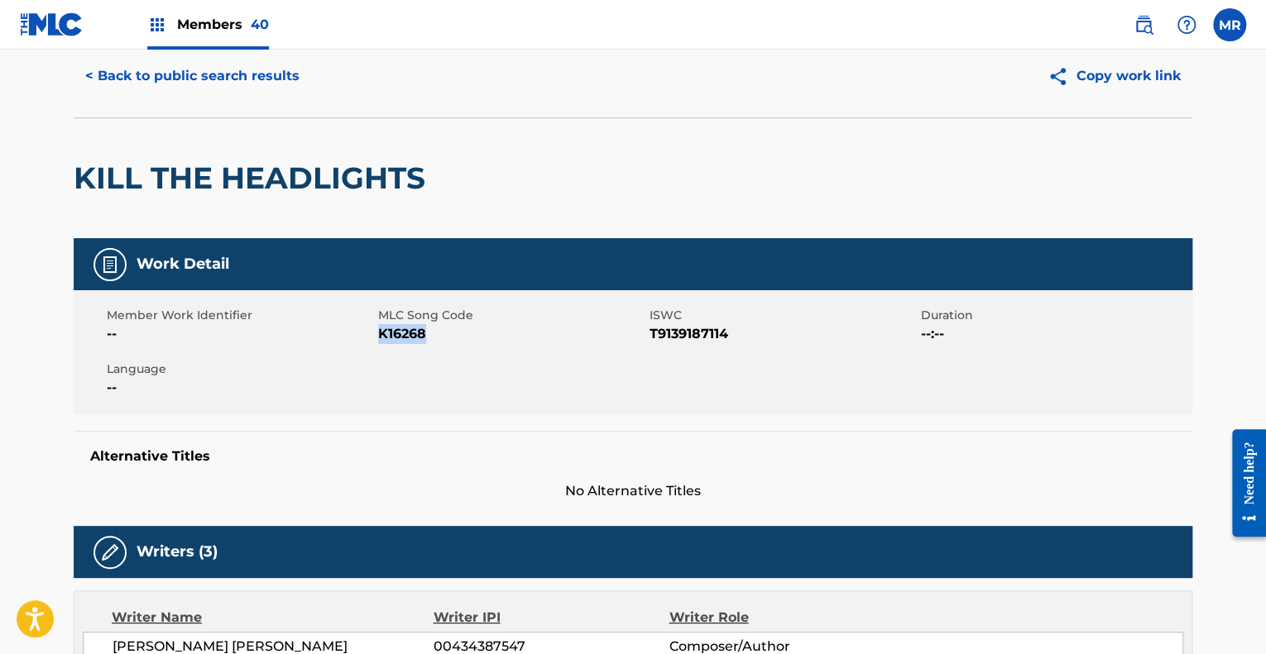
click at [457, 341] on span "K16268" at bounding box center [511, 334] width 267 height 20
drag, startPoint x: 428, startPoint y: 331, endPoint x: 380, endPoint y: 336, distance: 49.1
click at [380, 336] on span "K16268" at bounding box center [511, 334] width 267 height 20
copy span "K16268"
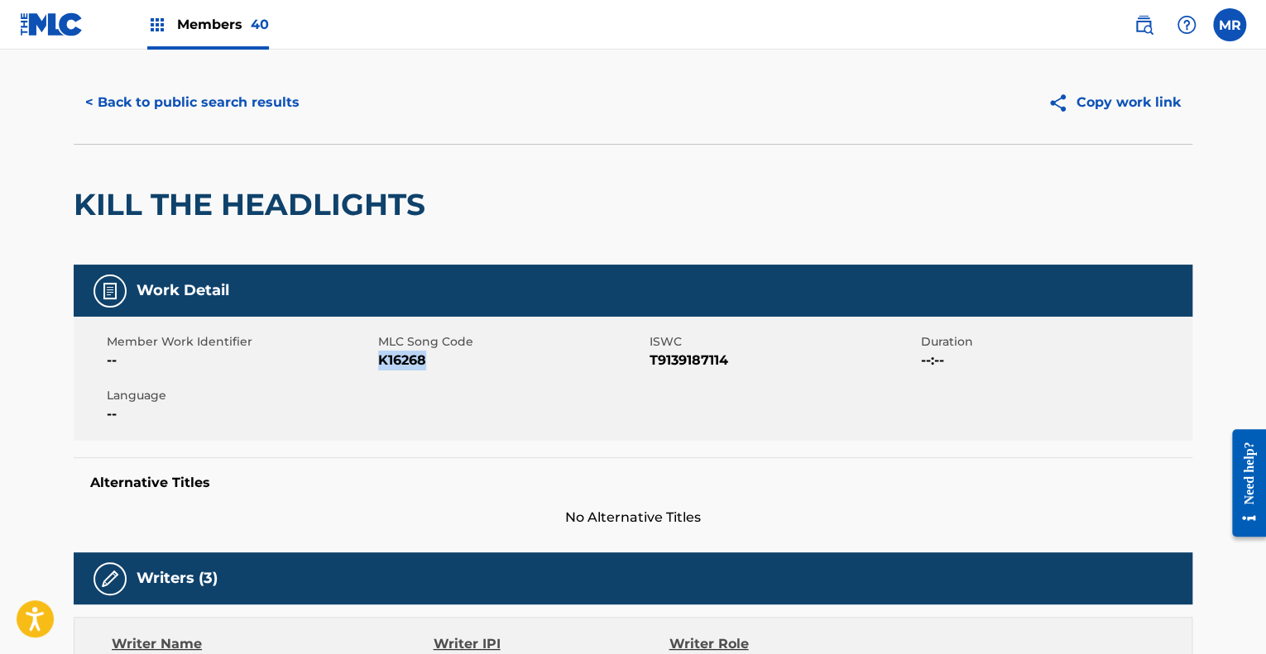
scroll to position [0, 0]
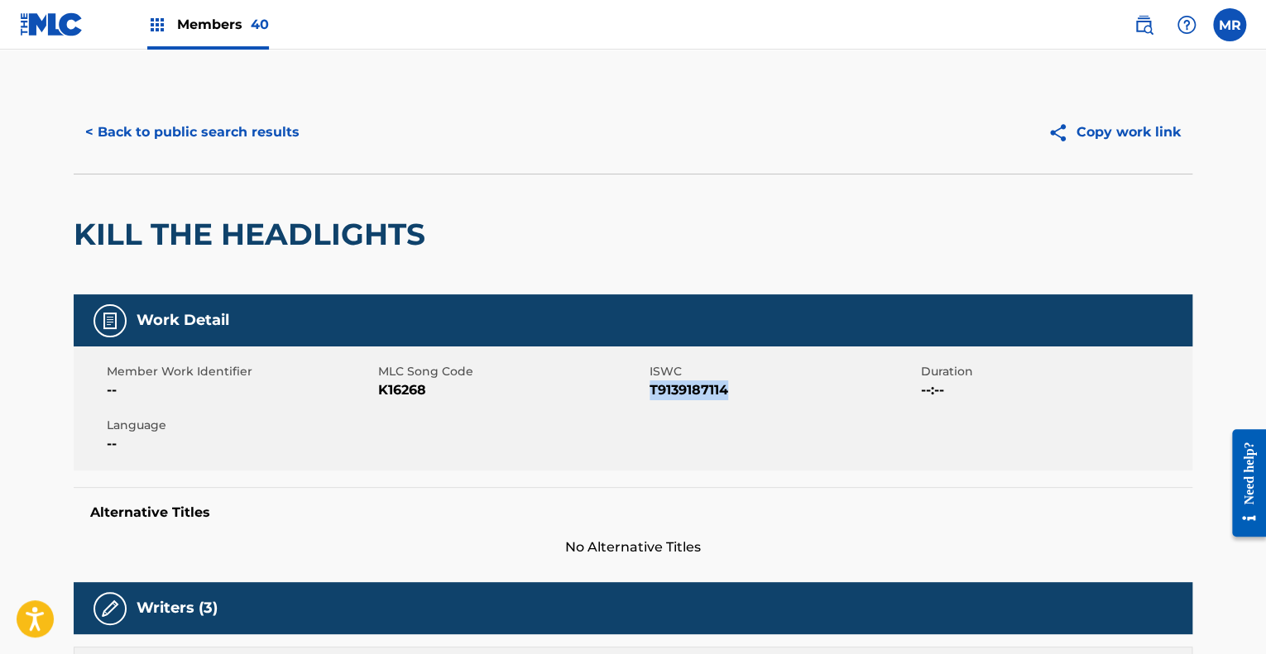
drag, startPoint x: 727, startPoint y: 395, endPoint x: 650, endPoint y: 396, distance: 76.9
click at [650, 396] on span "T9139187114" at bounding box center [782, 391] width 267 height 20
copy span "T9139187114"
click at [203, 132] on button "< Back to public search results" at bounding box center [192, 132] width 237 height 41
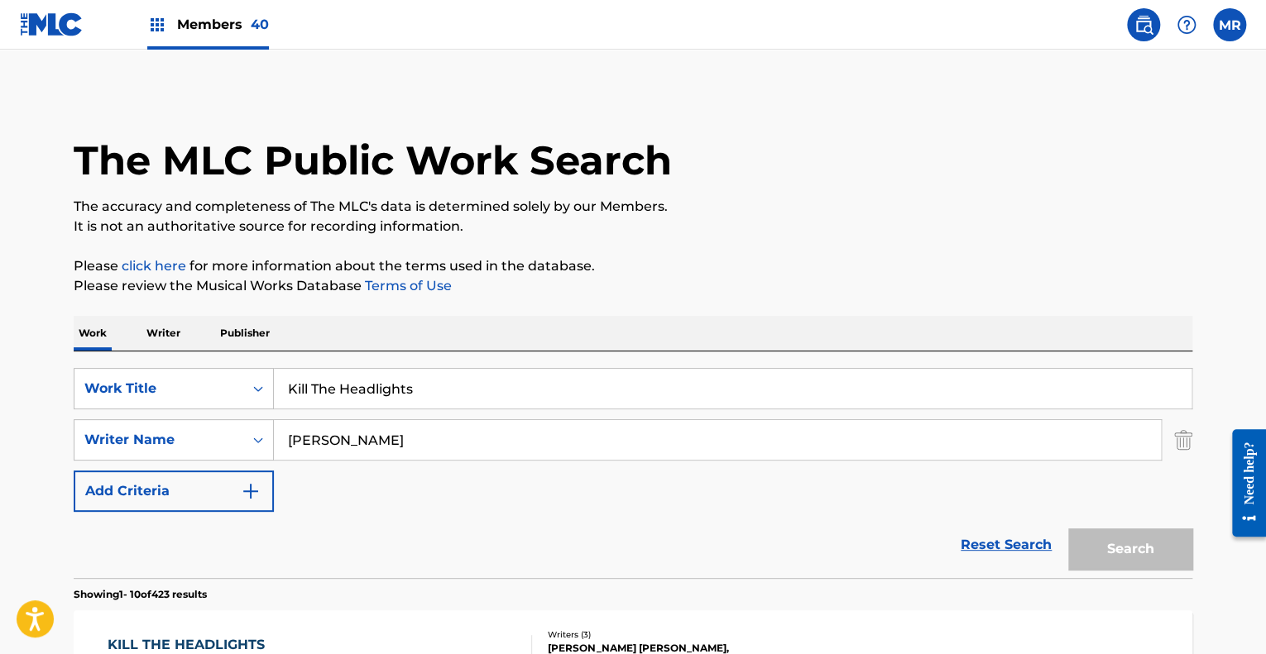
scroll to position [309, 0]
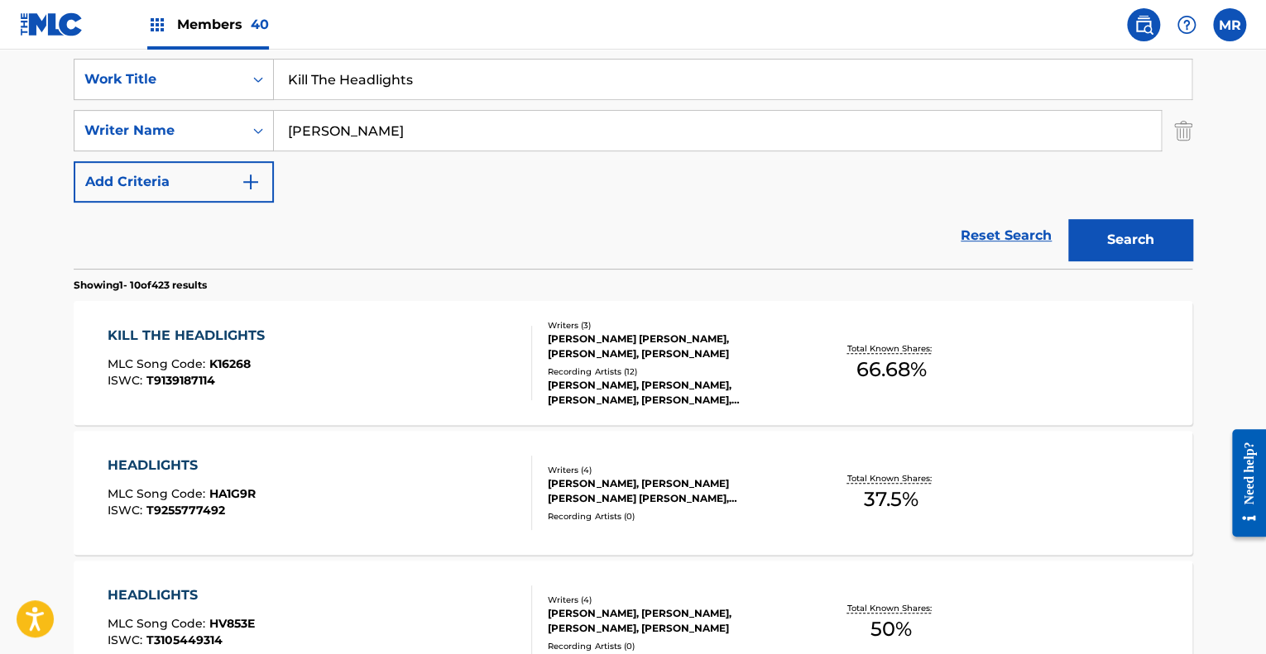
click at [442, 80] on input "Kill The Headlights" at bounding box center [732, 80] width 917 height 40
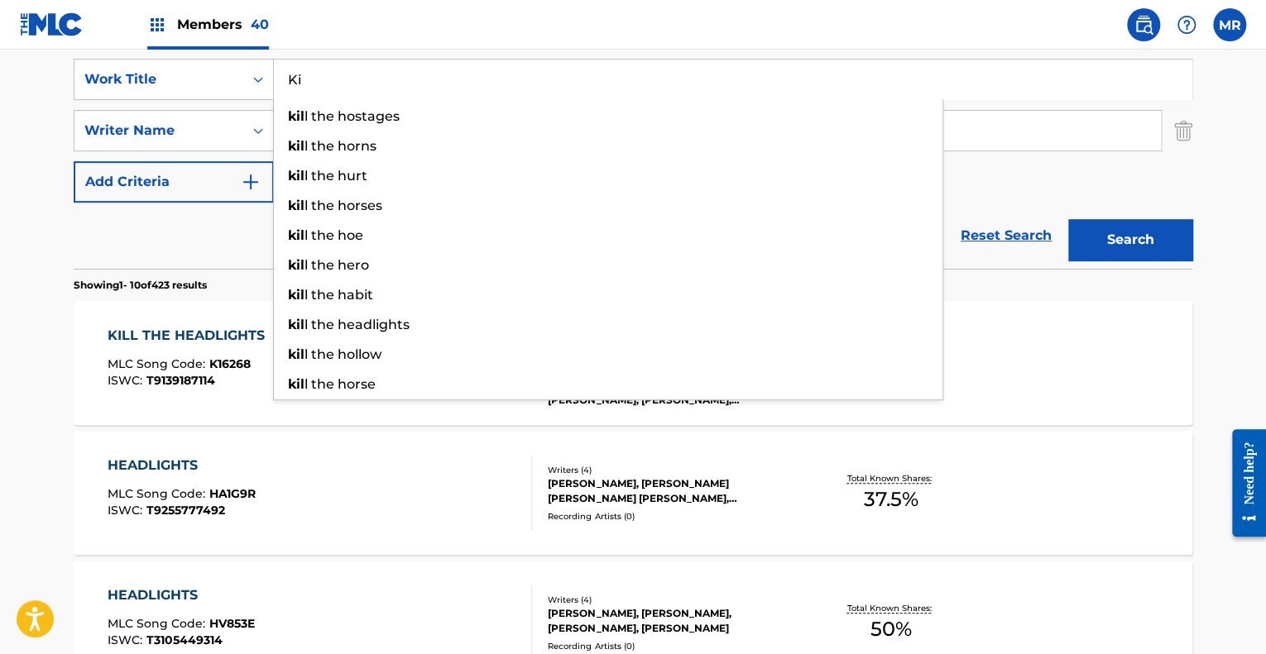
type input "K"
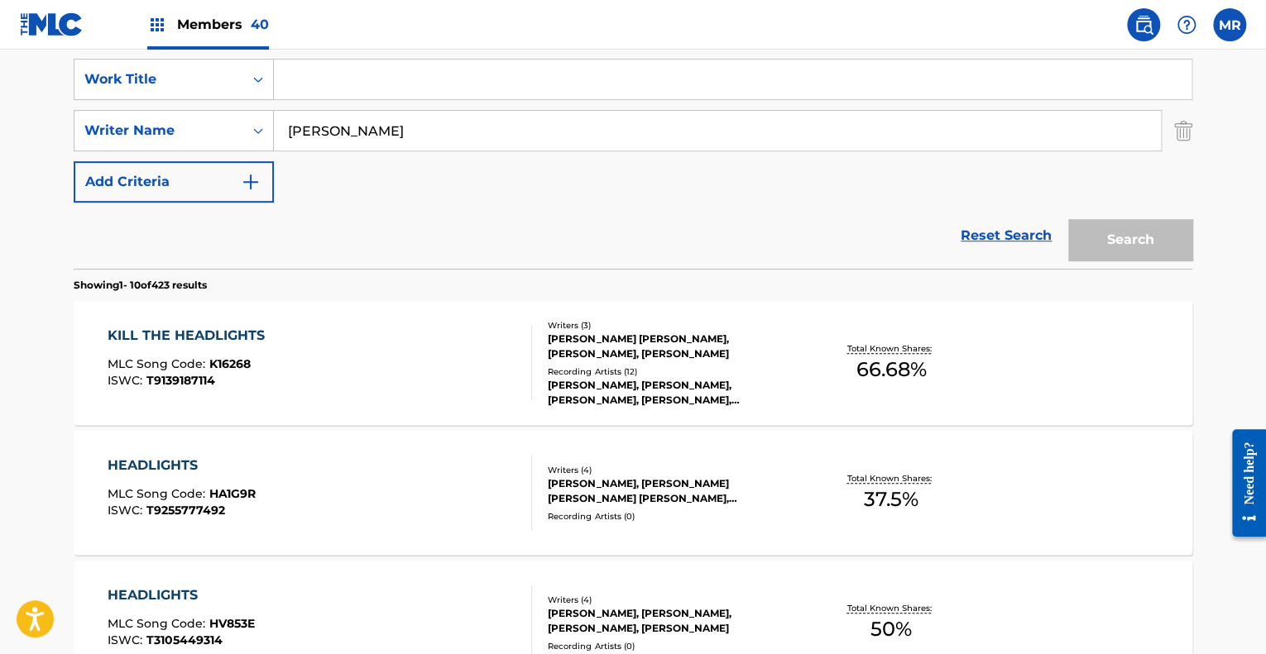
paste input "Same Old Song And Dance"
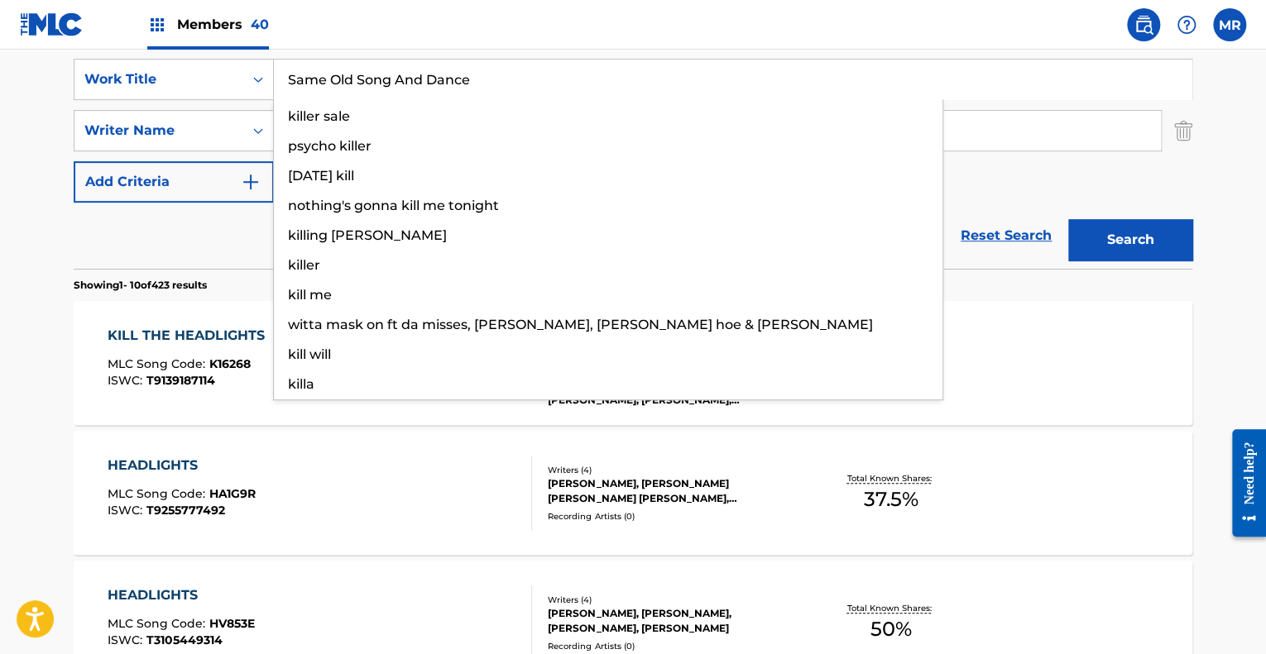
click at [442, 80] on input "Same Old Song And Dance" at bounding box center [732, 80] width 917 height 40
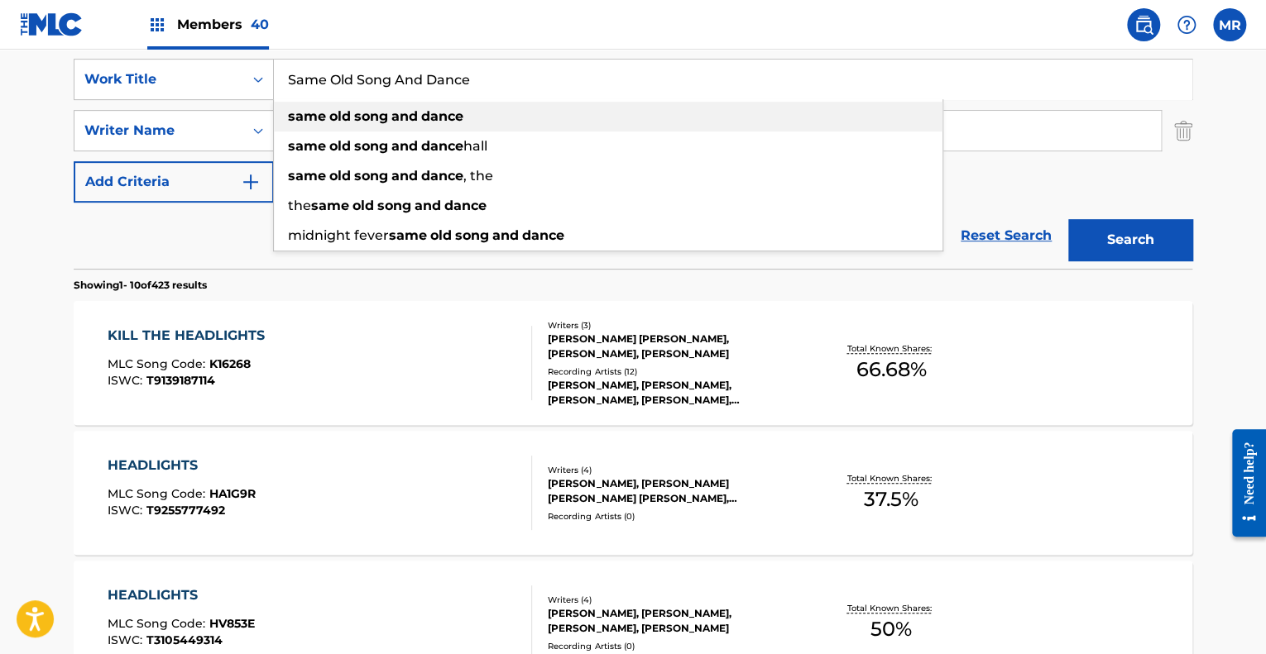
click at [451, 128] on div "same old song and dance" at bounding box center [608, 117] width 668 height 30
type input "same old song and dance"
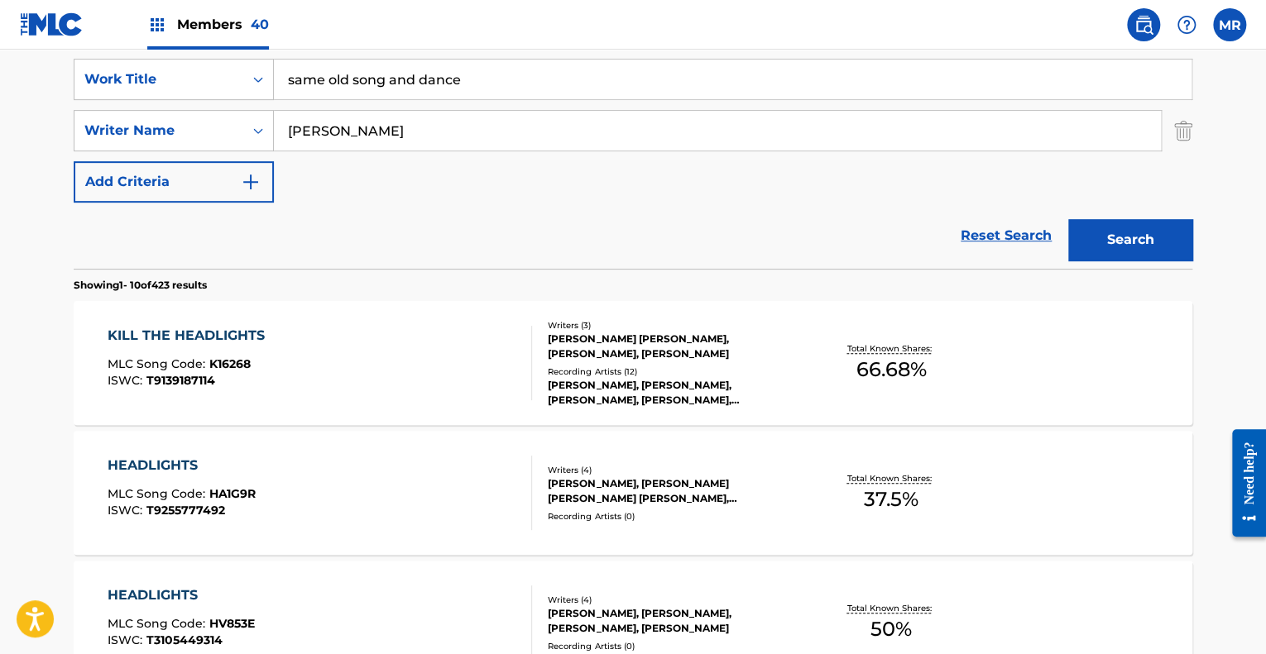
click at [1120, 237] on button "Search" at bounding box center [1130, 239] width 124 height 41
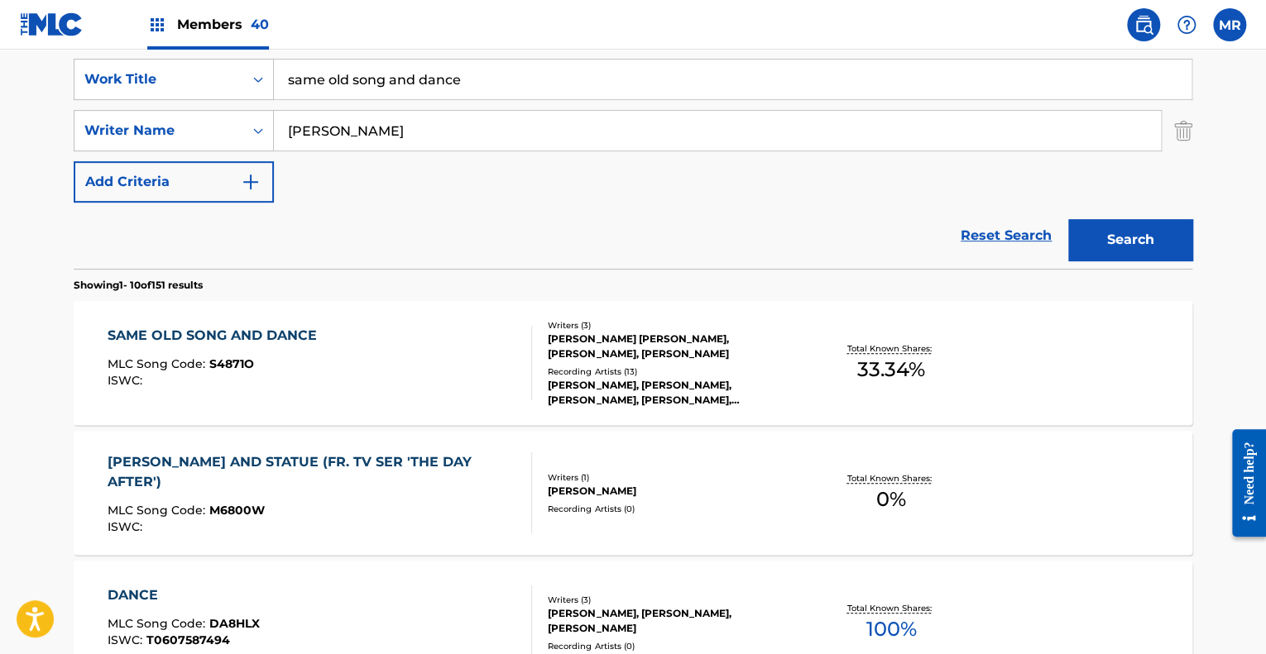
click at [623, 347] on div "[PERSON_NAME] [PERSON_NAME], [PERSON_NAME], [PERSON_NAME]" at bounding box center [673, 347] width 250 height 30
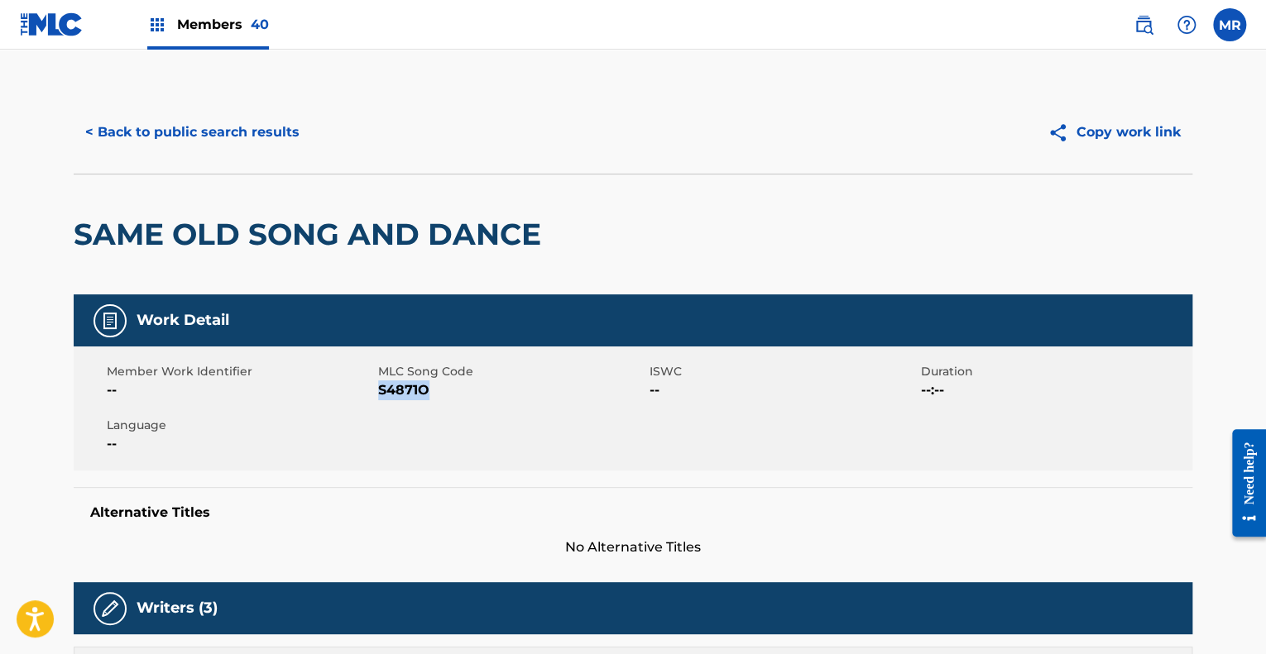
drag, startPoint x: 432, startPoint y: 393, endPoint x: 378, endPoint y: 393, distance: 53.8
click at [378, 393] on span "S4871O" at bounding box center [511, 391] width 267 height 20
copy span "S4871O"
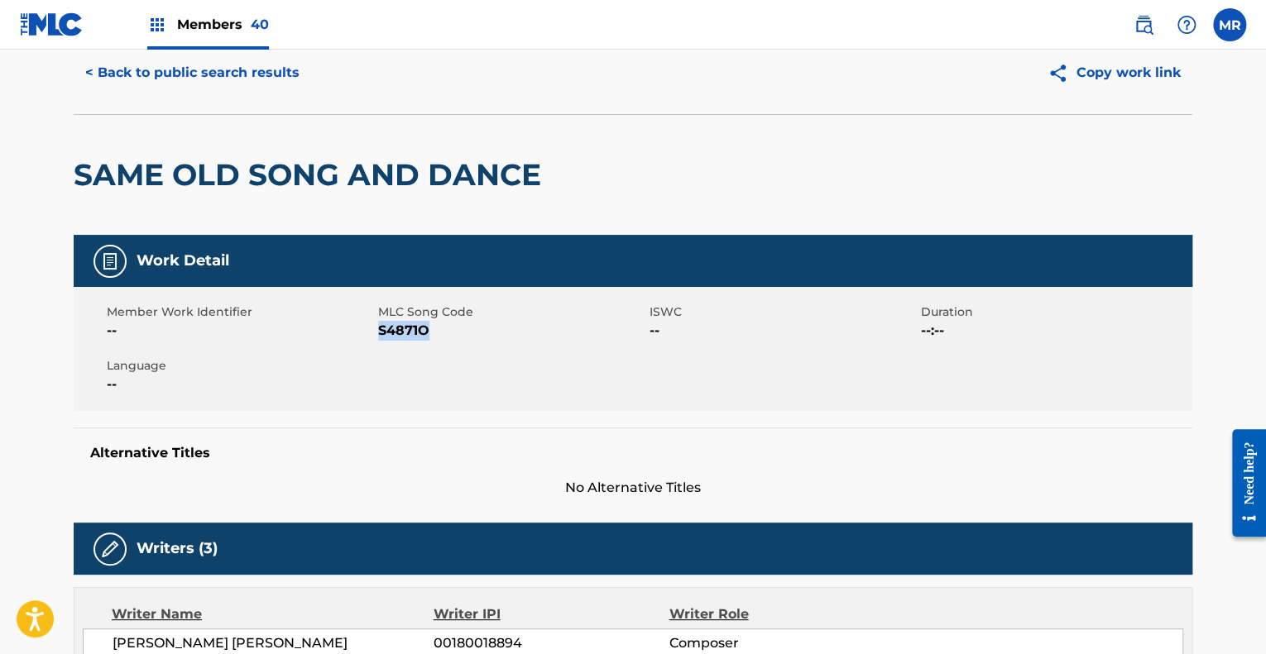
scroll to position [16, 0]
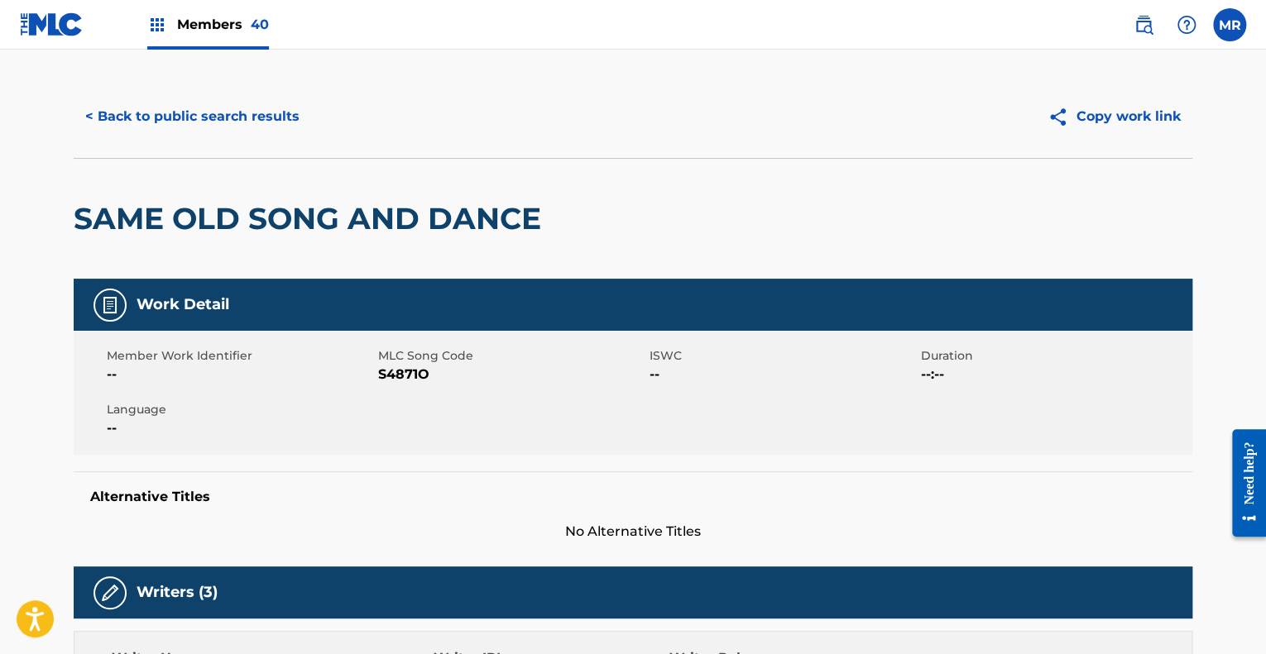
drag, startPoint x: 270, startPoint y: 169, endPoint x: 234, endPoint y: 117, distance: 63.6
click at [234, 117] on button "< Back to public search results" at bounding box center [192, 116] width 237 height 41
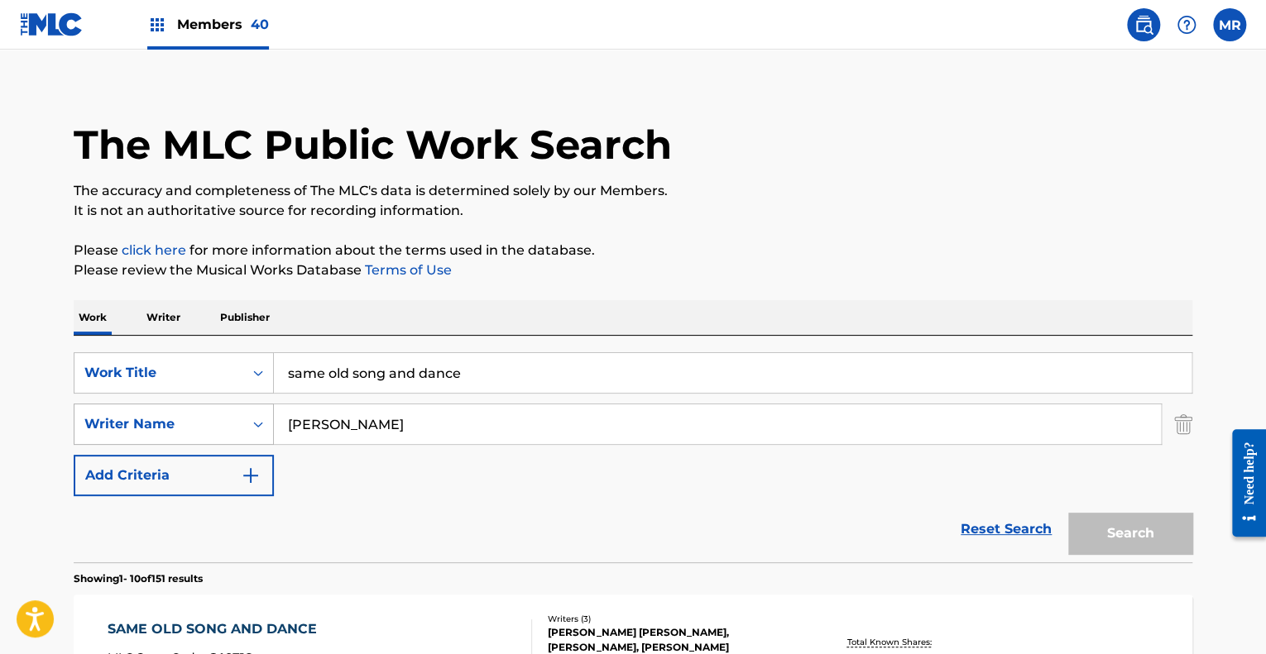
scroll to position [309, 0]
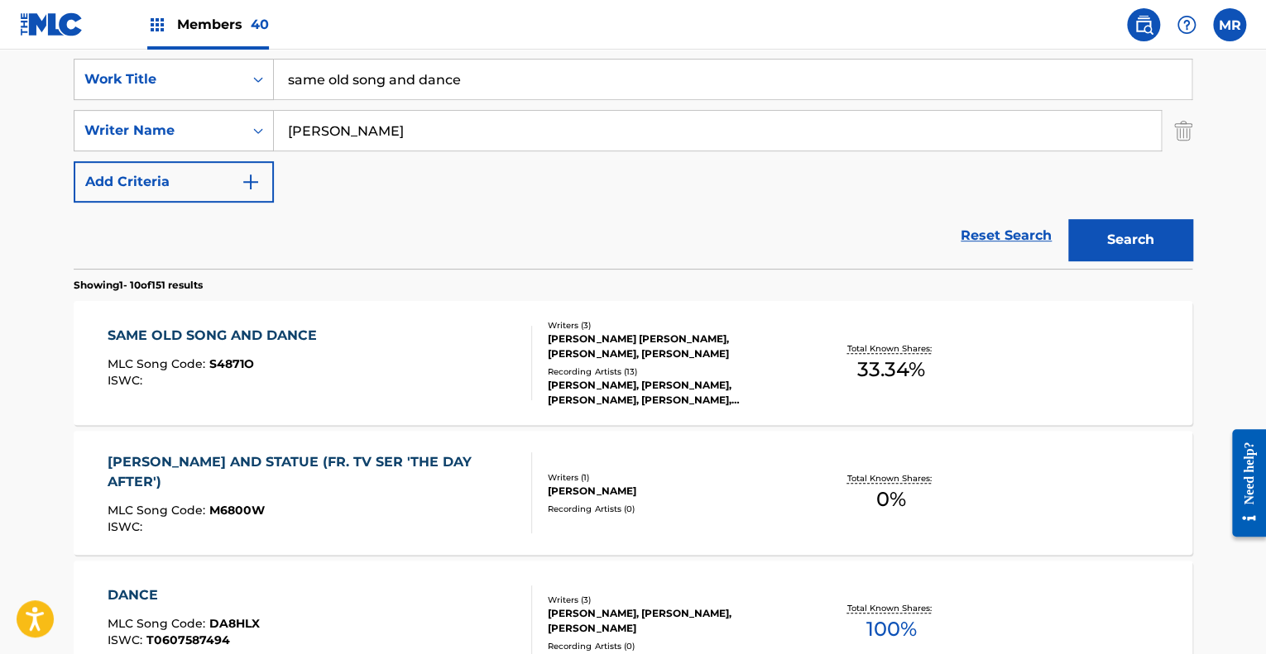
click at [479, 84] on input "same old song and dance" at bounding box center [732, 80] width 917 height 40
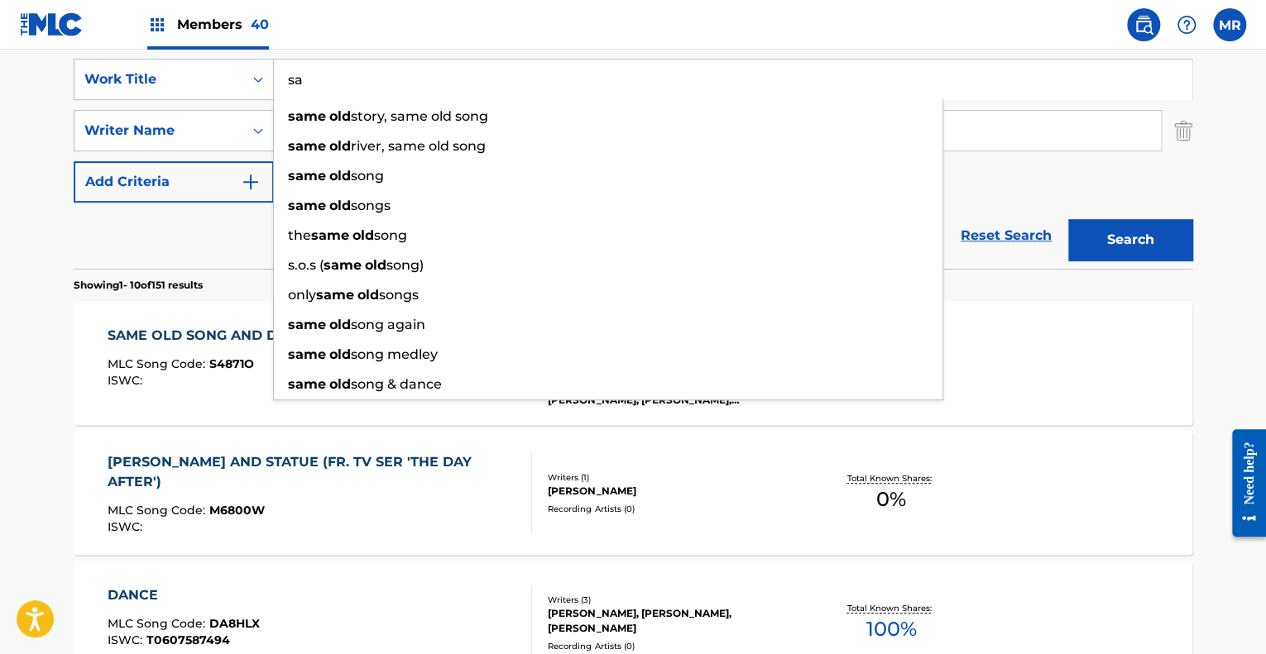
type input "s"
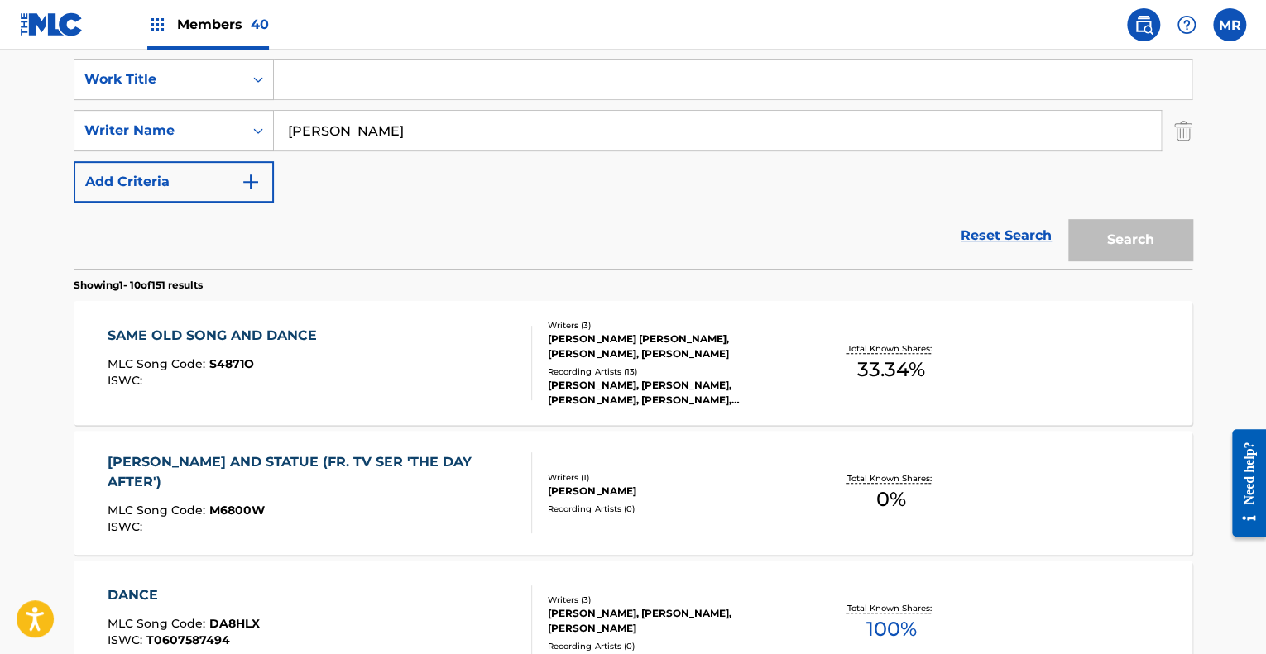
paste input "Distant Lullaby"
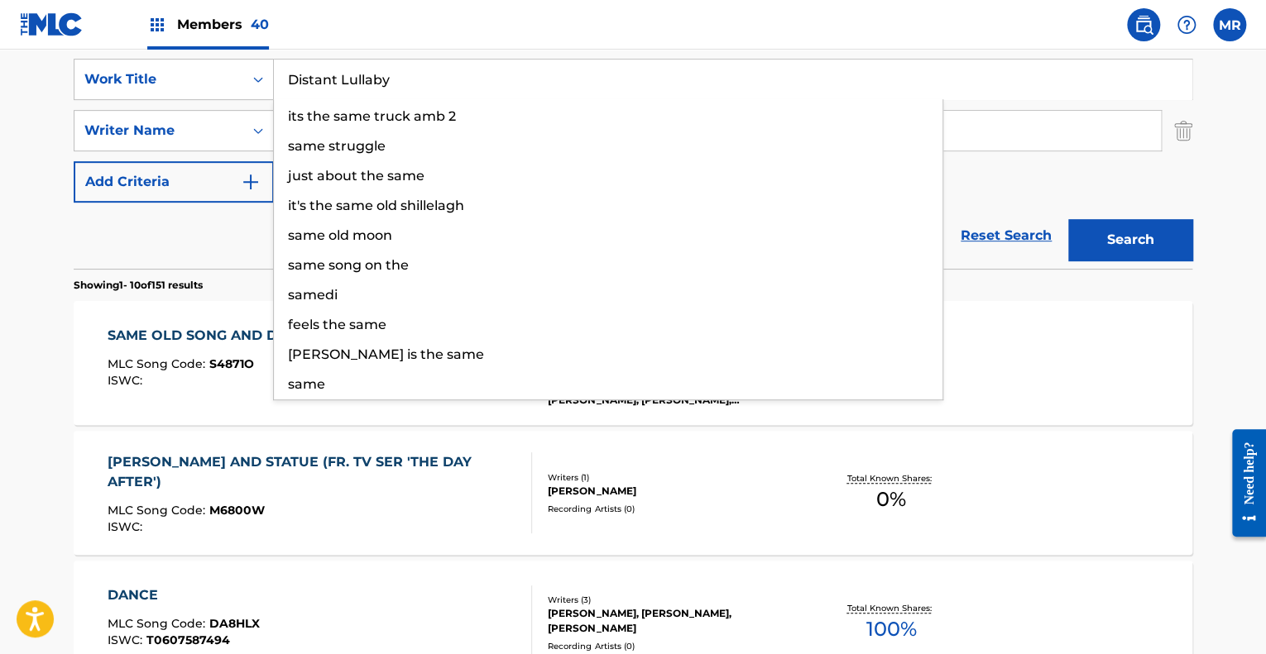
click at [479, 84] on input "Distant Lullaby" at bounding box center [732, 80] width 917 height 40
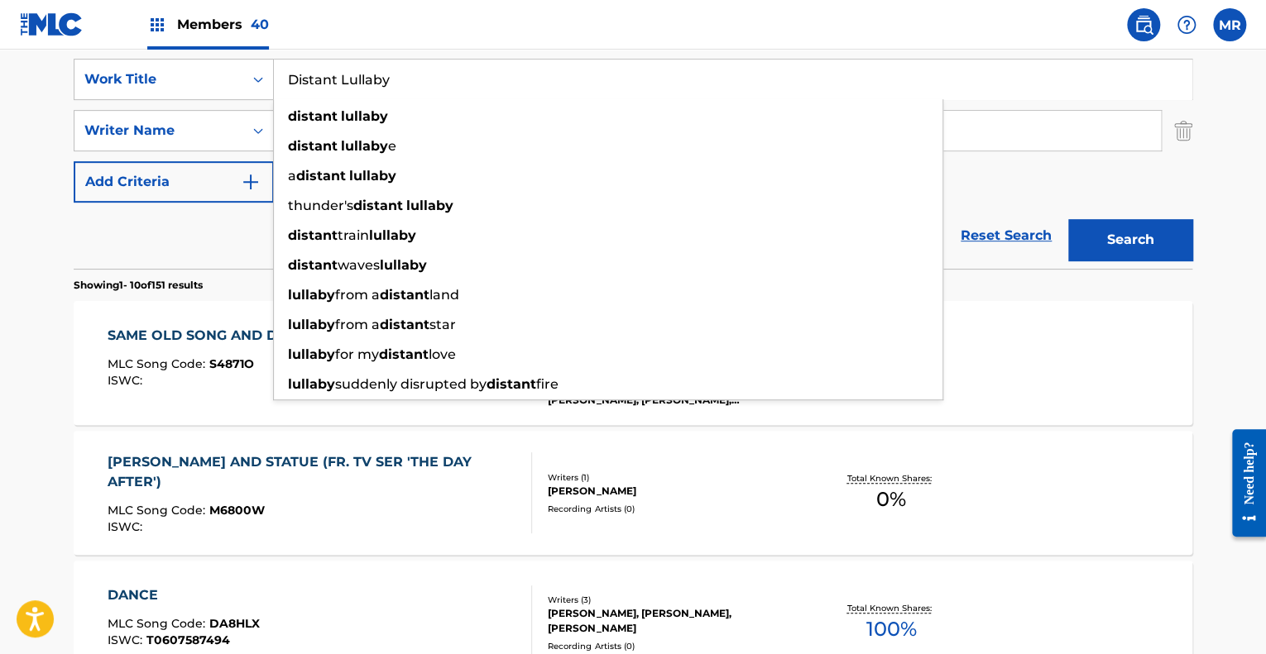
type input "Distant Lullaby"
click at [1068, 219] on button "Search" at bounding box center [1130, 239] width 124 height 41
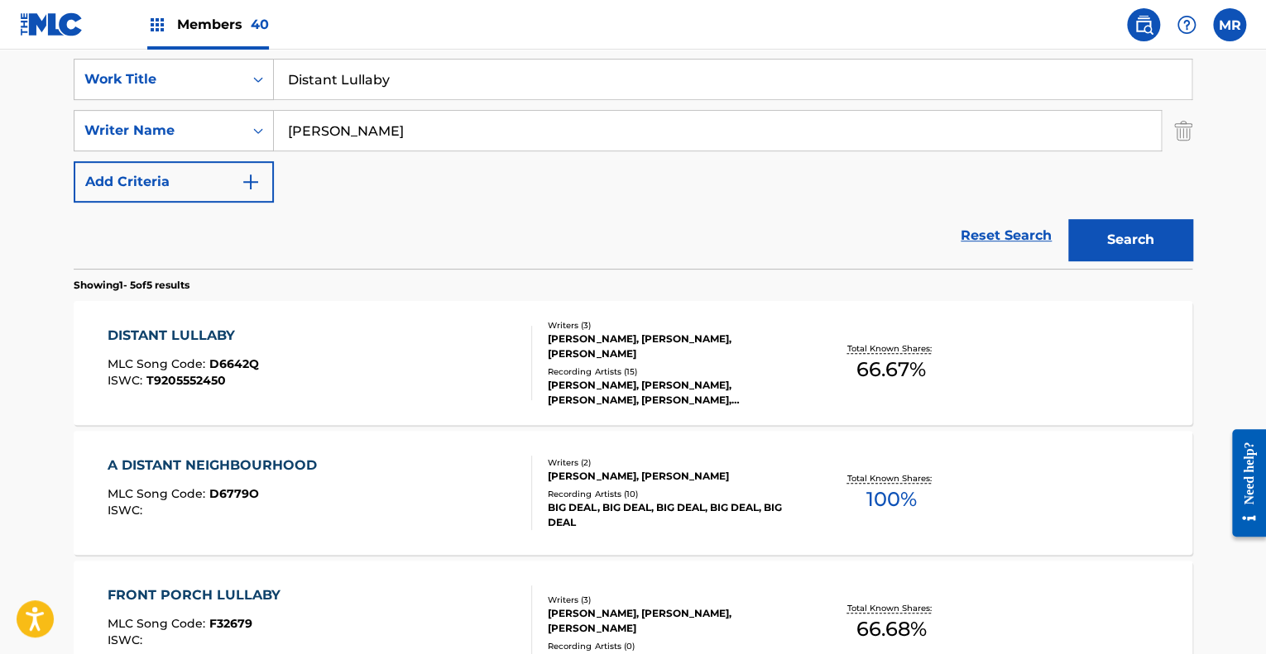
click at [601, 351] on div "[PERSON_NAME], [PERSON_NAME], [PERSON_NAME]" at bounding box center [673, 347] width 250 height 30
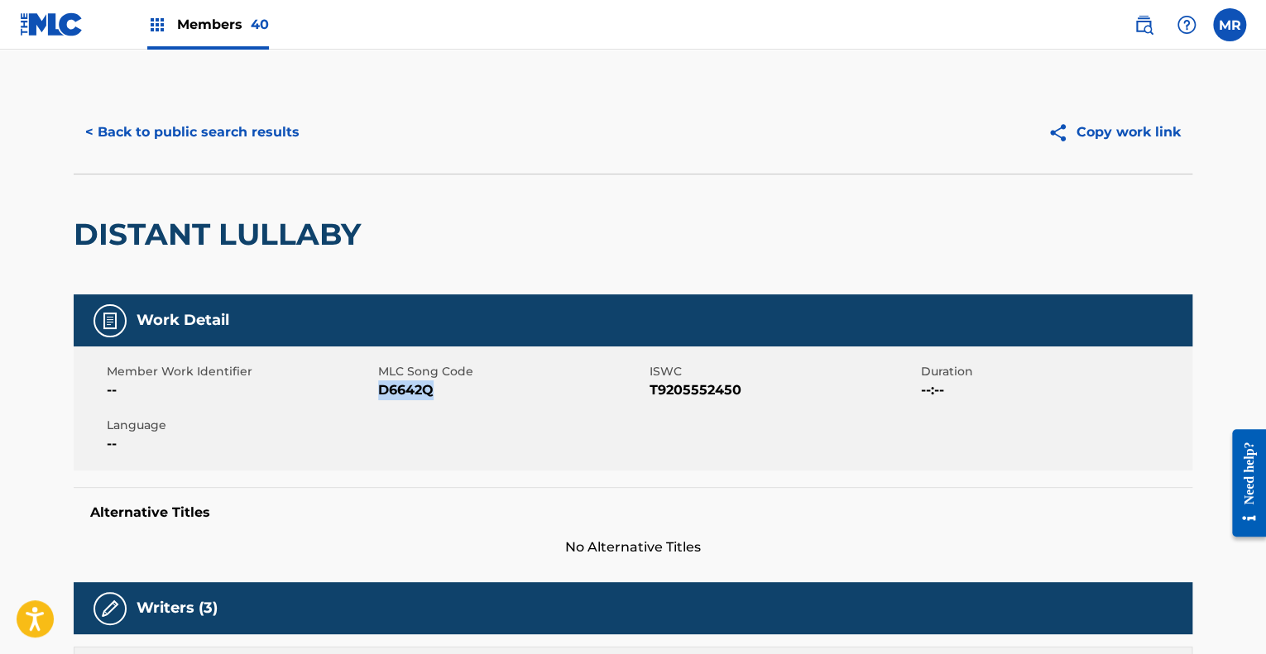
drag, startPoint x: 437, startPoint y: 396, endPoint x: 379, endPoint y: 396, distance: 57.9
click at [379, 396] on span "D6642Q" at bounding box center [511, 391] width 267 height 20
copy span "D6642Q"
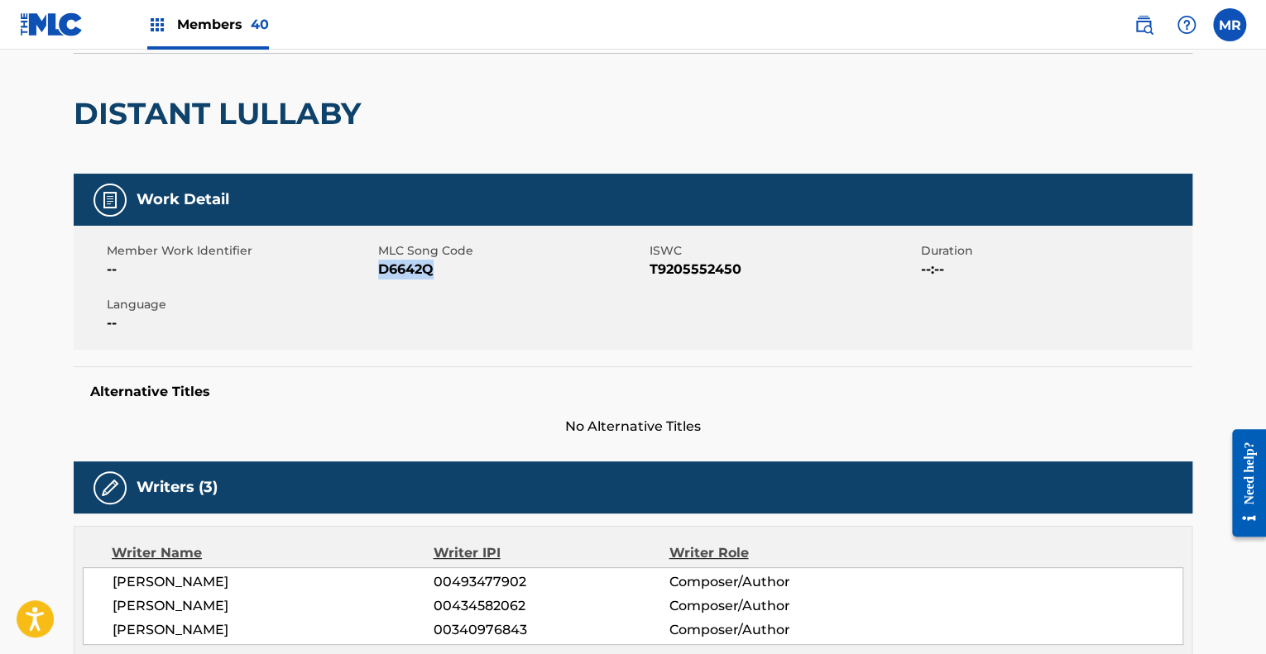
scroll to position [119, 0]
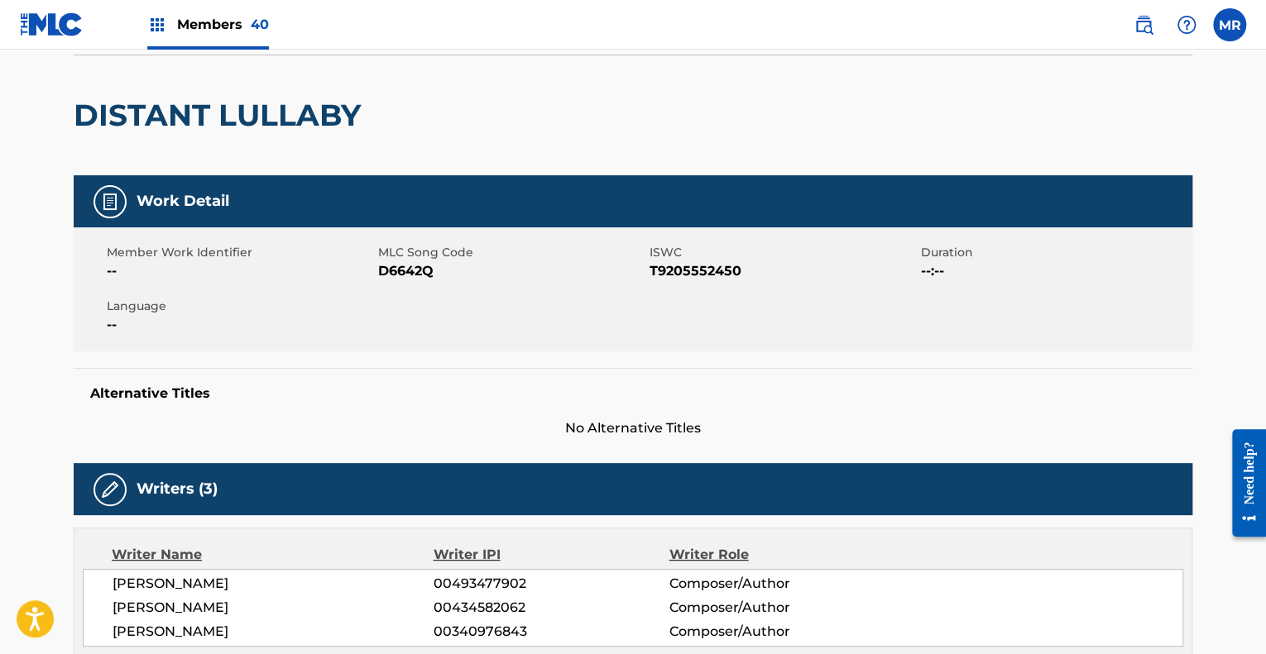
click at [426, 136] on div "DISTANT LULLABY" at bounding box center [633, 115] width 1118 height 121
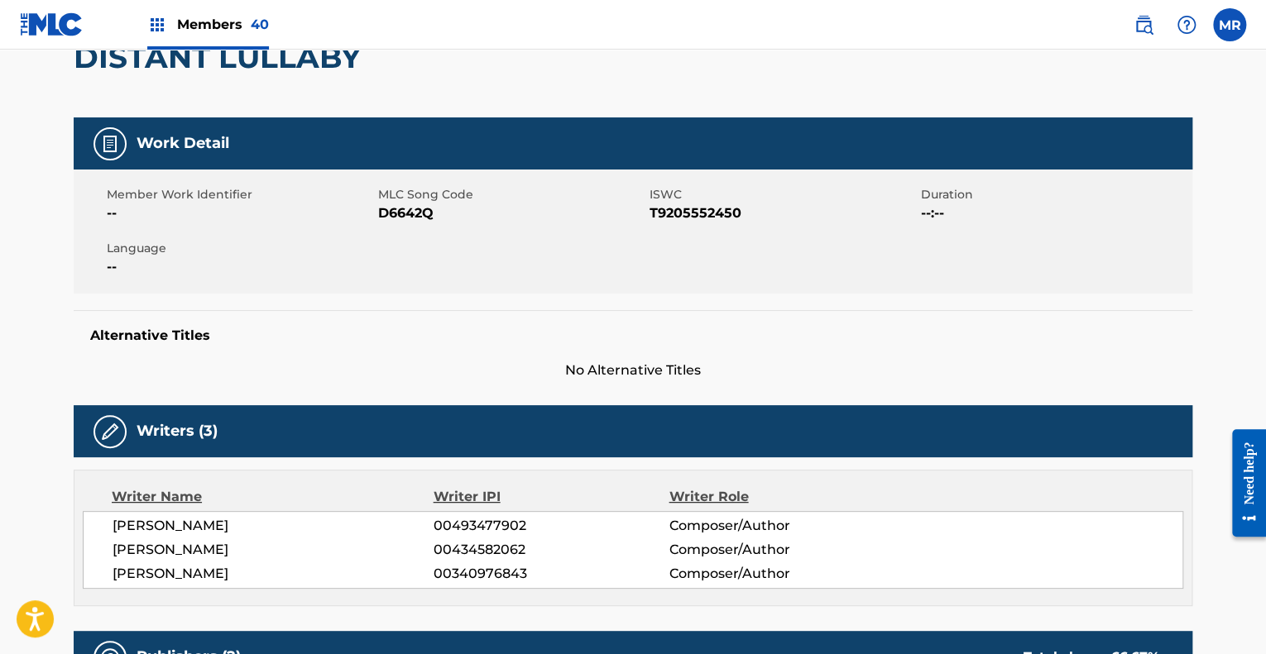
scroll to position [0, 0]
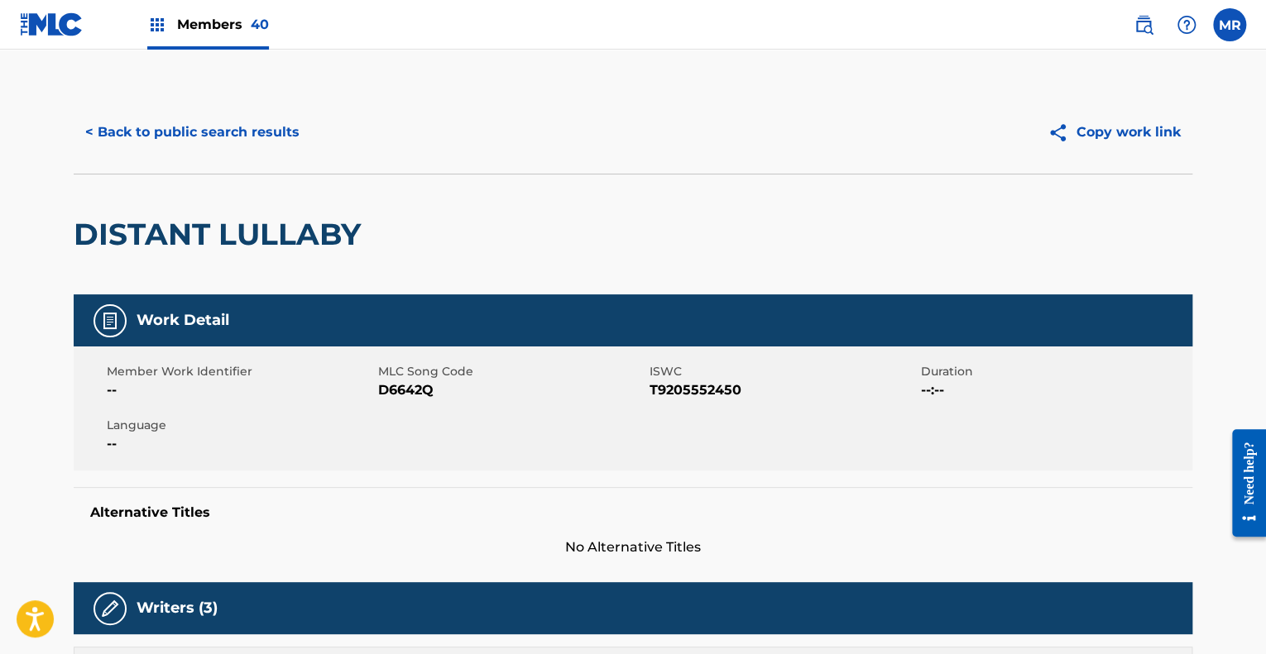
click at [200, 127] on button "< Back to public search results" at bounding box center [192, 132] width 237 height 41
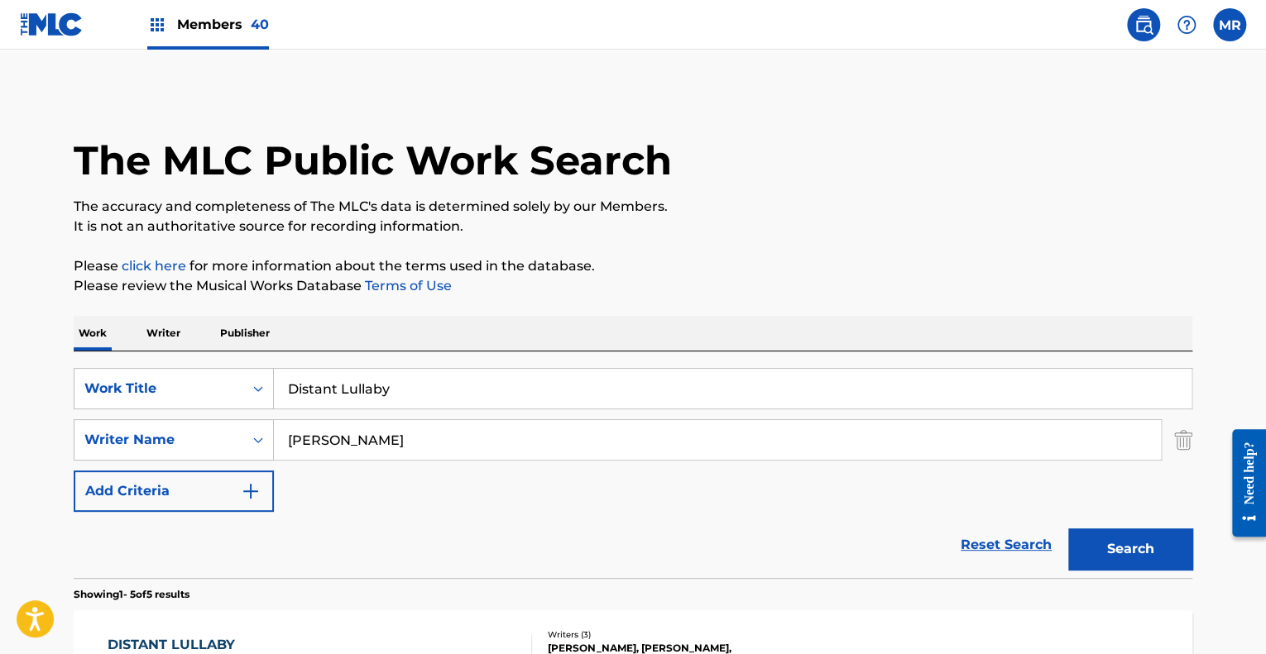
scroll to position [309, 0]
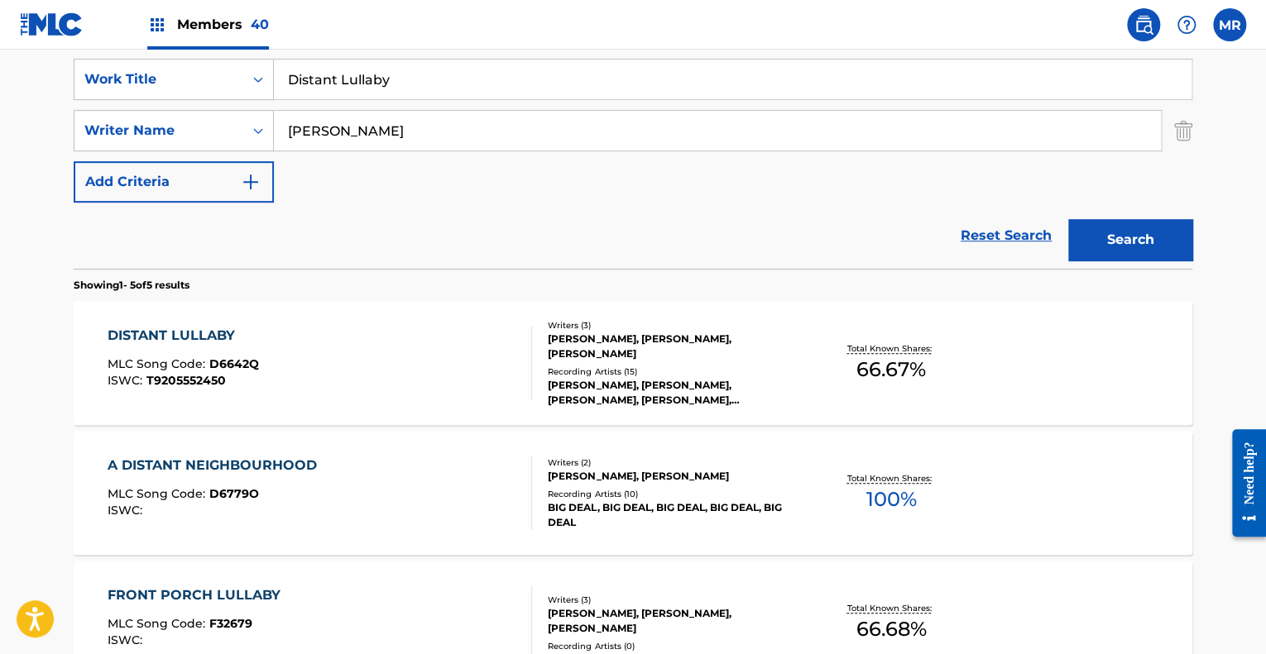
click at [404, 84] on input "Distant Lullaby" at bounding box center [732, 80] width 917 height 40
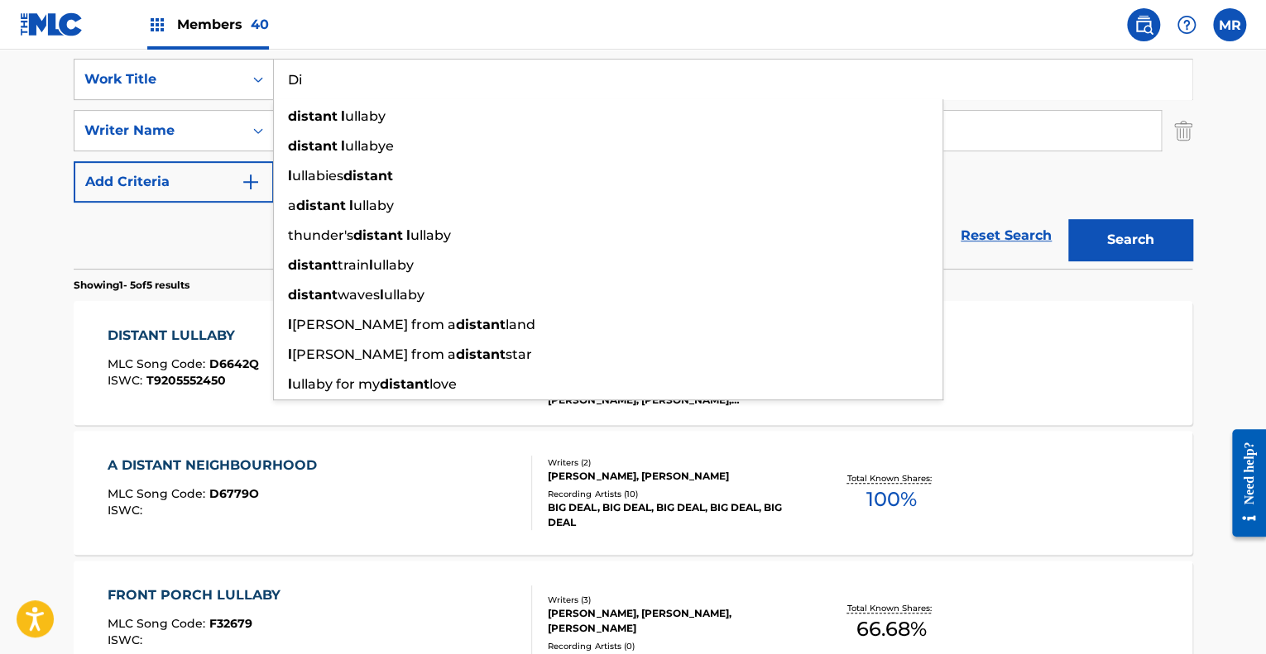
type input "D"
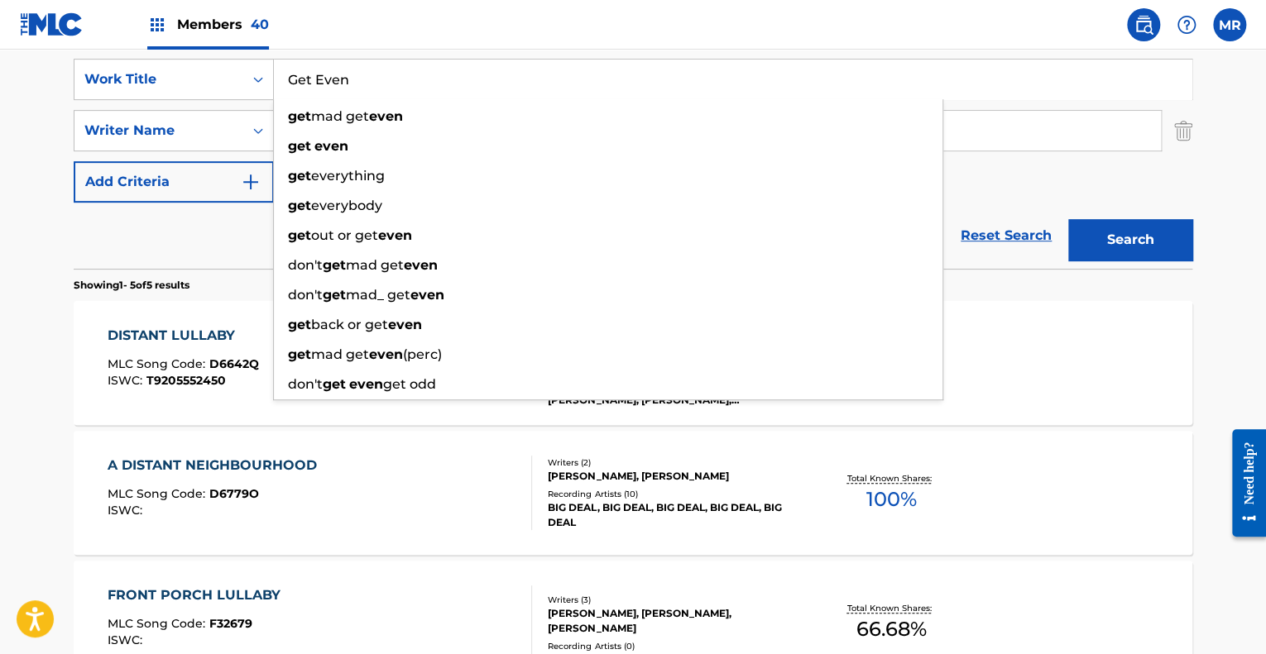
type input "Get Even"
click at [1068, 219] on button "Search" at bounding box center [1130, 239] width 124 height 41
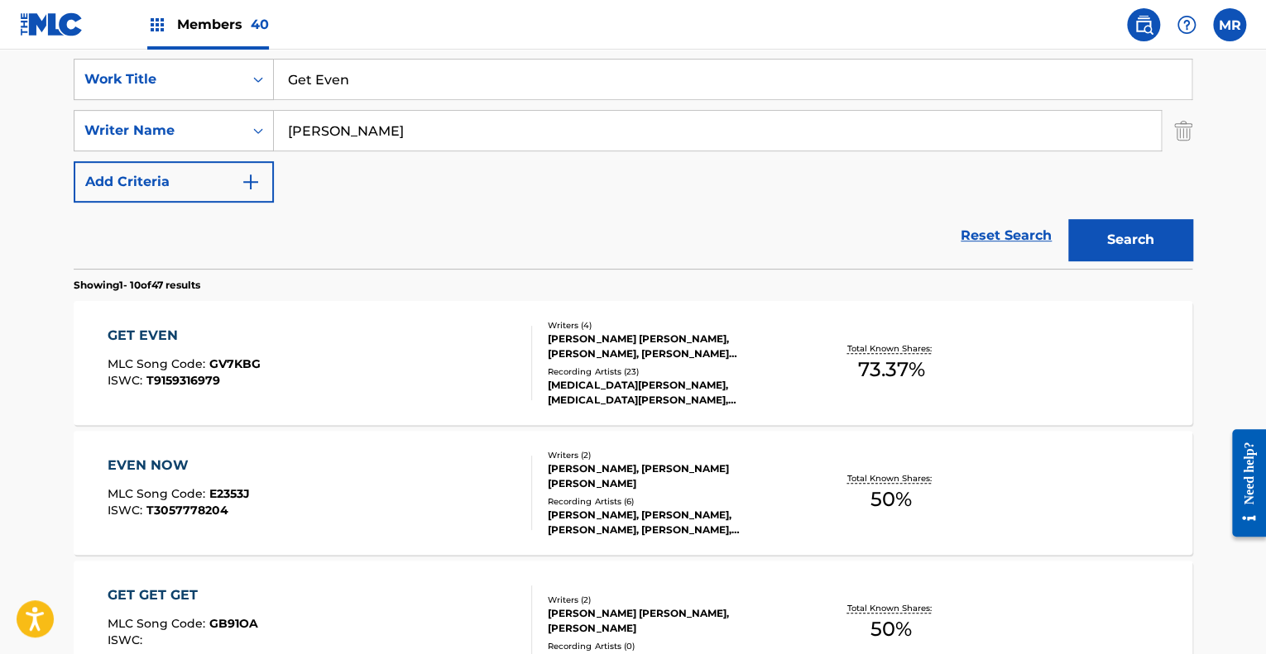
click at [684, 402] on div "[MEDICAL_DATA][PERSON_NAME], [MEDICAL_DATA][PERSON_NAME], [MEDICAL_DATA][PERSON…" at bounding box center [673, 393] width 250 height 30
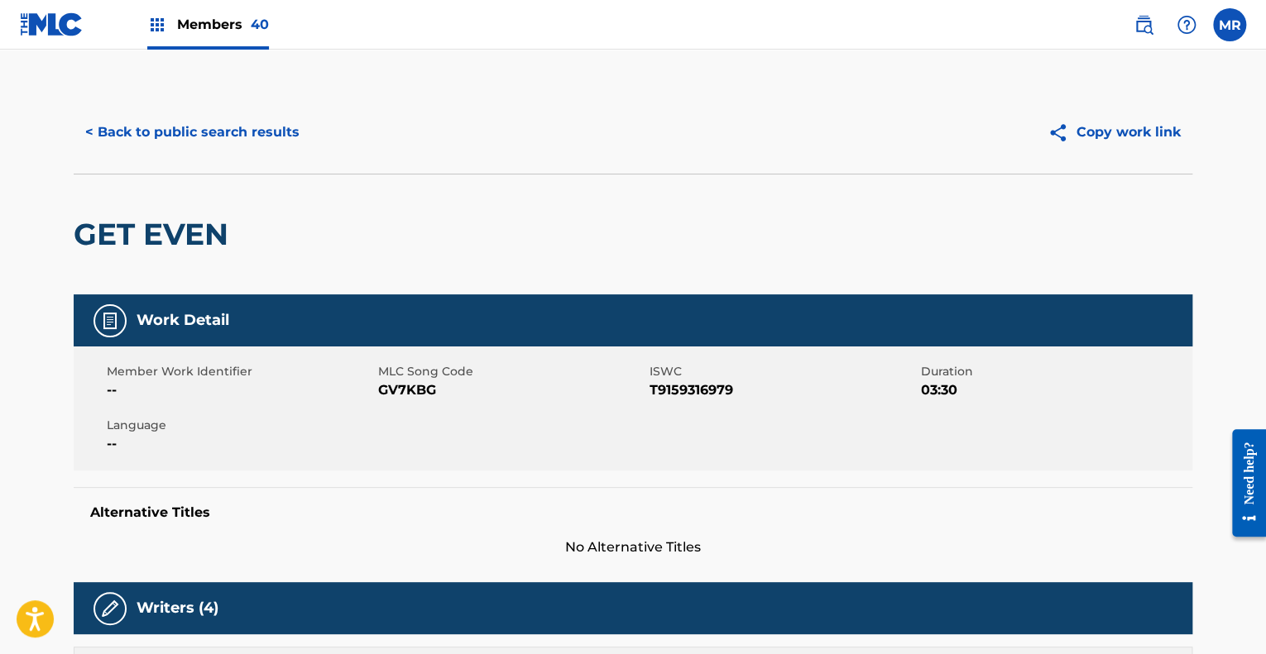
click at [232, 128] on button "< Back to public search results" at bounding box center [192, 132] width 237 height 41
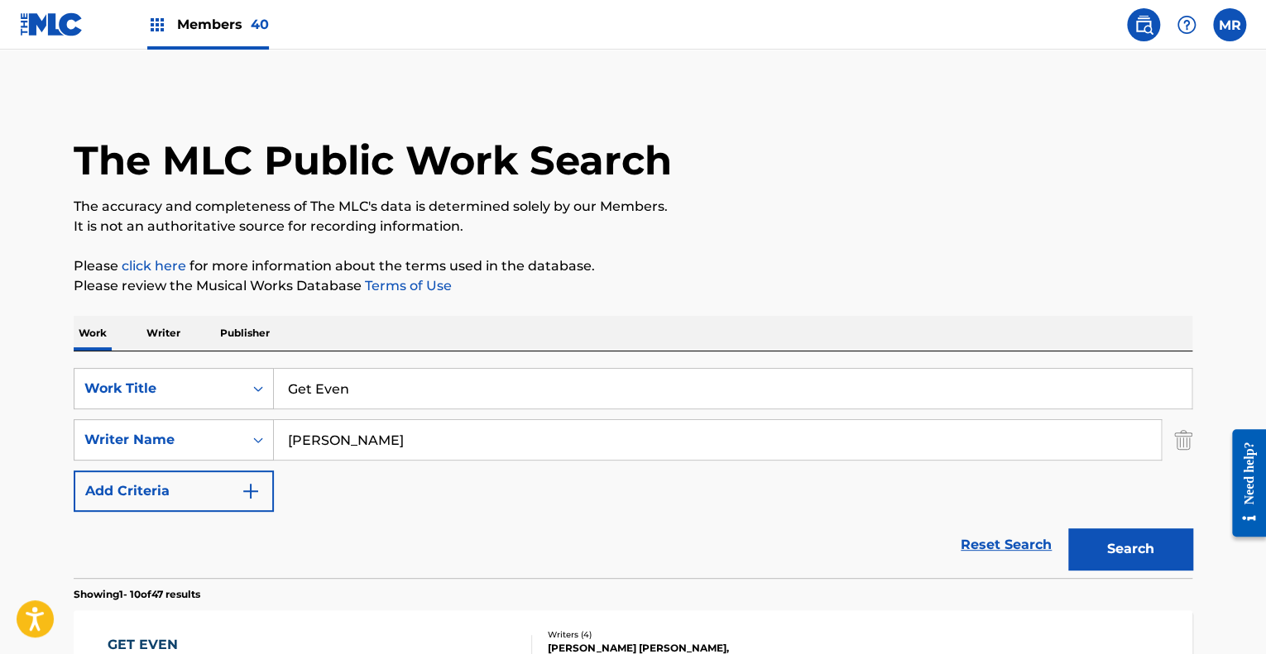
scroll to position [309, 0]
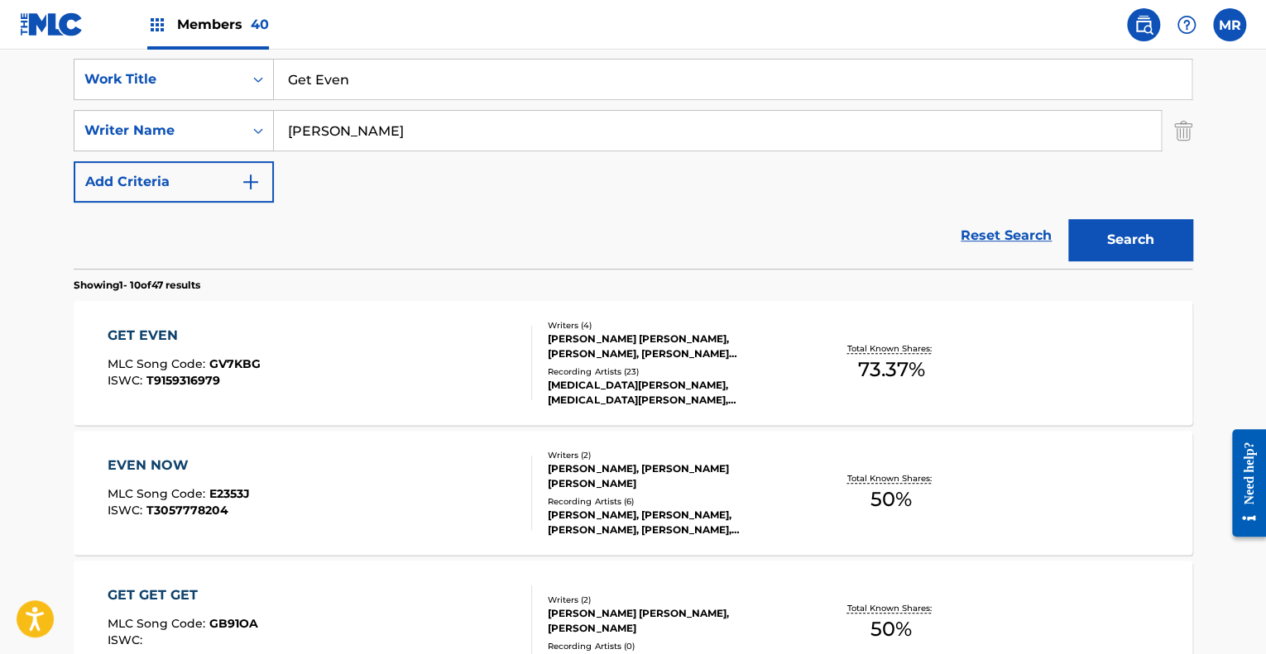
click at [367, 88] on input "Get Even" at bounding box center [732, 80] width 917 height 40
type input "G"
click at [367, 88] on input "Search Form" at bounding box center [732, 80] width 917 height 40
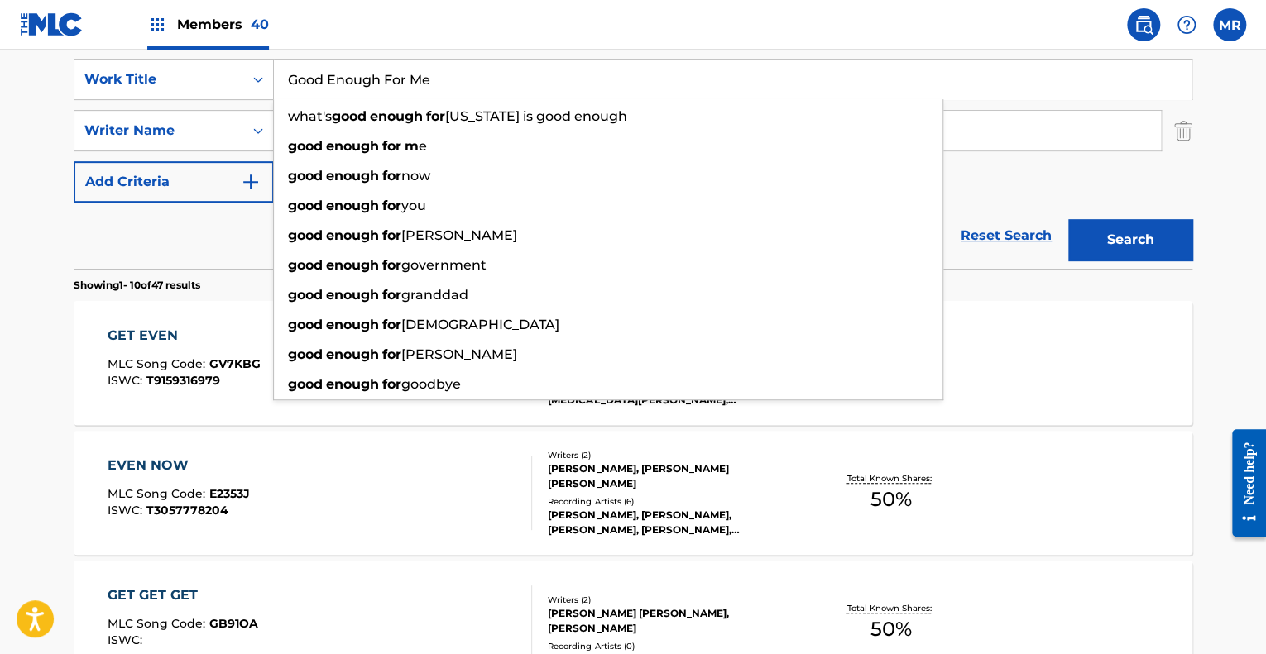
type input "Good Enough For Me"
click at [1068, 219] on button "Search" at bounding box center [1130, 239] width 124 height 41
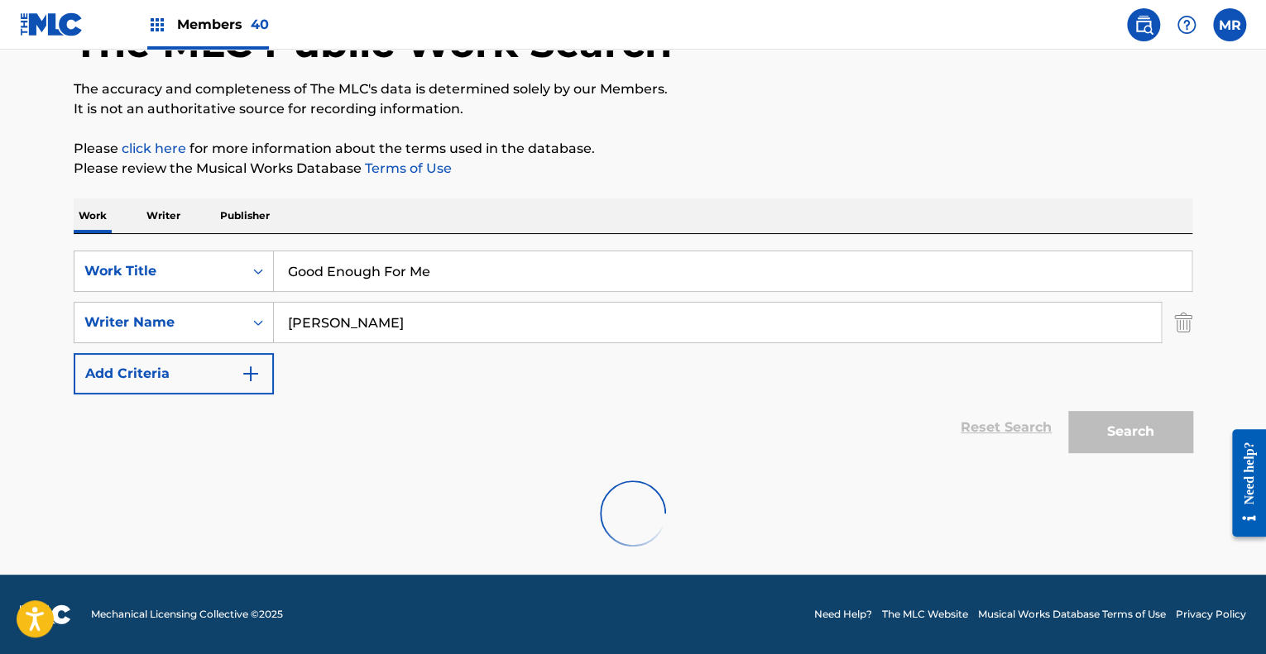
scroll to position [117, 0]
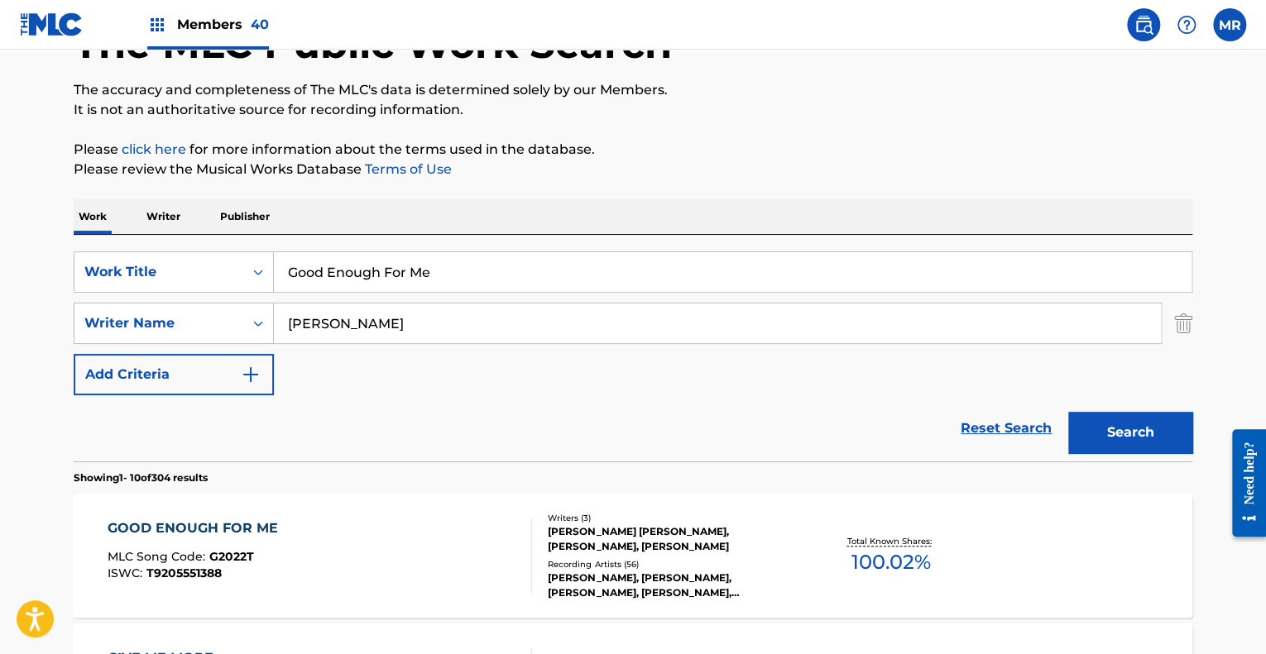
click at [508, 208] on div "Work Writer Publisher" at bounding box center [633, 216] width 1118 height 35
click at [615, 538] on div "[PERSON_NAME] [PERSON_NAME], [PERSON_NAME], [PERSON_NAME]" at bounding box center [673, 539] width 250 height 30
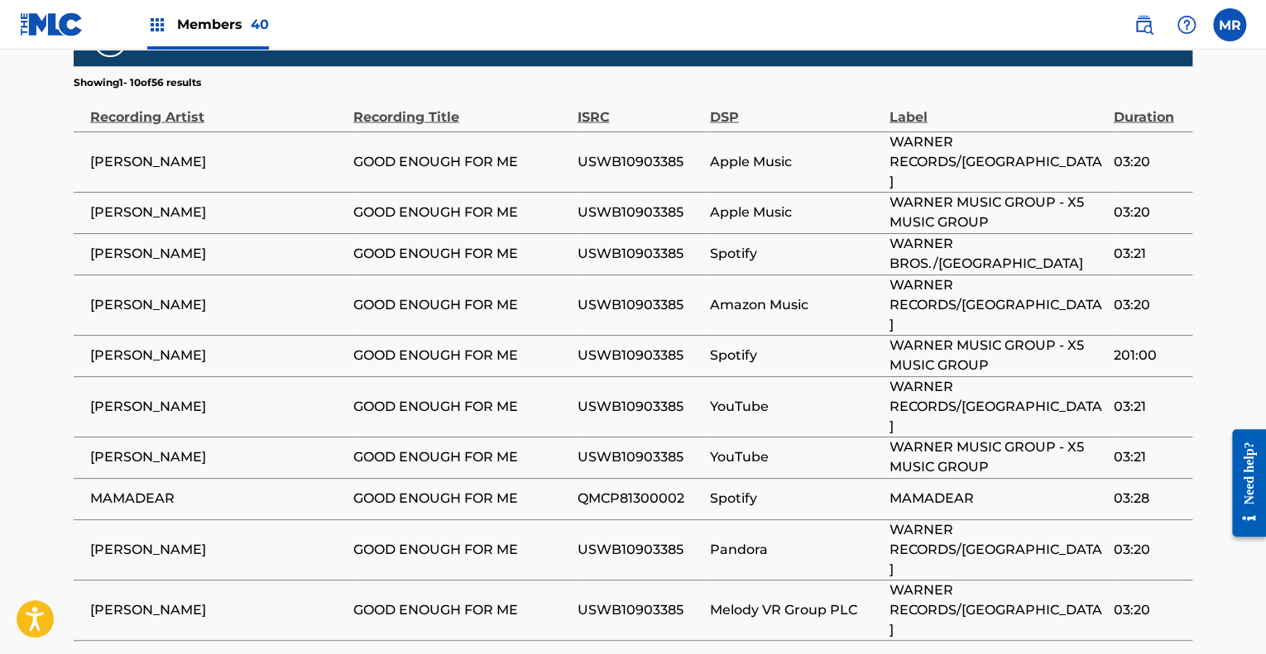
scroll to position [1605, 0]
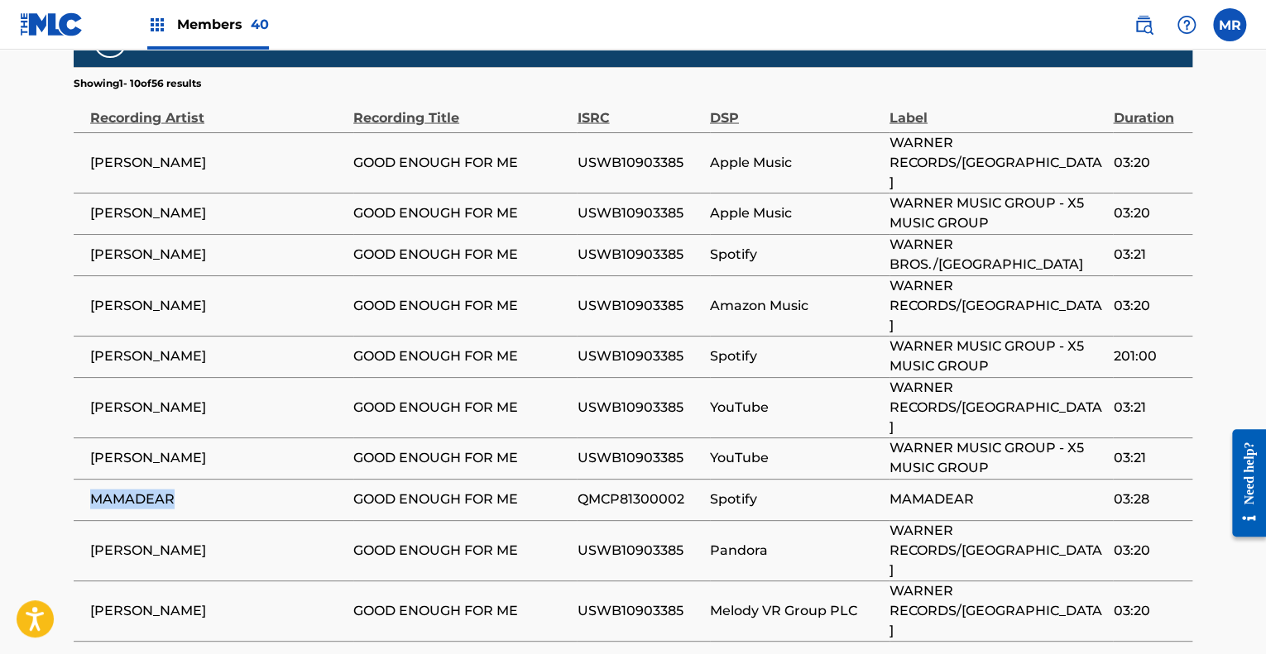
drag, startPoint x: 180, startPoint y: 395, endPoint x: 95, endPoint y: 388, distance: 85.5
click at [95, 490] on span "MAMADEAR" at bounding box center [217, 500] width 255 height 20
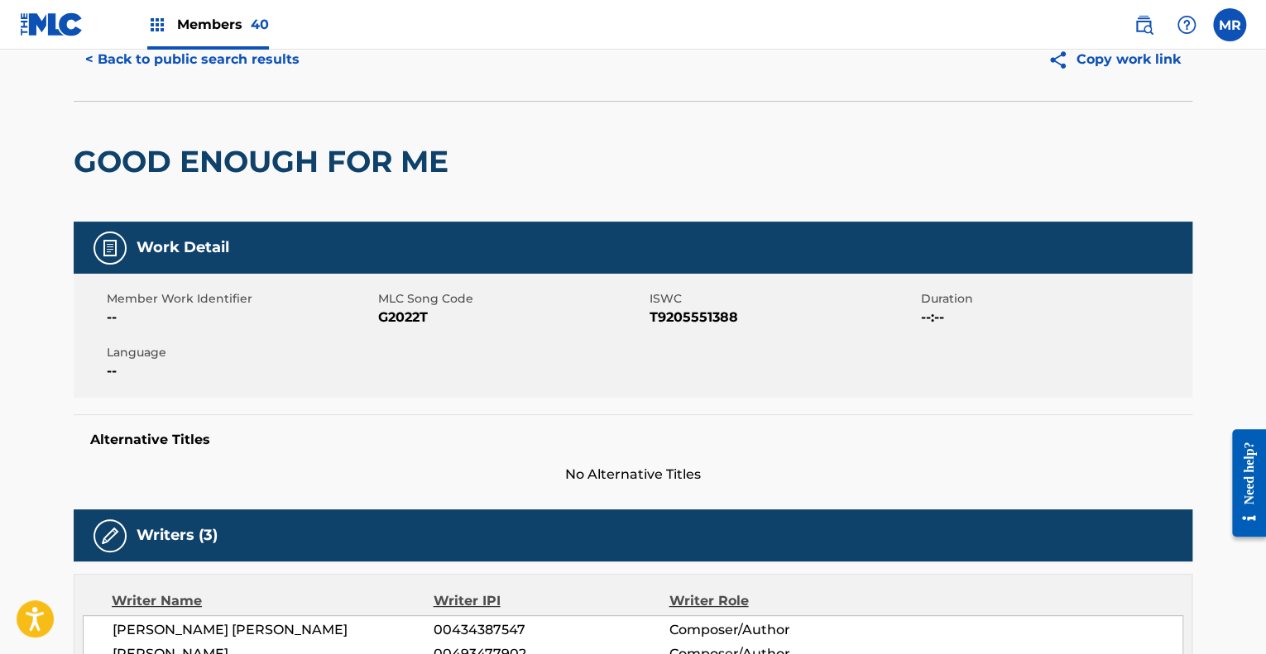
scroll to position [0, 0]
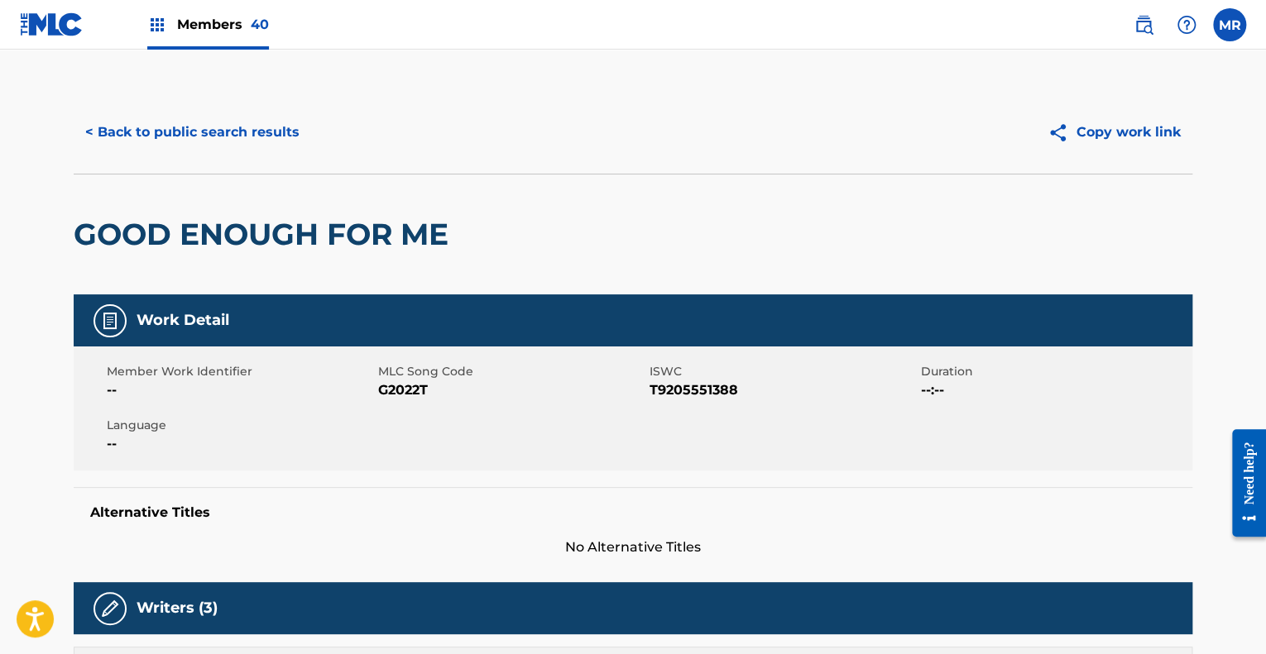
click at [197, 142] on button "< Back to public search results" at bounding box center [192, 132] width 237 height 41
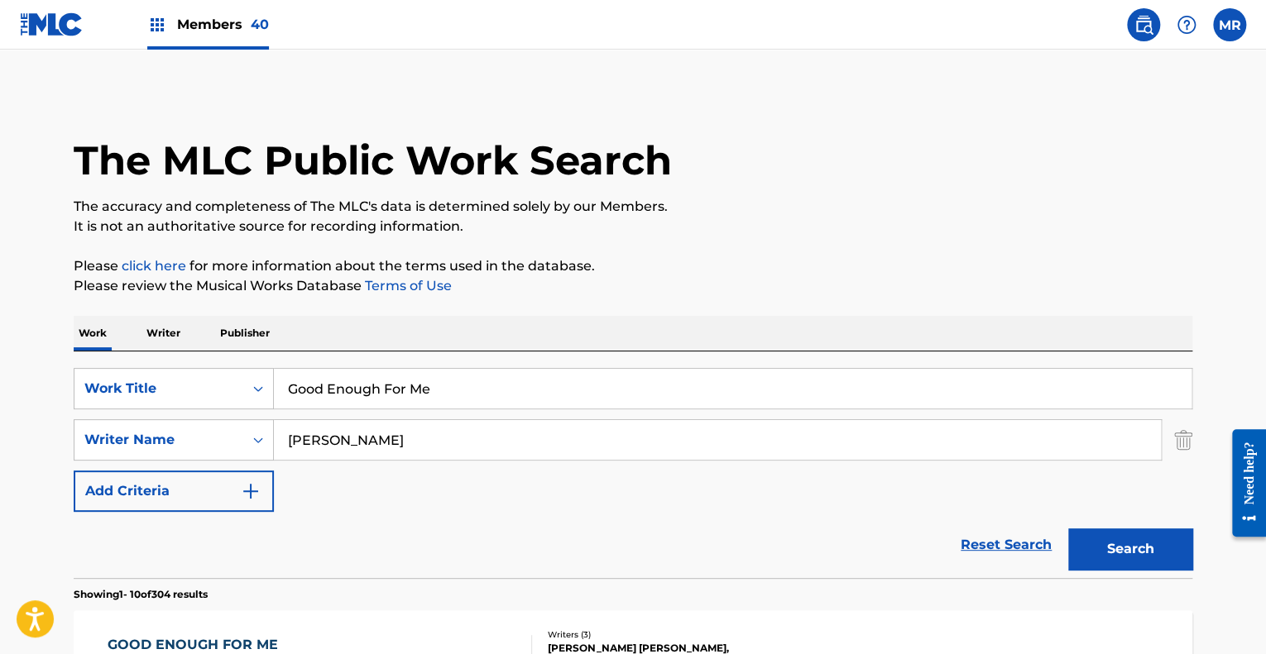
scroll to position [117, 0]
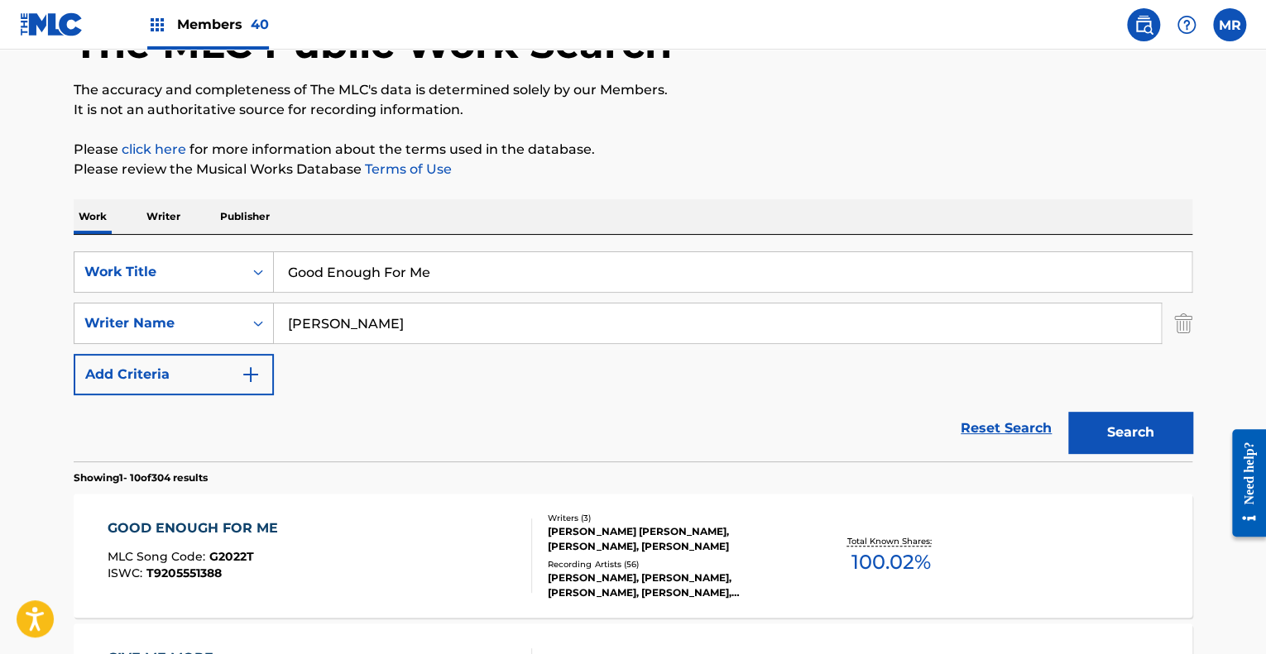
click at [437, 274] on input "Good Enough For Me" at bounding box center [732, 272] width 917 height 40
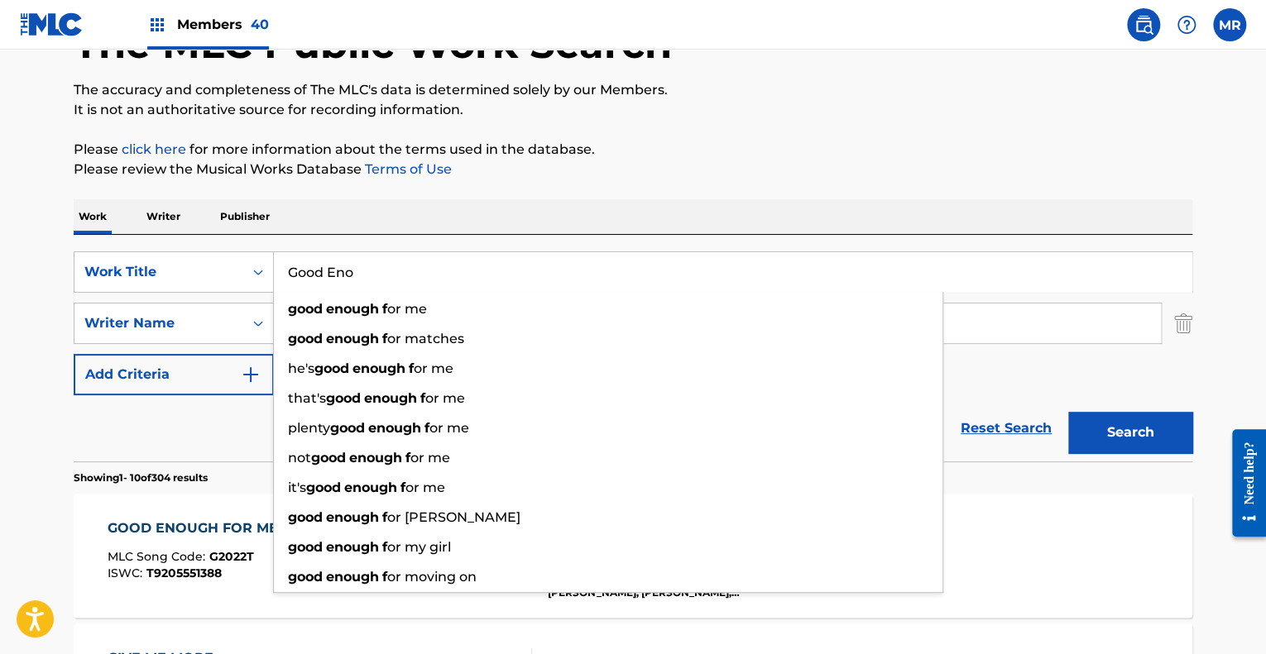
click at [437, 274] on input "Good Eno" at bounding box center [732, 272] width 917 height 40
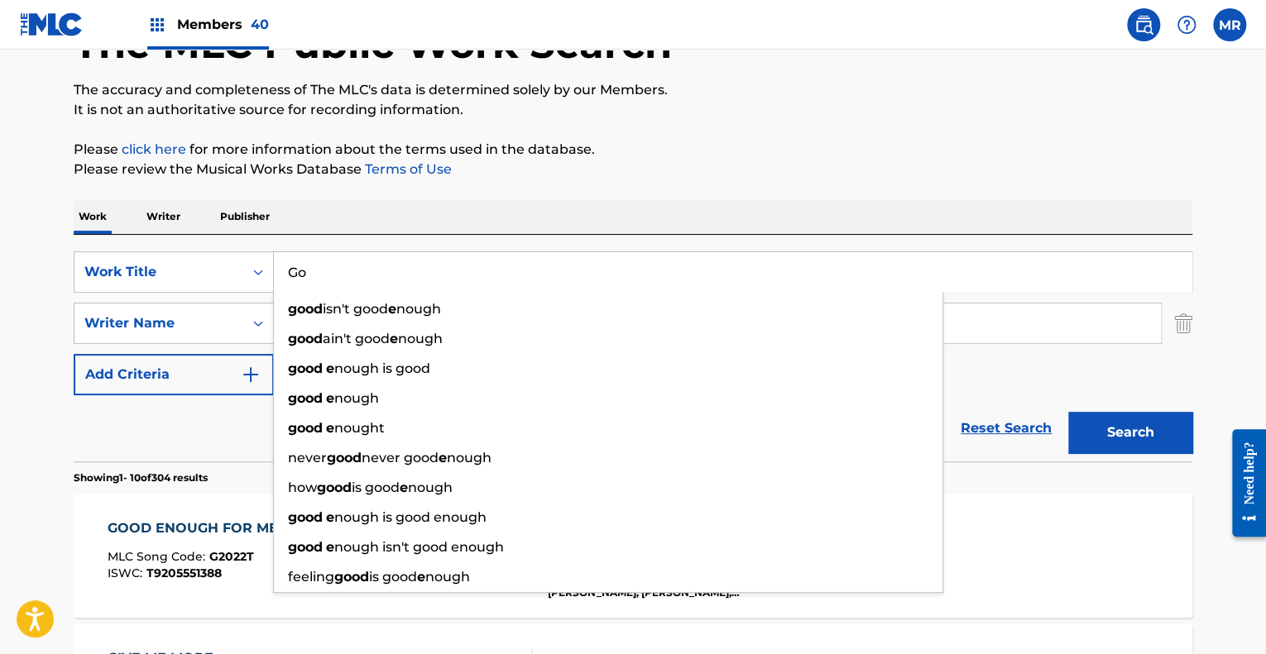
type input "G"
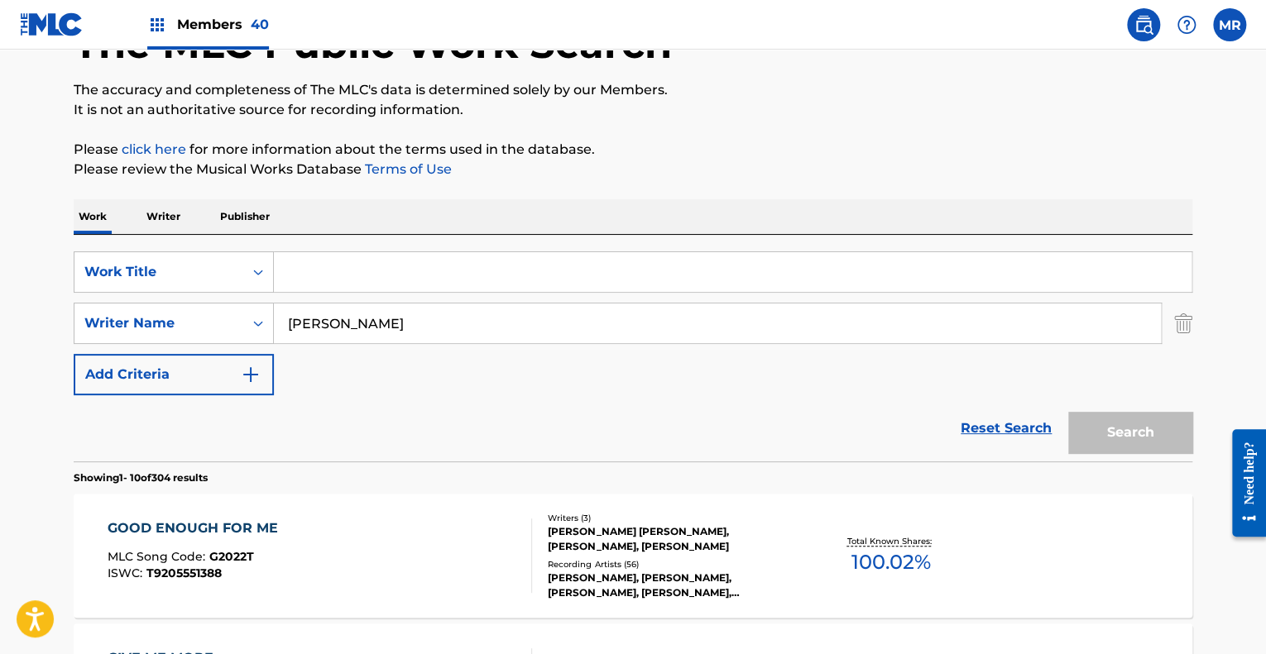
click at [437, 274] on input "Search Form" at bounding box center [732, 272] width 917 height 40
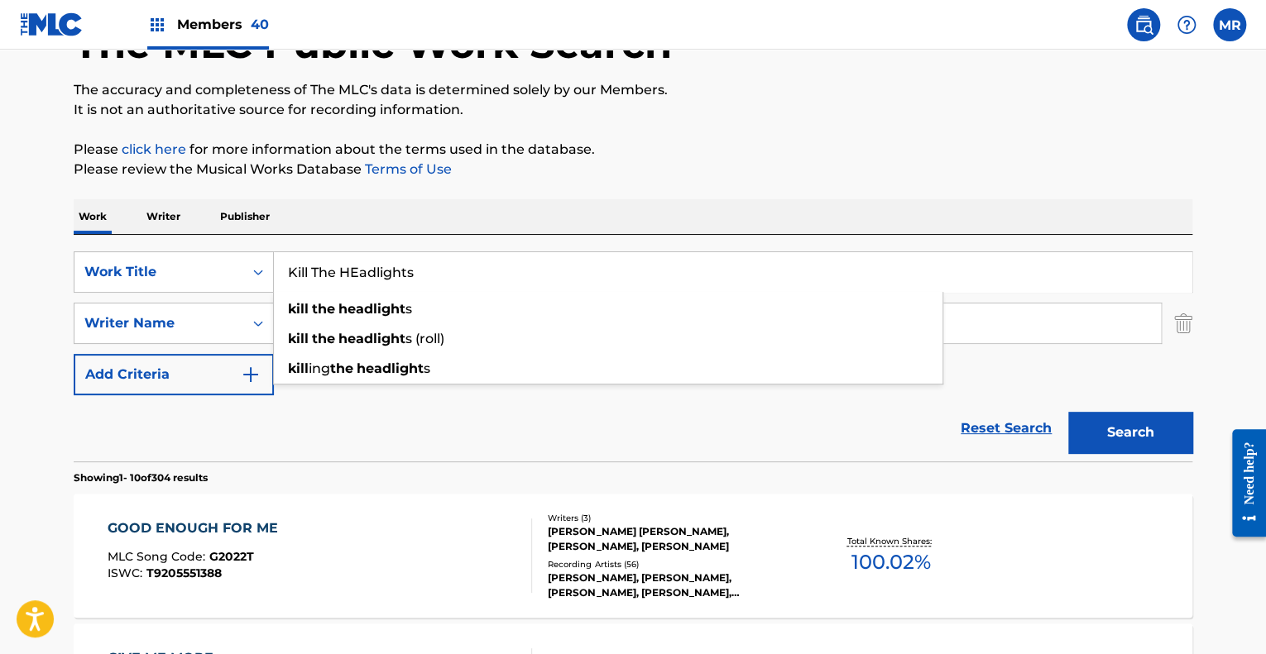
type input "Kill The HEadlights"
click at [1068, 412] on button "Search" at bounding box center [1130, 432] width 124 height 41
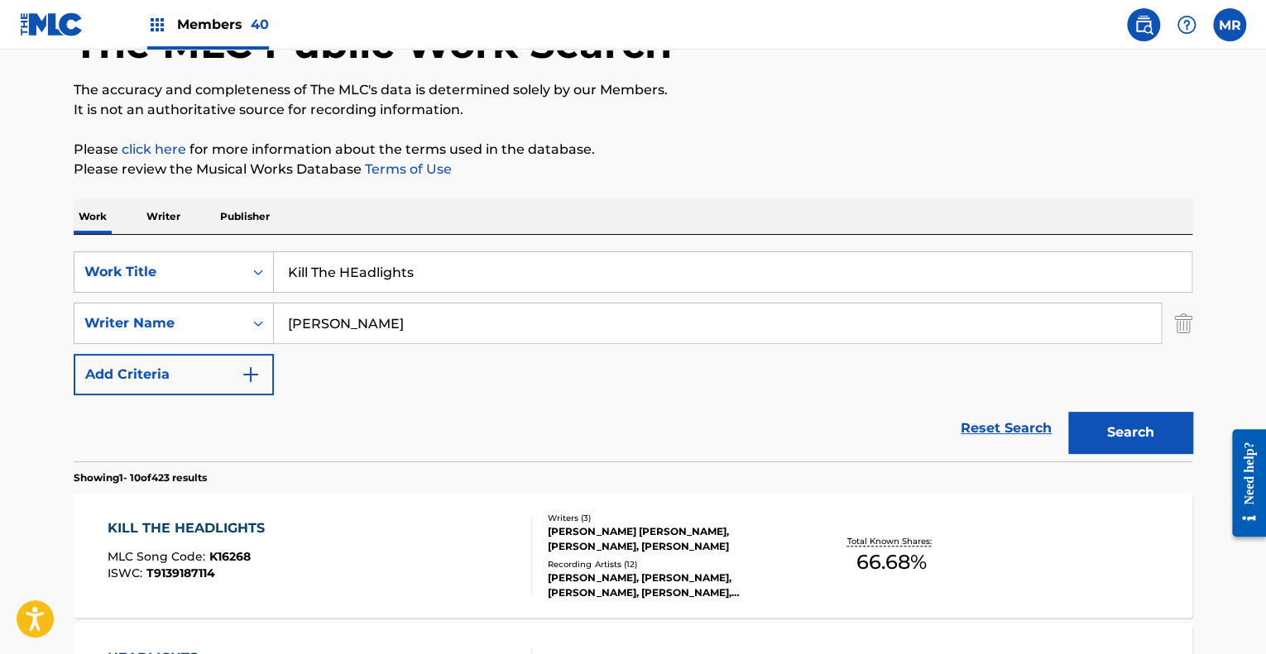
scroll to position [213, 0]
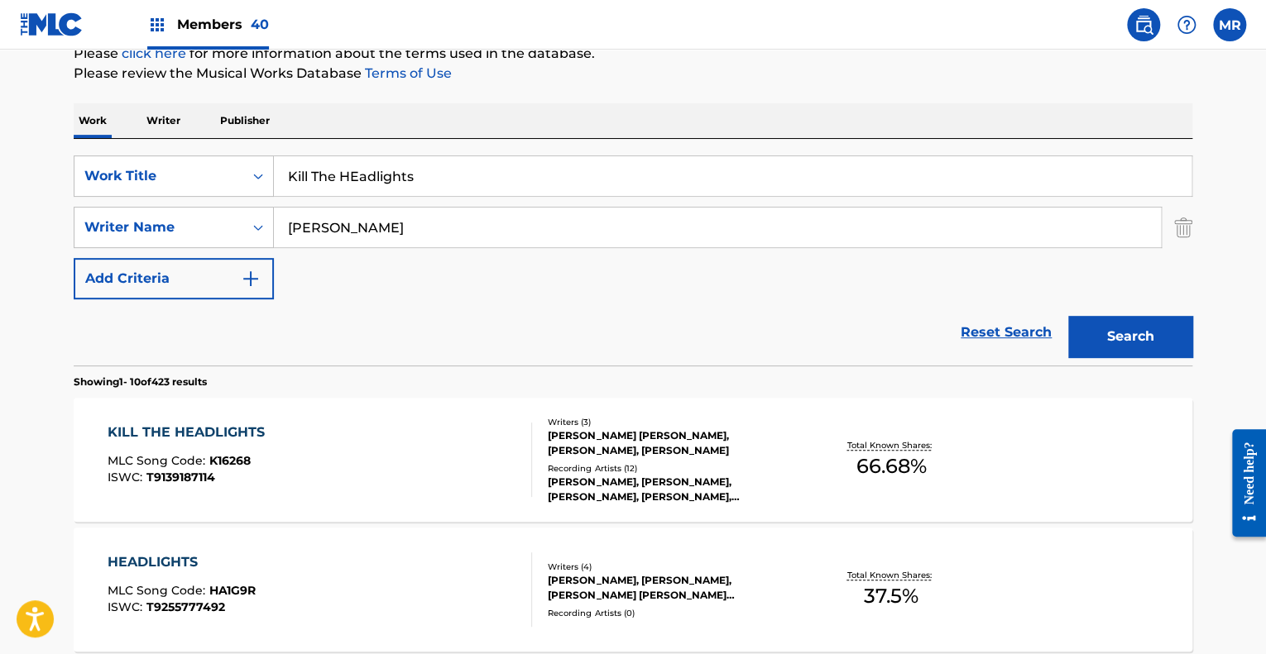
click at [621, 477] on div "[PERSON_NAME], [PERSON_NAME], [PERSON_NAME], [PERSON_NAME], [PERSON_NAME]" at bounding box center [673, 490] width 250 height 30
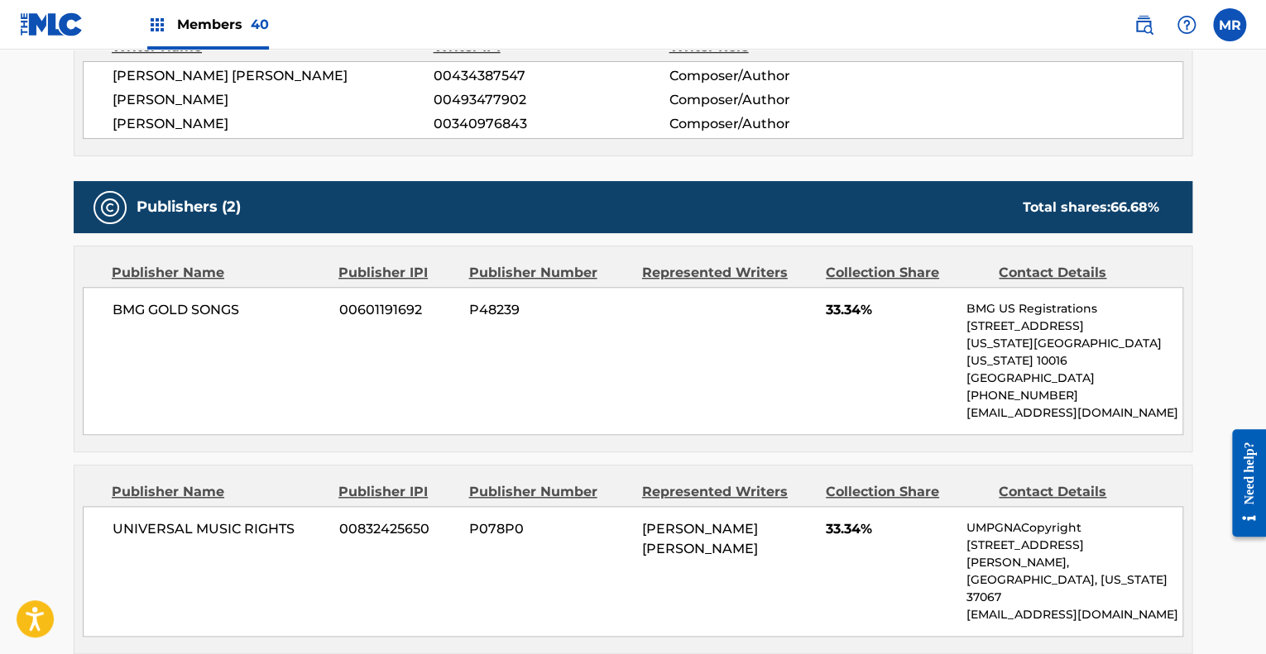
scroll to position [1055, 0]
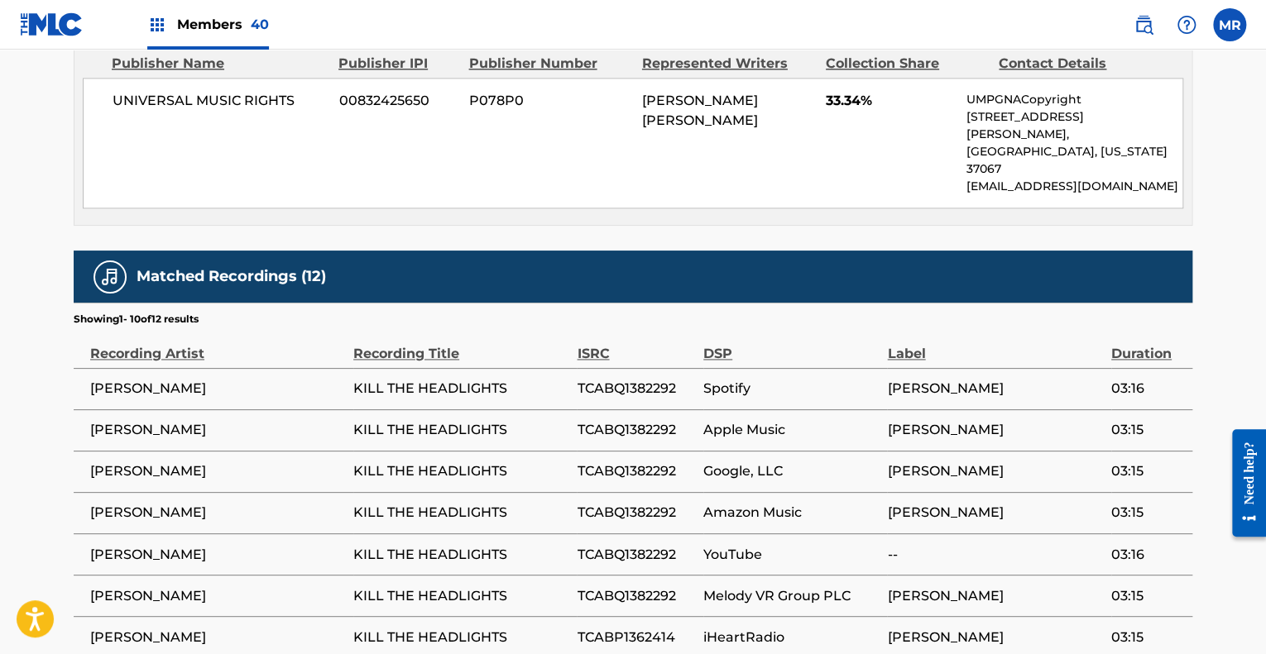
drag, startPoint x: 204, startPoint y: 459, endPoint x: 91, endPoint y: 460, distance: 113.3
click at [91, 503] on span "[PERSON_NAME]" at bounding box center [217, 513] width 255 height 20
click at [179, 503] on span "[PERSON_NAME]" at bounding box center [217, 513] width 255 height 20
drag, startPoint x: 224, startPoint y: 457, endPoint x: 88, endPoint y: 465, distance: 136.7
click at [88, 492] on td "[PERSON_NAME]" at bounding box center [214, 512] width 280 height 41
